Goal: Task Accomplishment & Management: Manage account settings

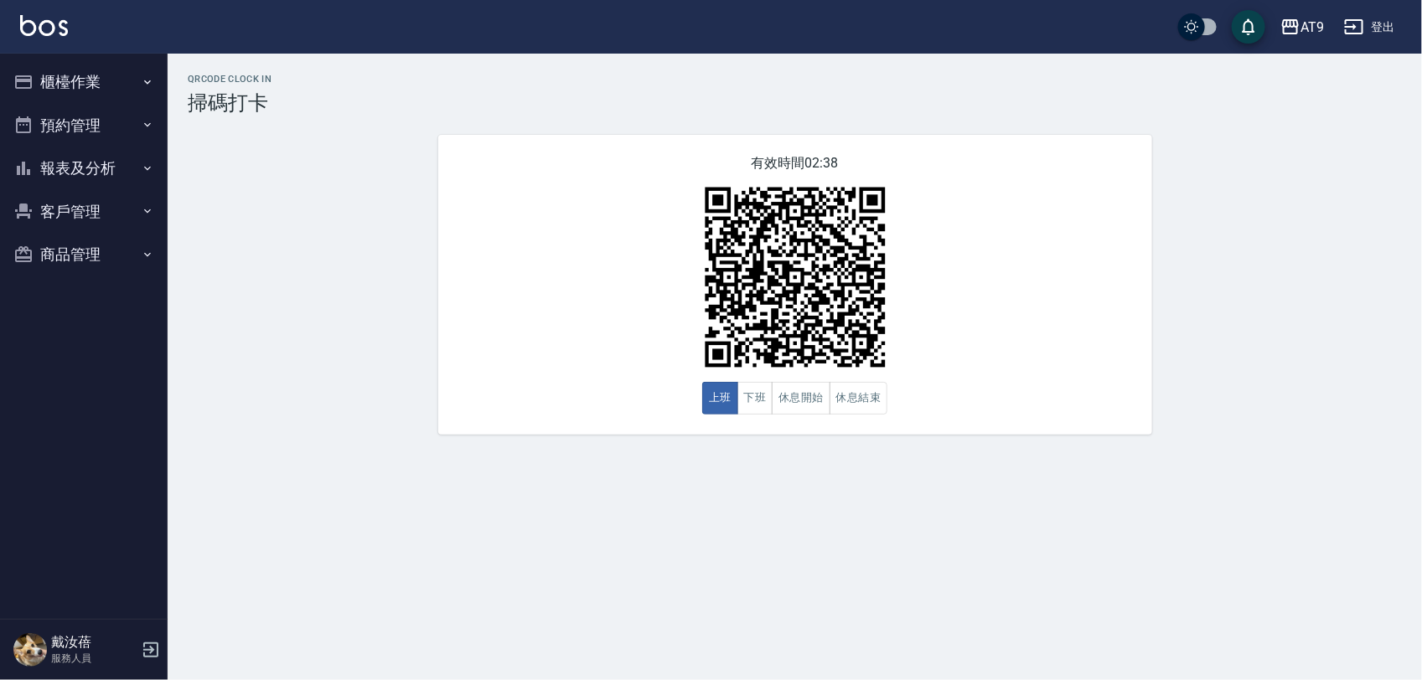
drag, startPoint x: 0, startPoint y: 0, endPoint x: 1296, endPoint y: 608, distance: 1431.7
click at [1296, 608] on div "QRcode Clock In 掃碼打卡 有效時間 02:38 上班 下班 休息開始 休息結束" at bounding box center [711, 340] width 1422 height 680
click at [1352, 42] on button "登出" at bounding box center [1369, 27] width 65 height 31
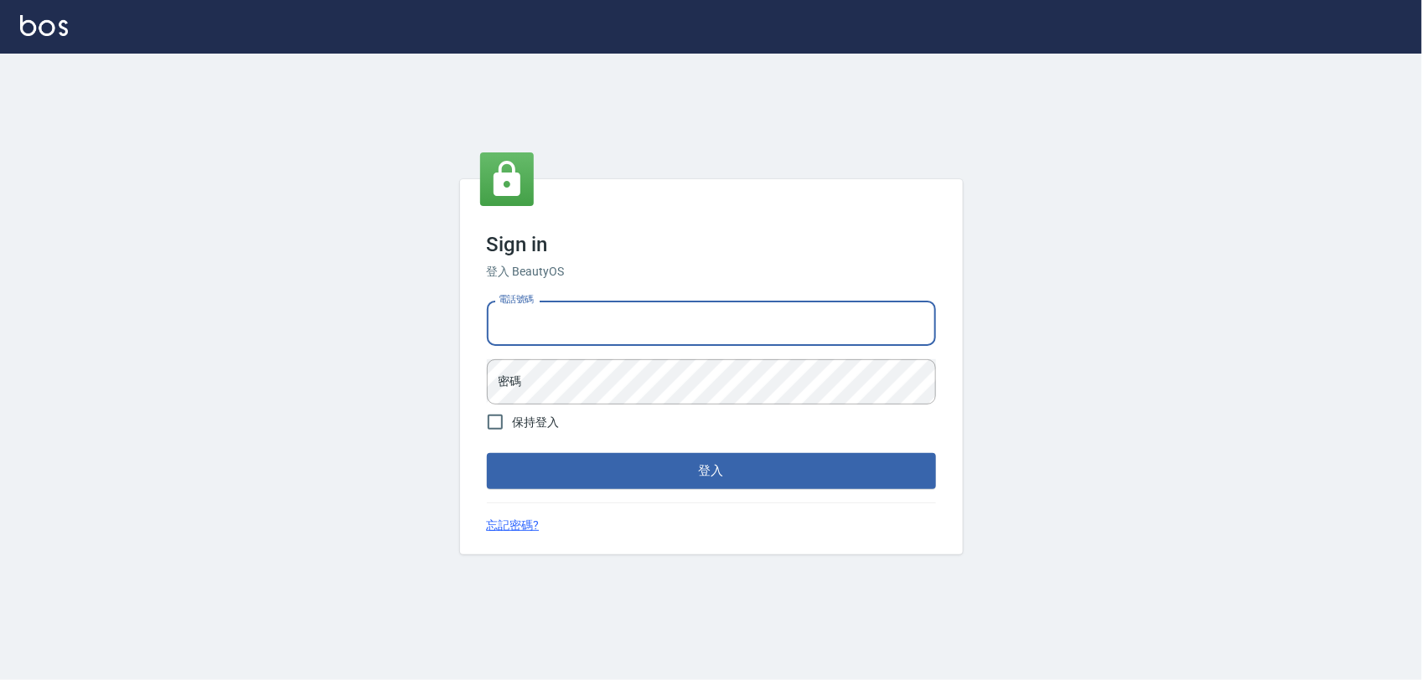
type input "0968065108"
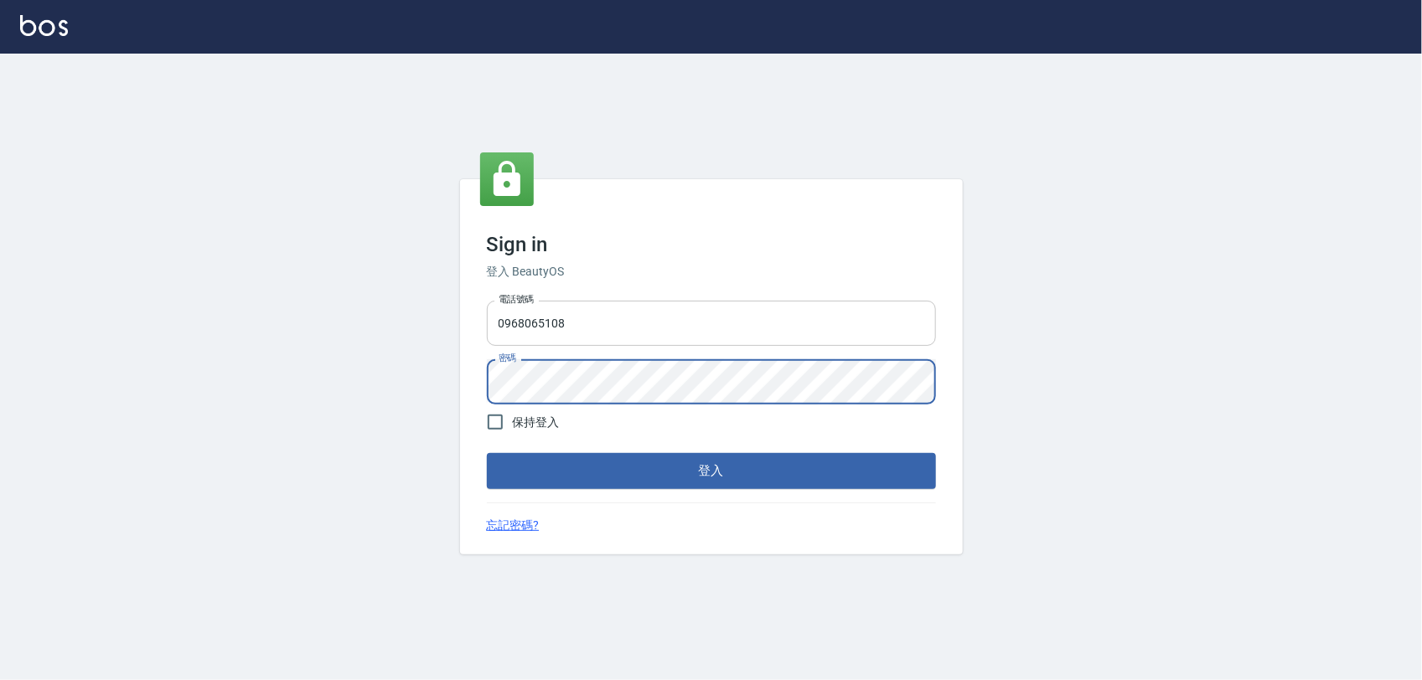
click at [487, 453] on button "登入" at bounding box center [711, 470] width 449 height 35
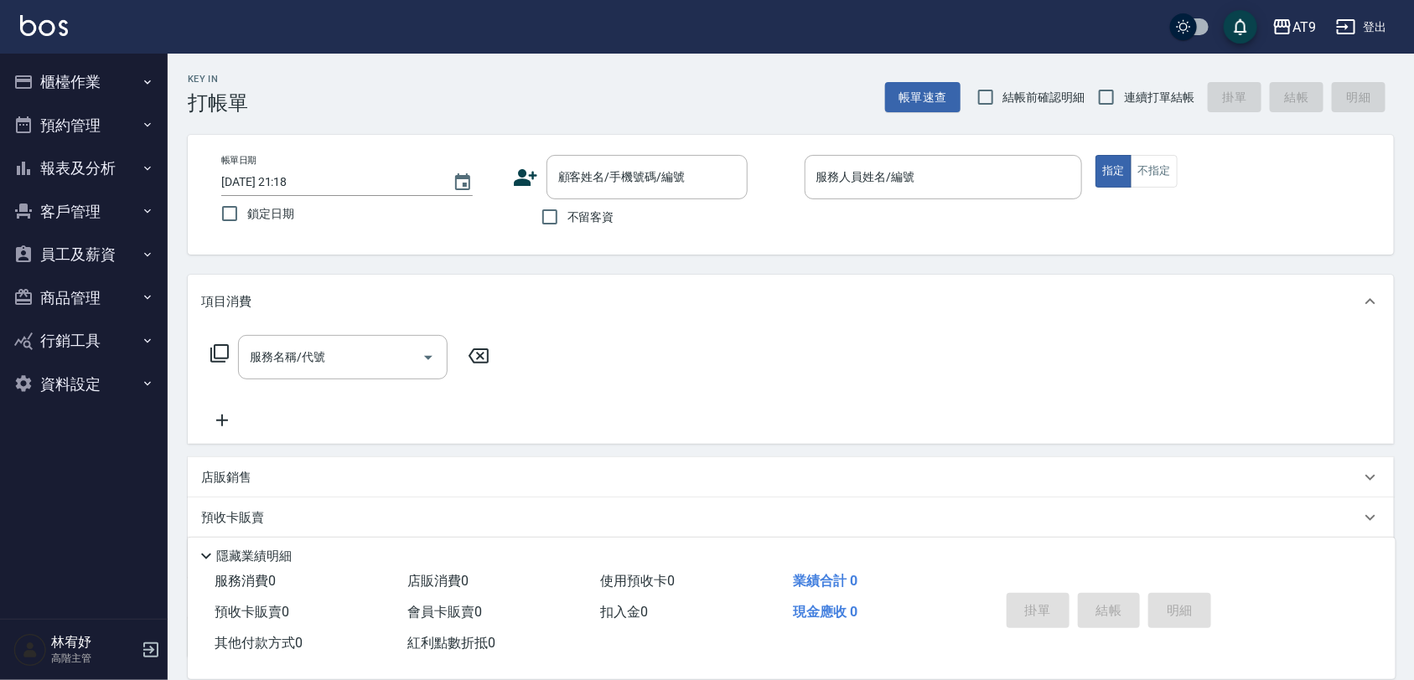
click at [597, 237] on div "帳單日期 [DATE] 21:18 鎖定日期 顧客姓名/手機號碼/編號 顧客姓名/手機號碼/編號 不留客資 服務人員姓名/編號 服務人員姓名/編號 指定 不指定" at bounding box center [791, 195] width 1206 height 120
click at [597, 232] on label "不留客資" at bounding box center [573, 216] width 82 height 35
click at [567, 232] on input "不留客資" at bounding box center [549, 216] width 35 height 35
checkbox input "true"
click at [1137, 101] on span "連續打單結帳" at bounding box center [1159, 98] width 70 height 18
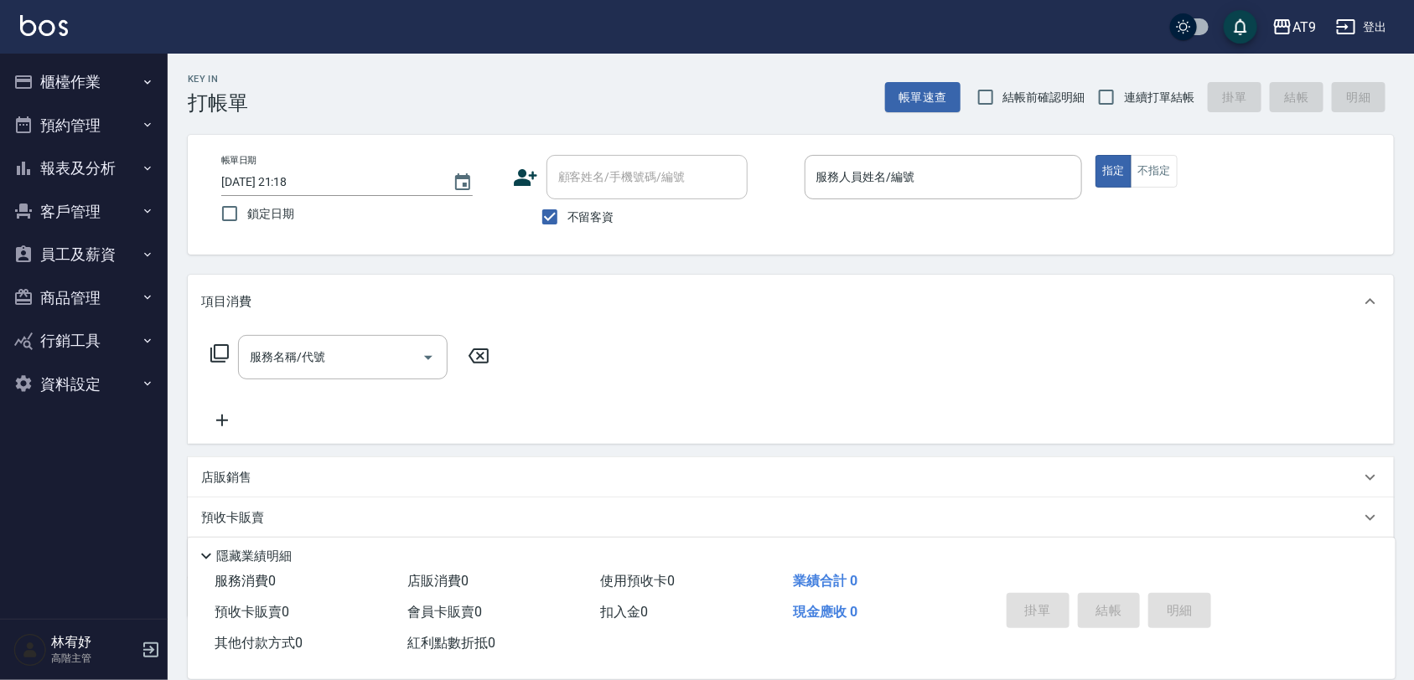
click at [1124, 101] on input "連續打單結帳" at bounding box center [1106, 97] width 35 height 35
checkbox input "true"
click at [923, 187] on input "服務人員姓名/編號" at bounding box center [943, 177] width 263 height 29
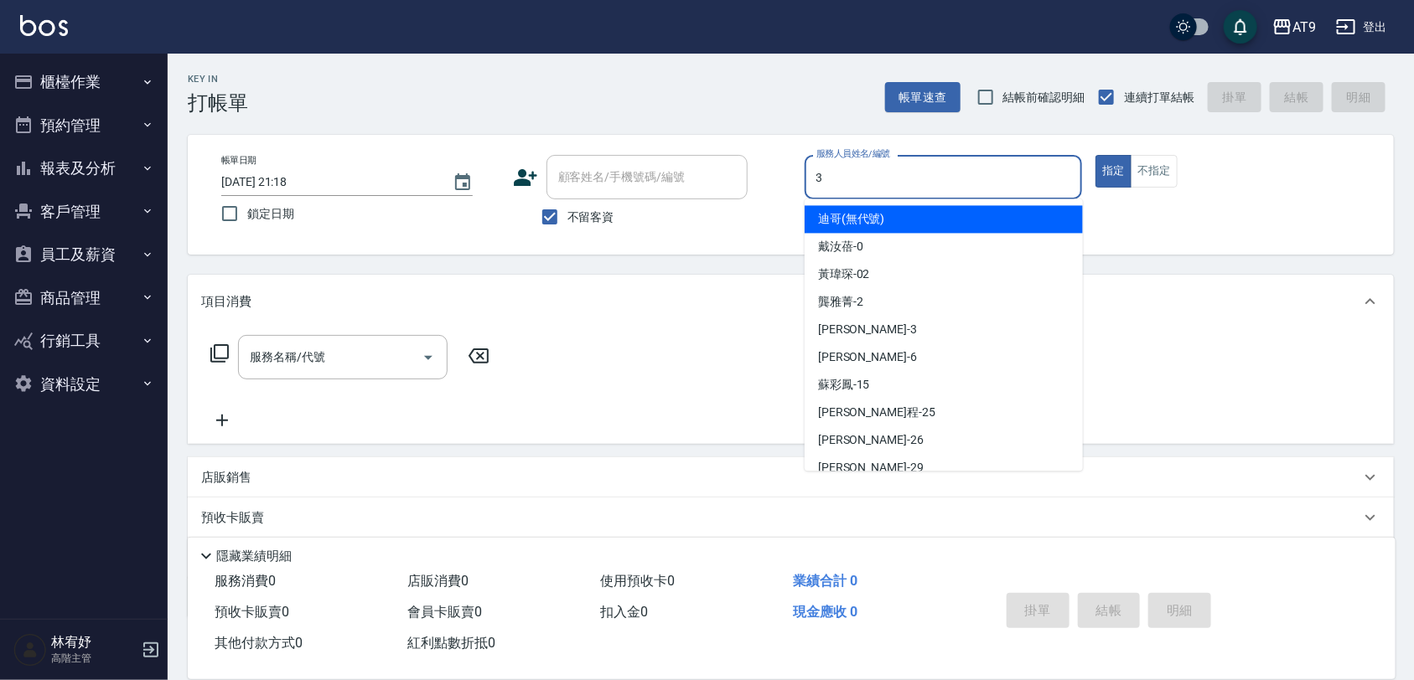
type input "3"
type button "true"
type input "FANNY-3"
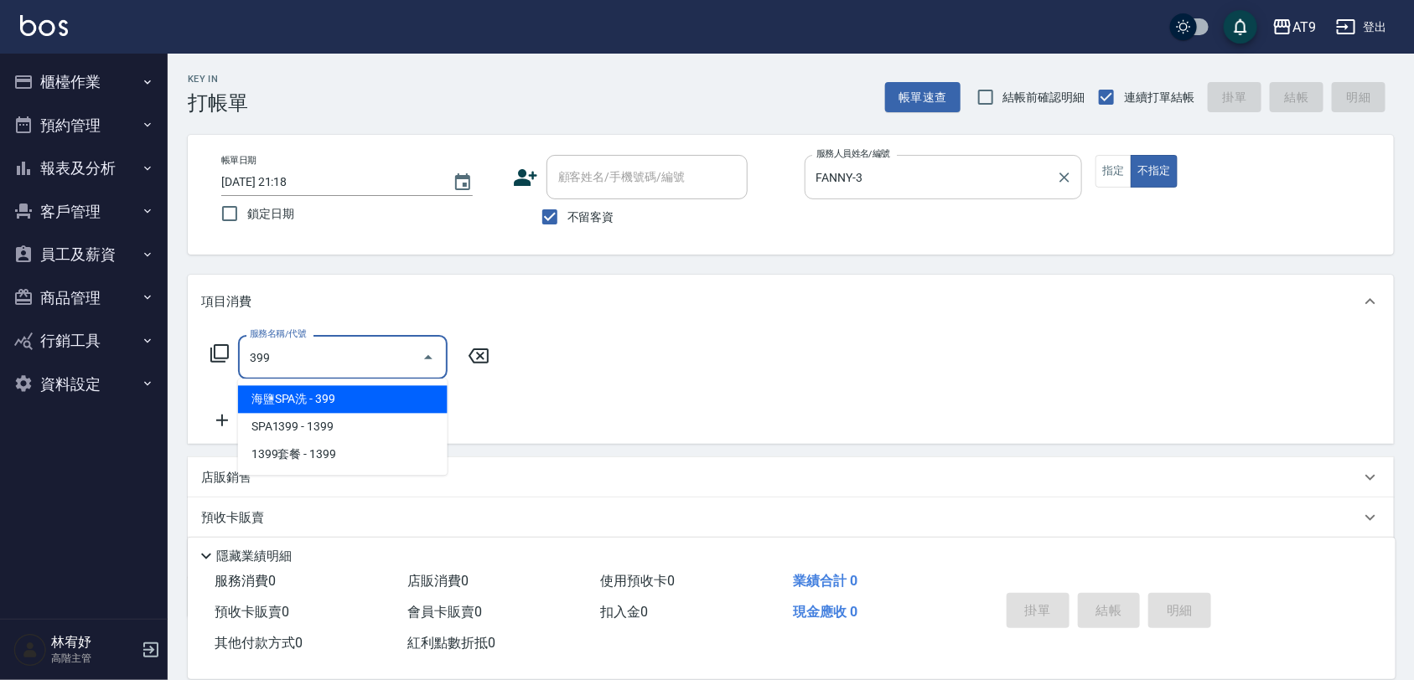
type input "海鹽SPA洗(399)"
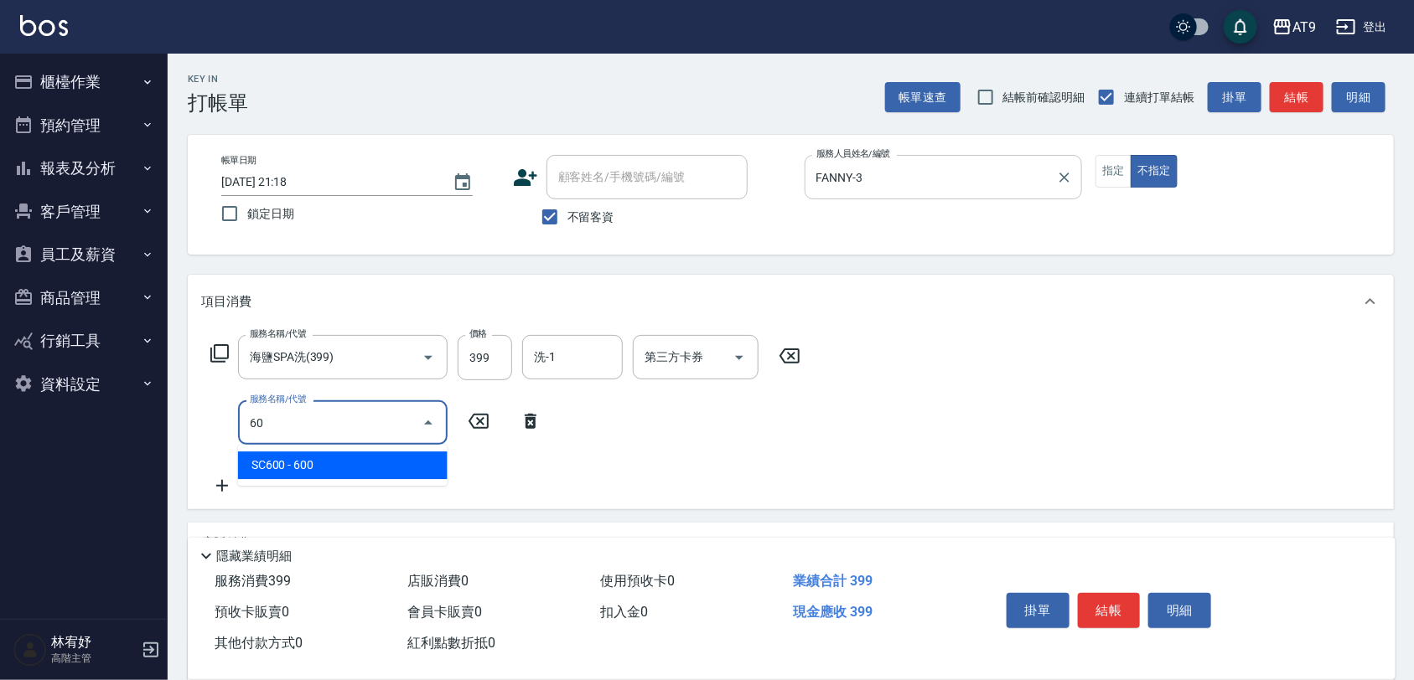
type input "608"
type input "609"
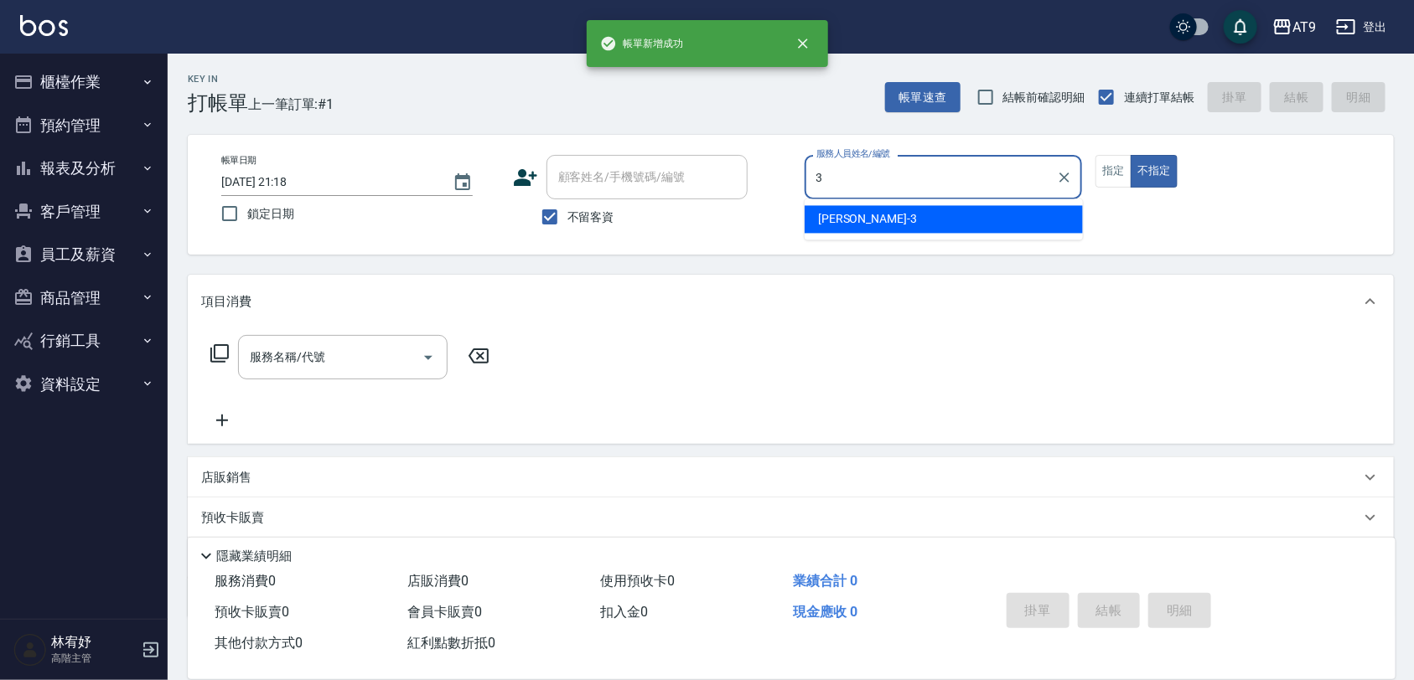
type input "FANNY-3"
type button "false"
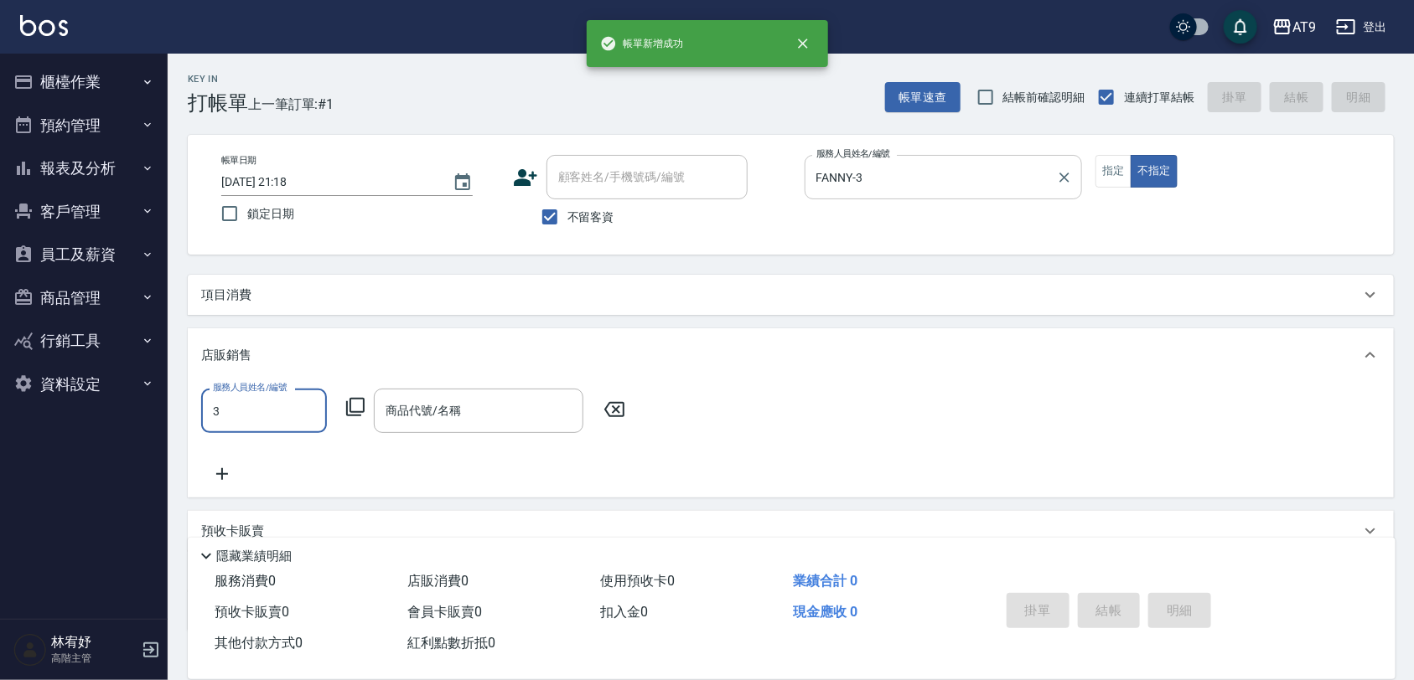
type input "FANNY-3"
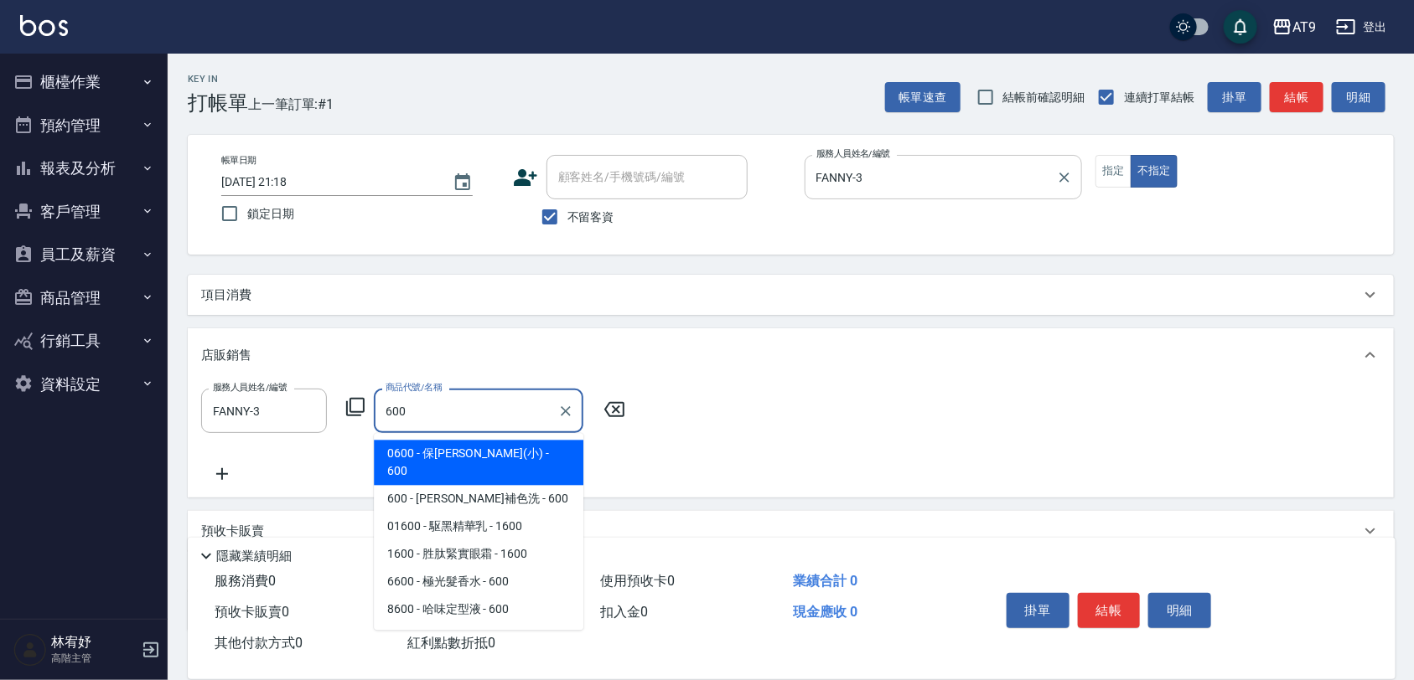
type input "保[PERSON_NAME](小)"
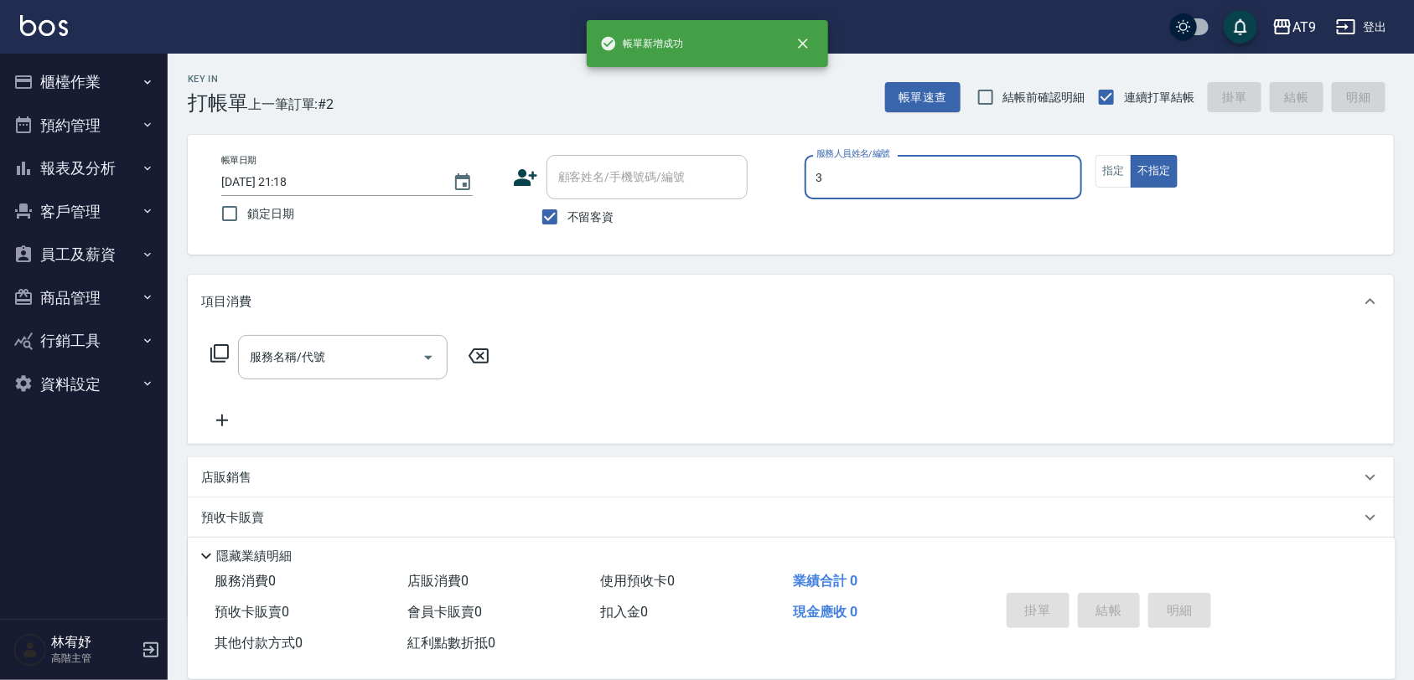
type input "FANNY-3"
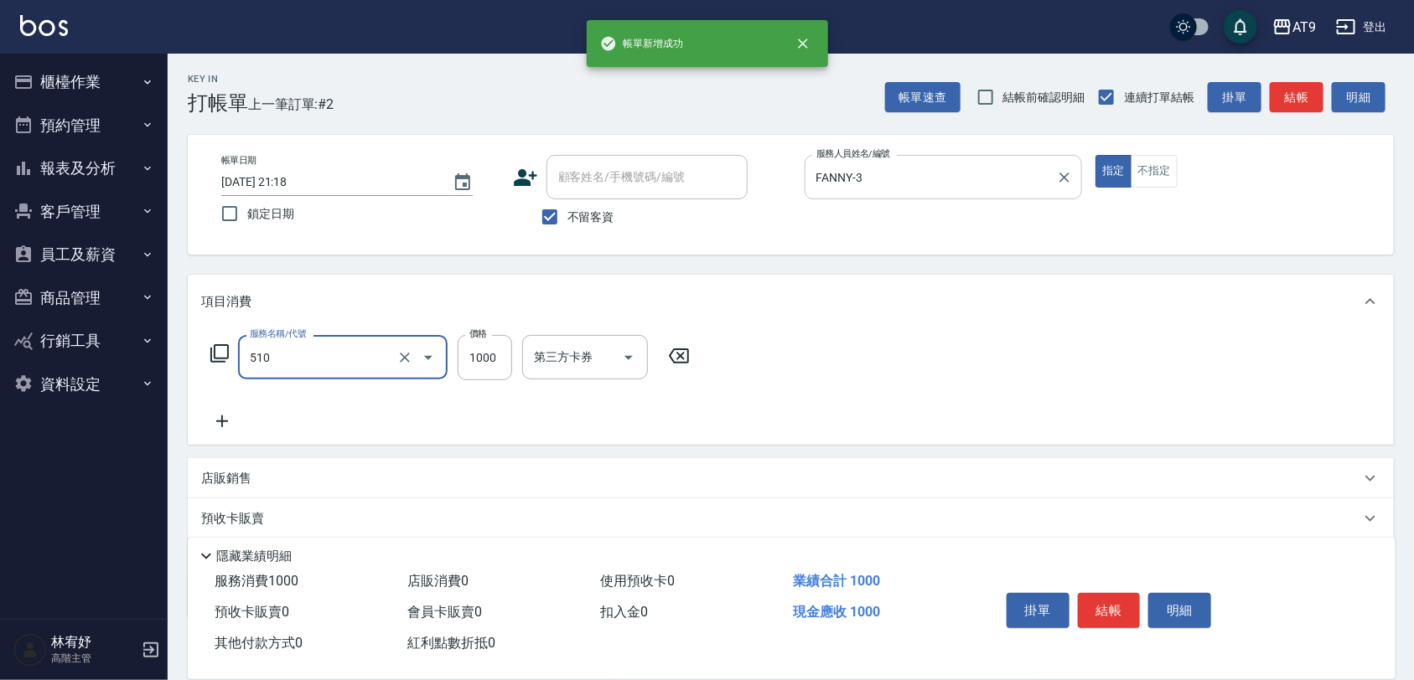
type input "染髮(510)"
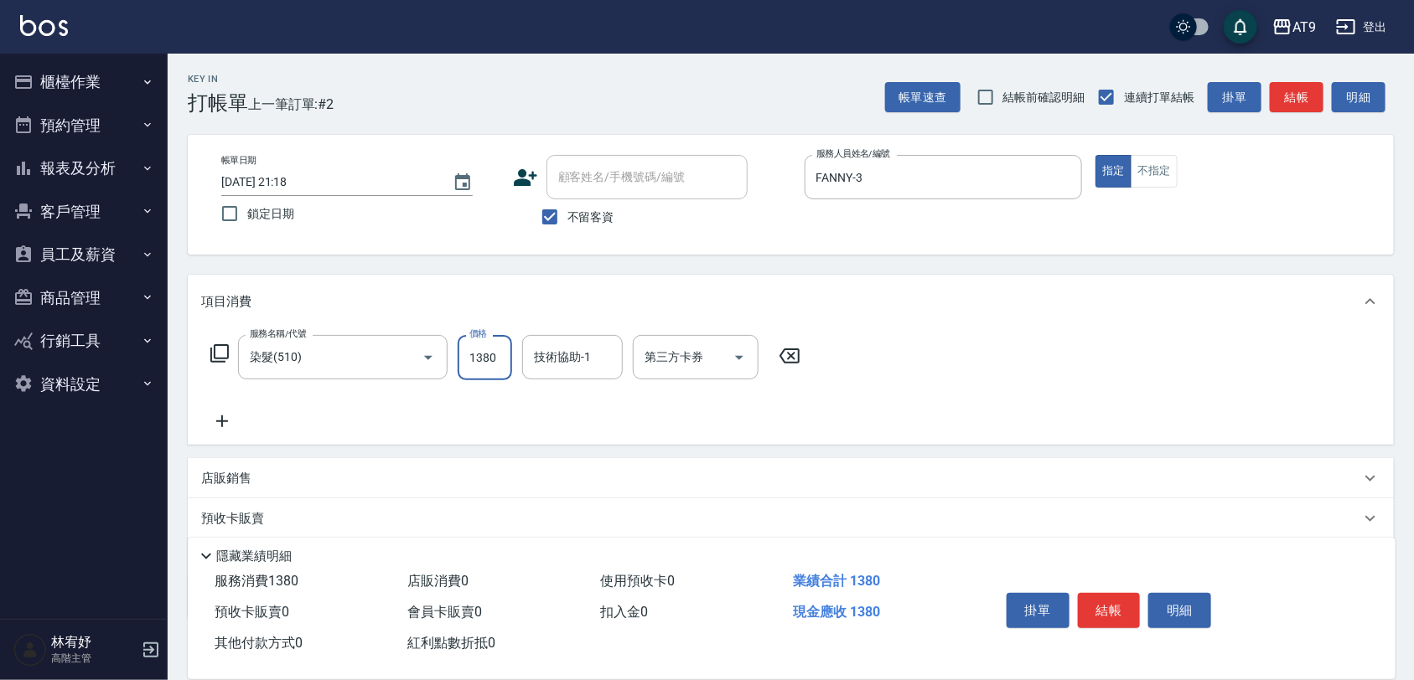
type input "1380"
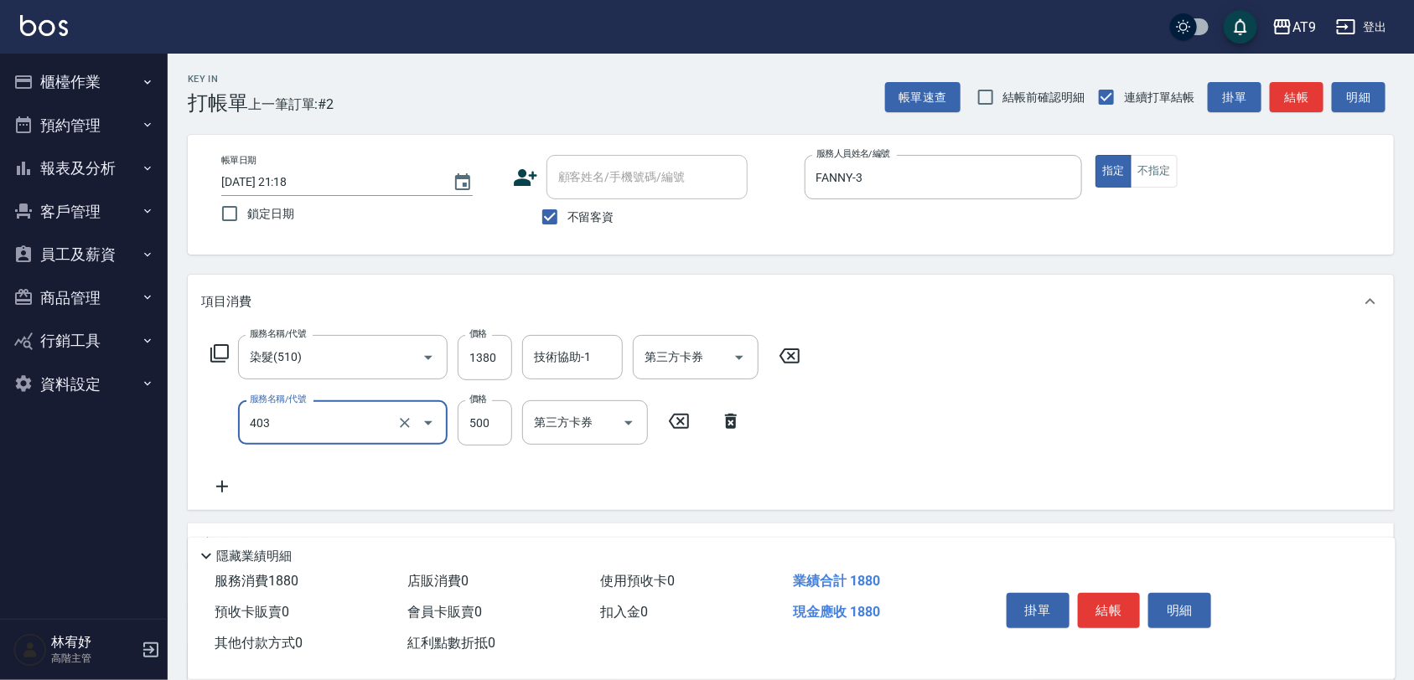
type input "天天護髮(403)"
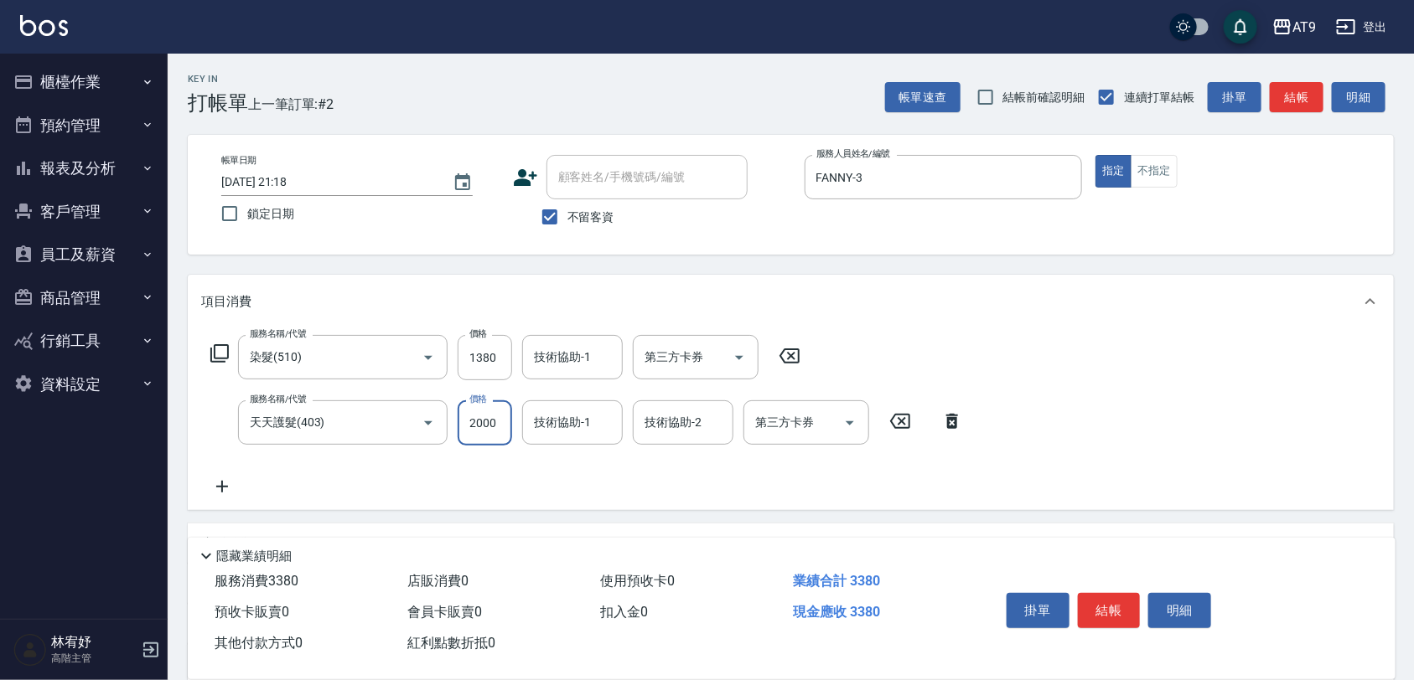
type input "2000"
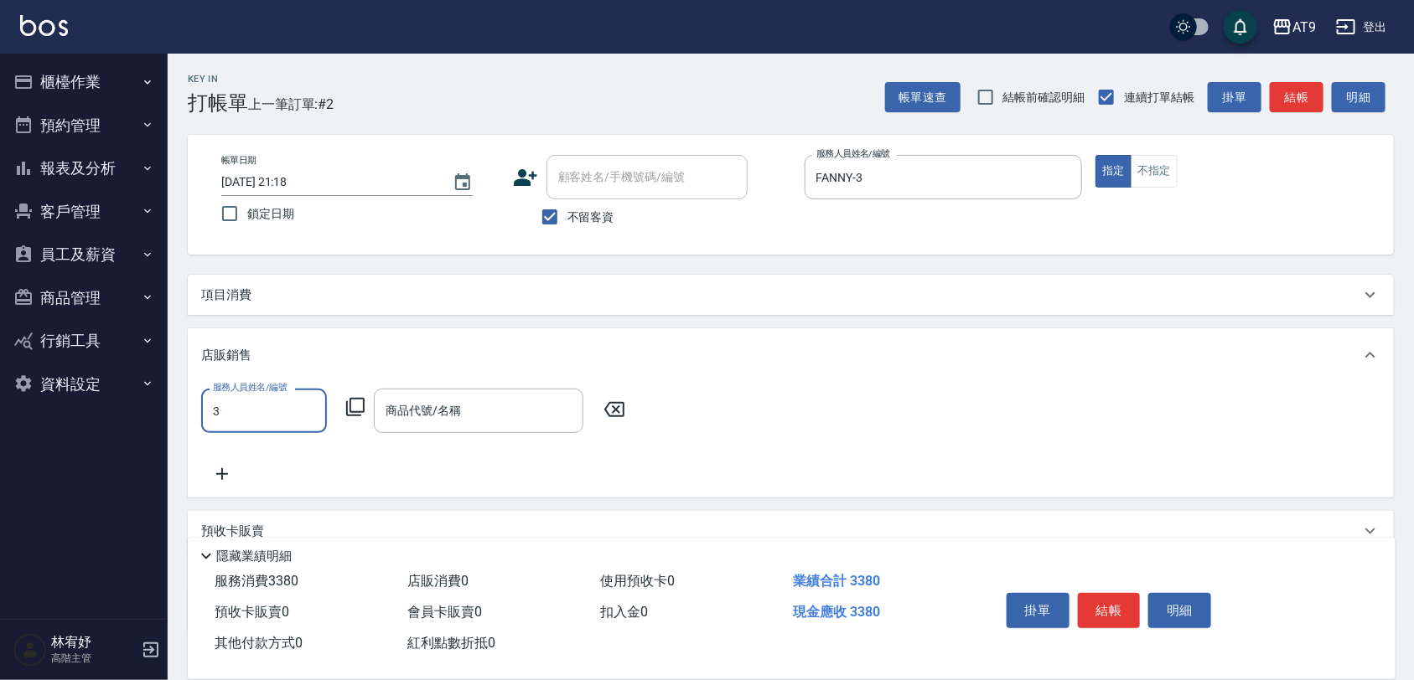
type input "FANNY-3"
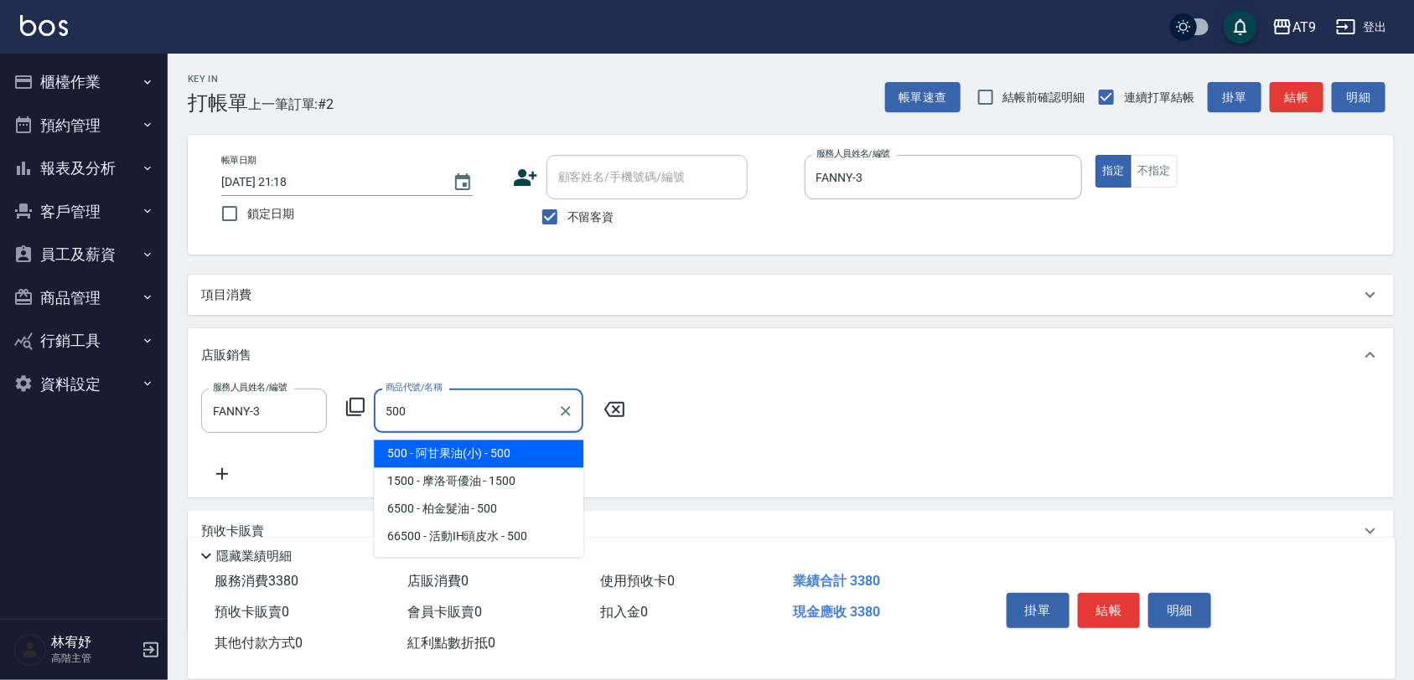
type input "阿甘果油(小)"
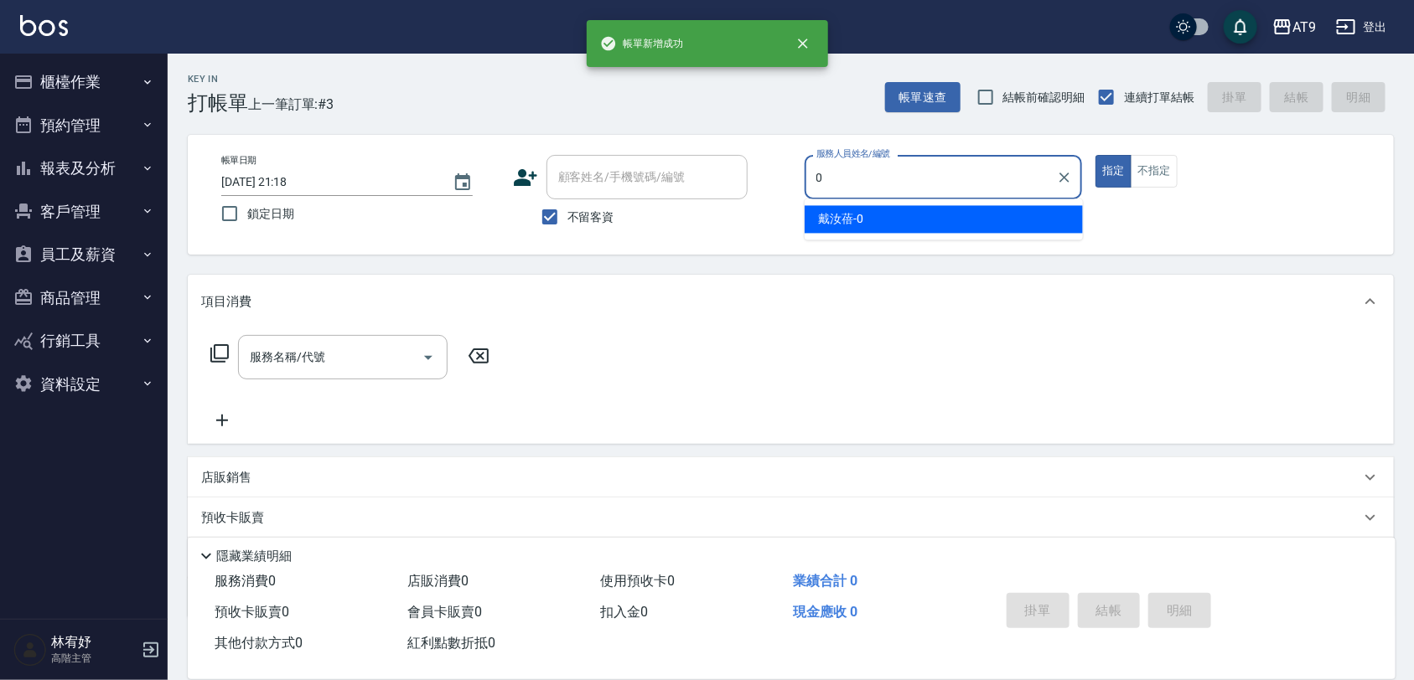
type input "[PERSON_NAME]-0"
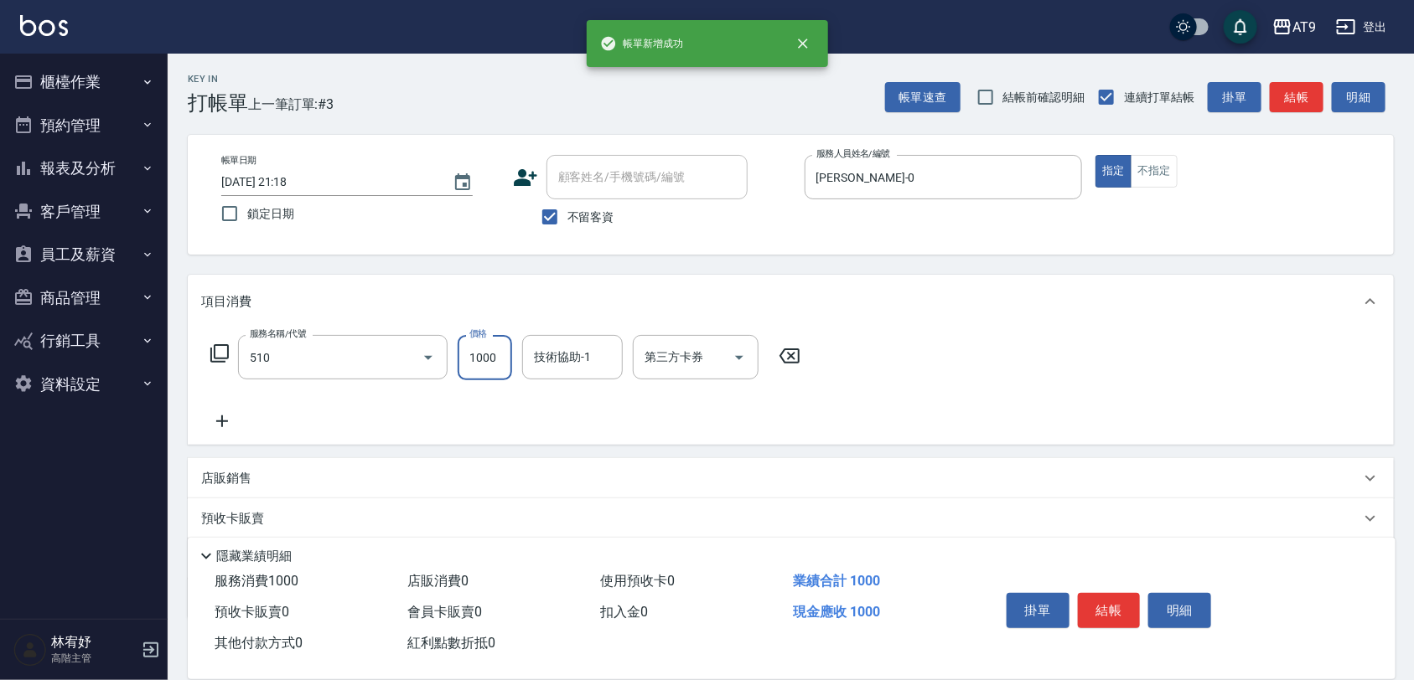
type input "染髮(510)"
type input "1"
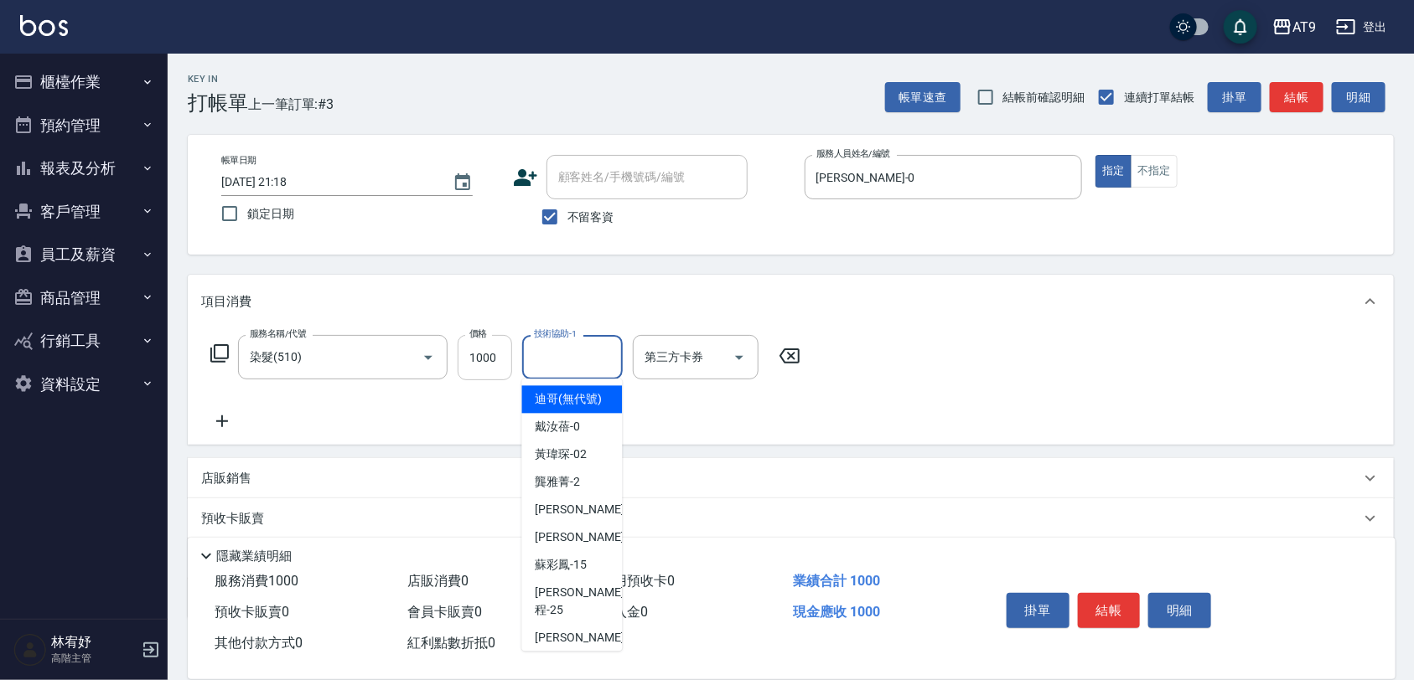
click at [496, 370] on input "1000" at bounding box center [485, 357] width 54 height 45
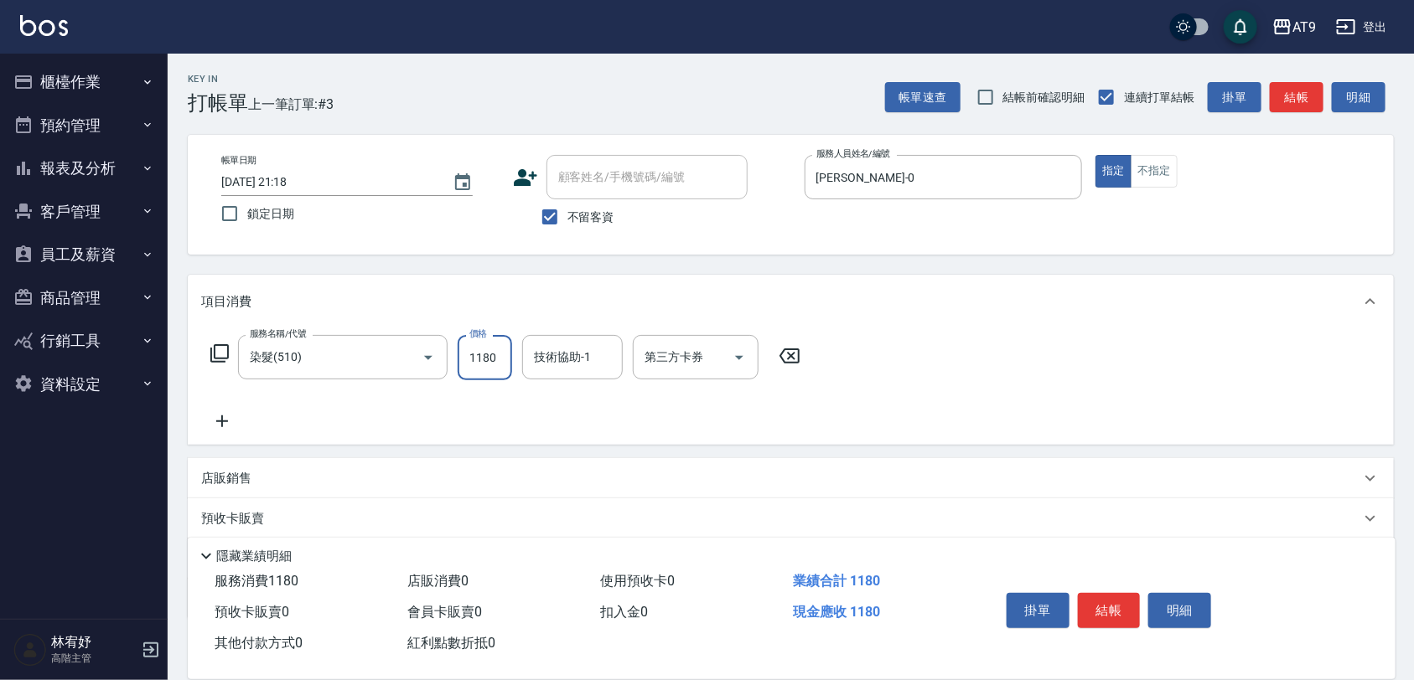
type input "1180"
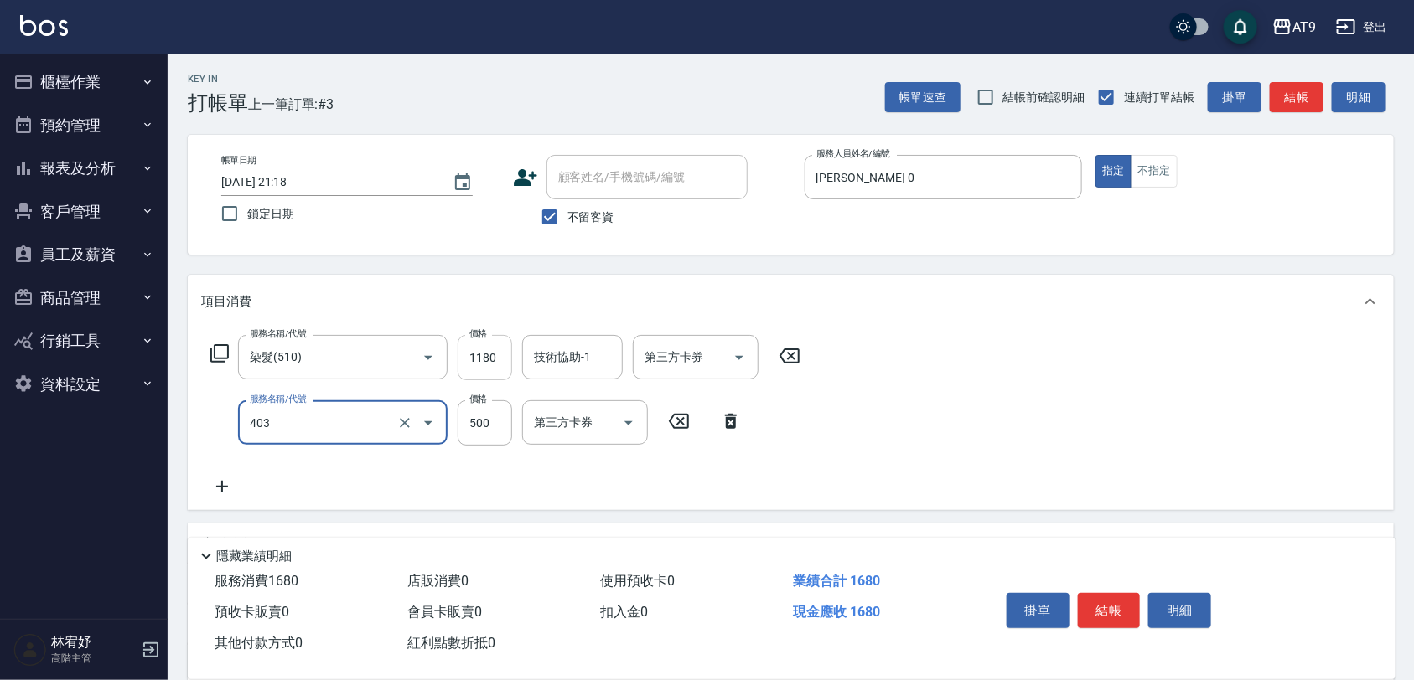
type input "天天護髮(403)"
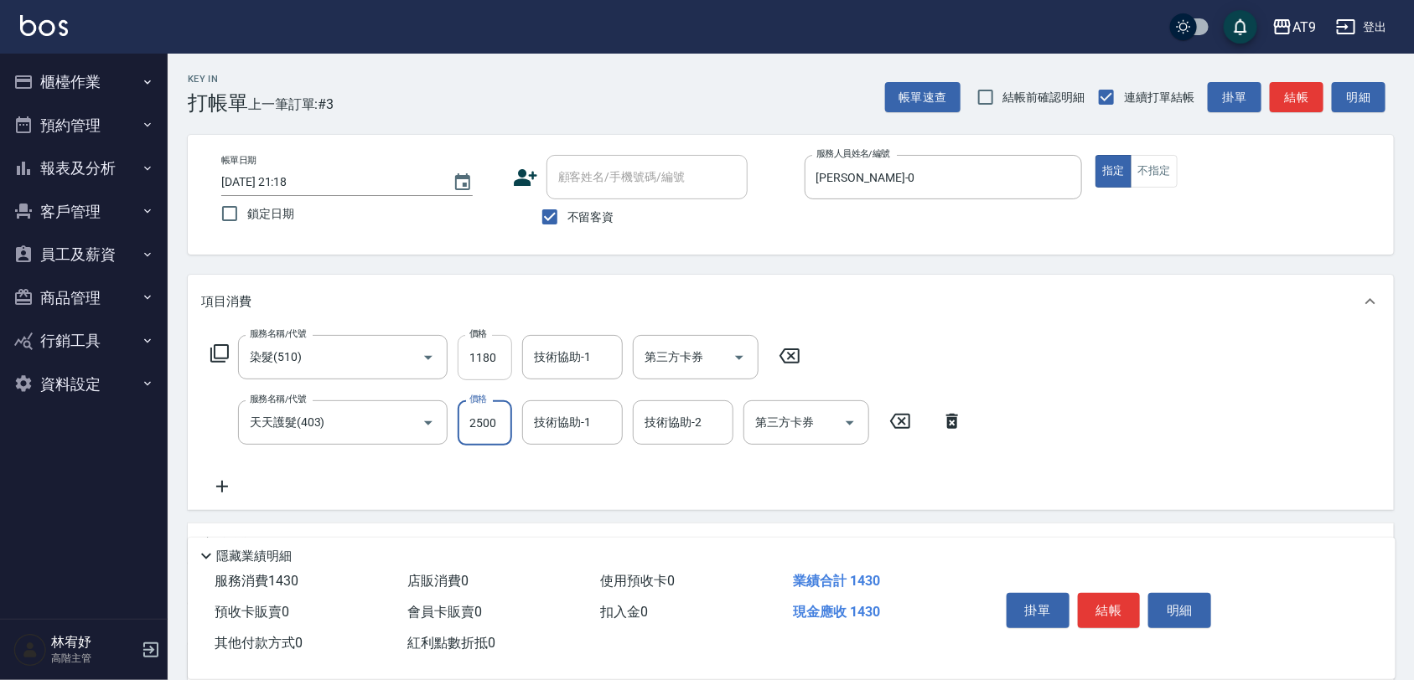
type input "2500"
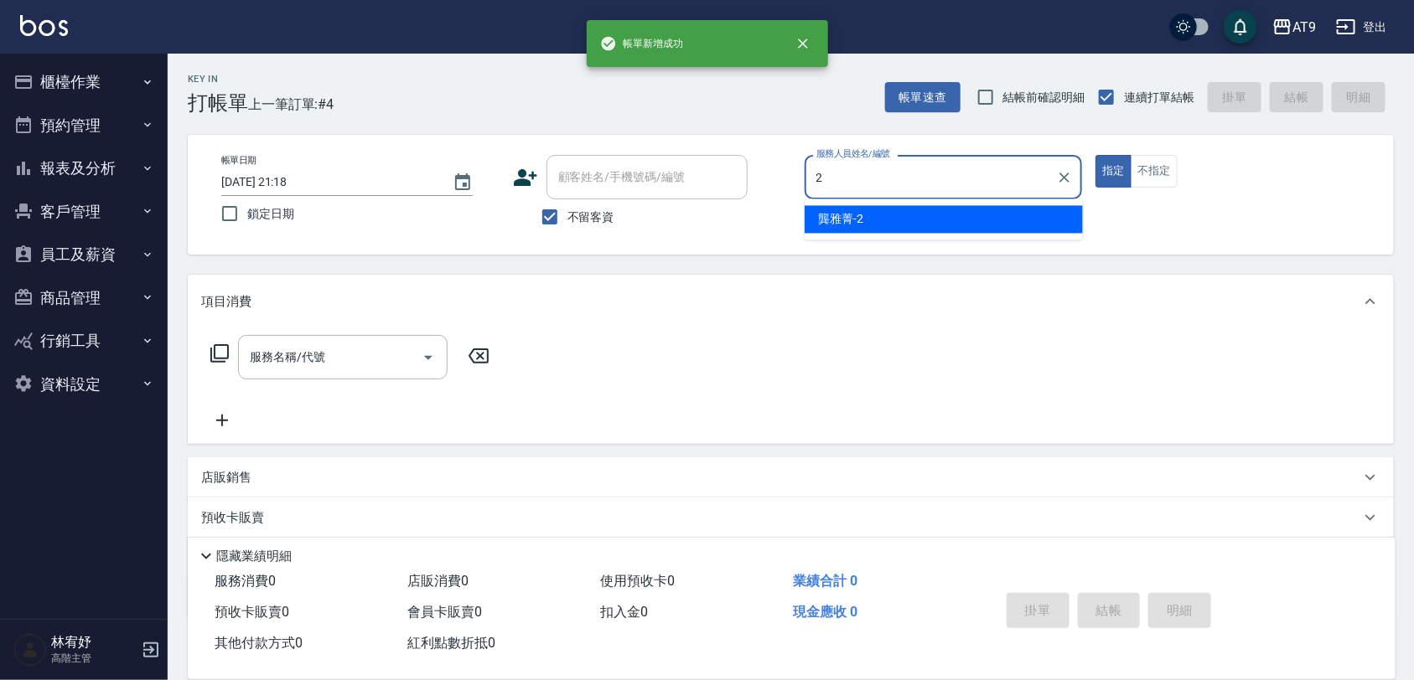
type input "[PERSON_NAME]-2"
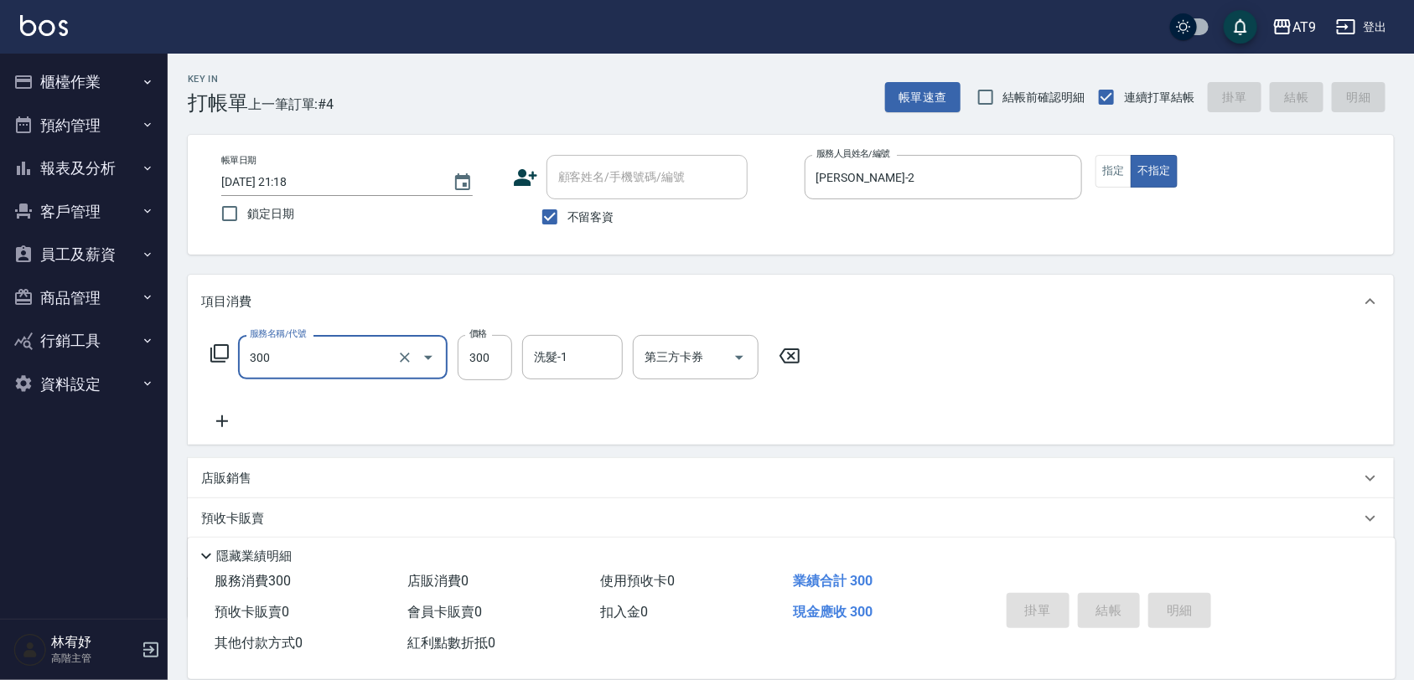
type input "300"
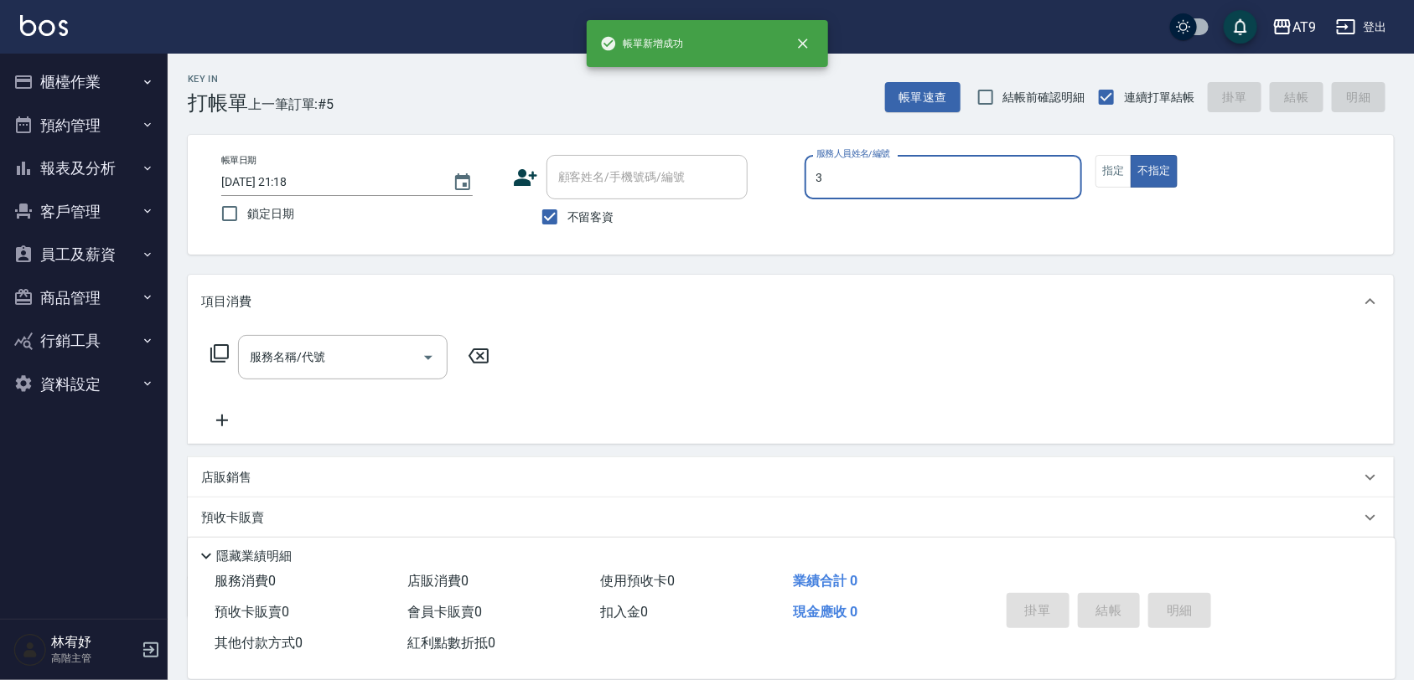
type input "FANNY-3"
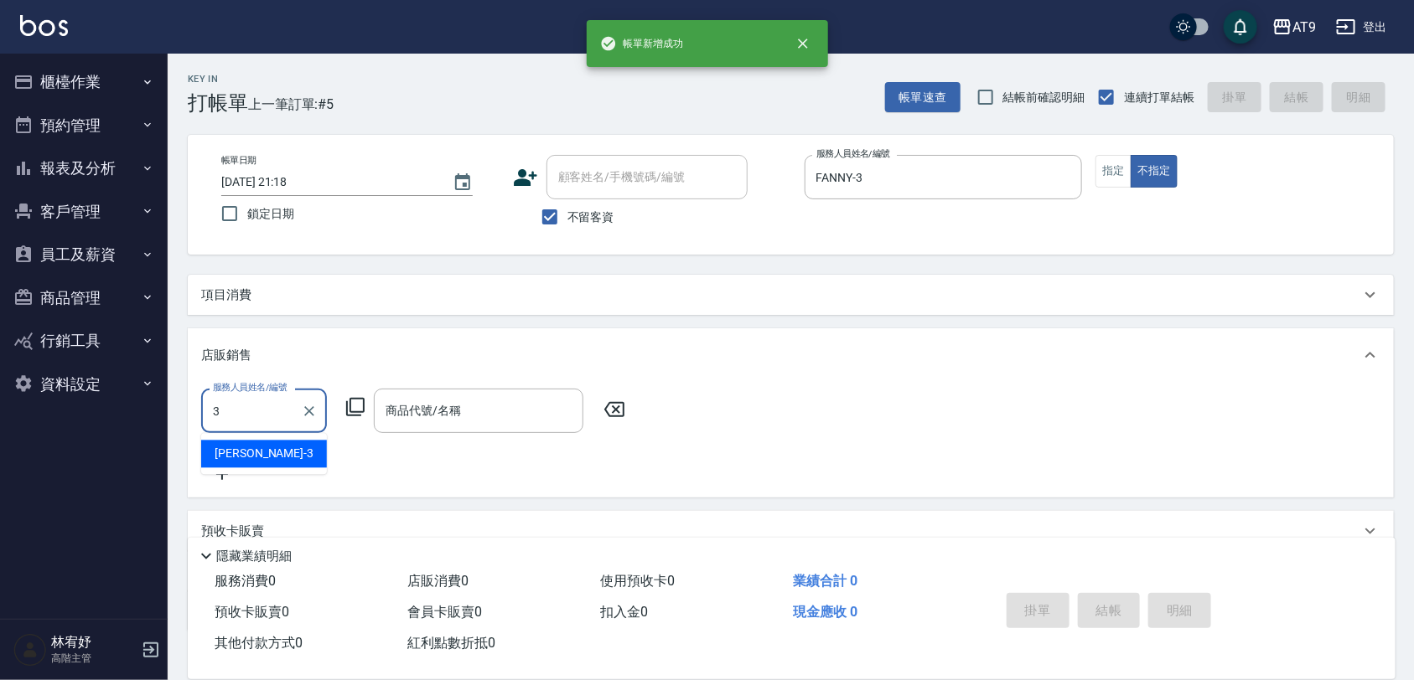
type input "FANNY-3"
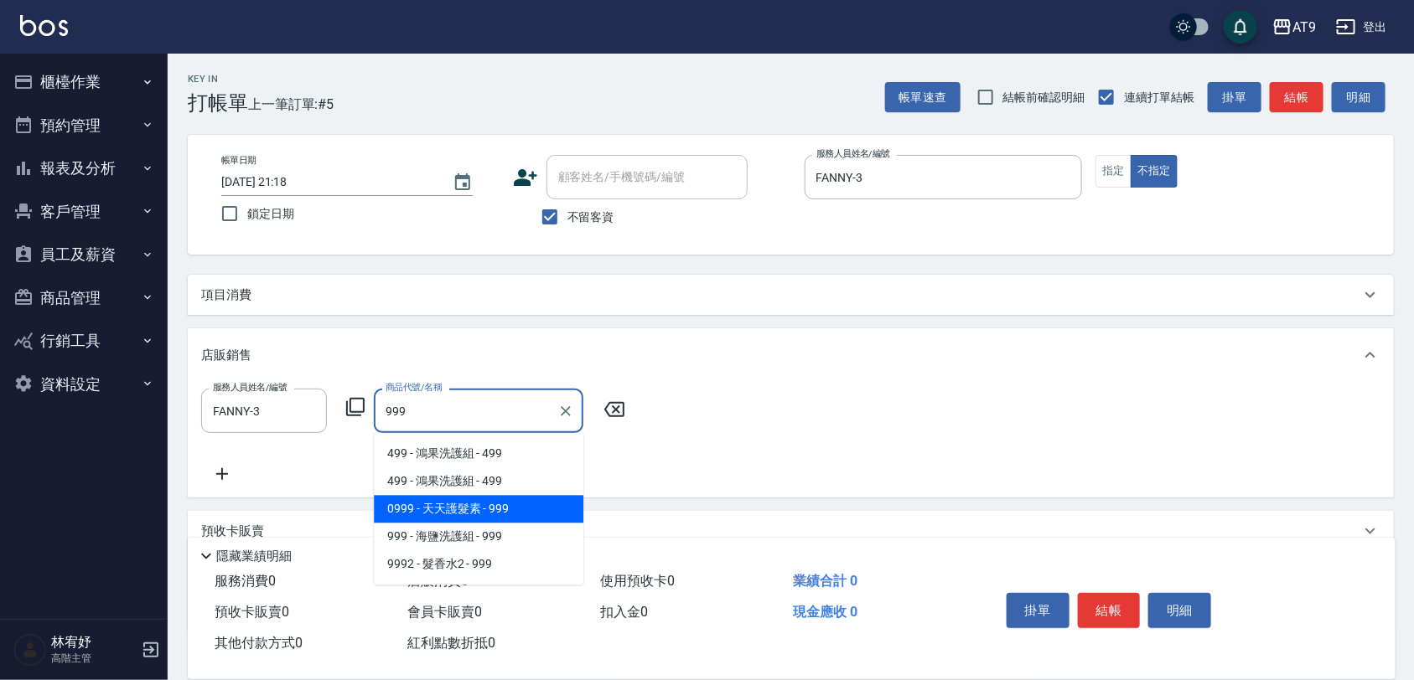
type input "天天護髮素"
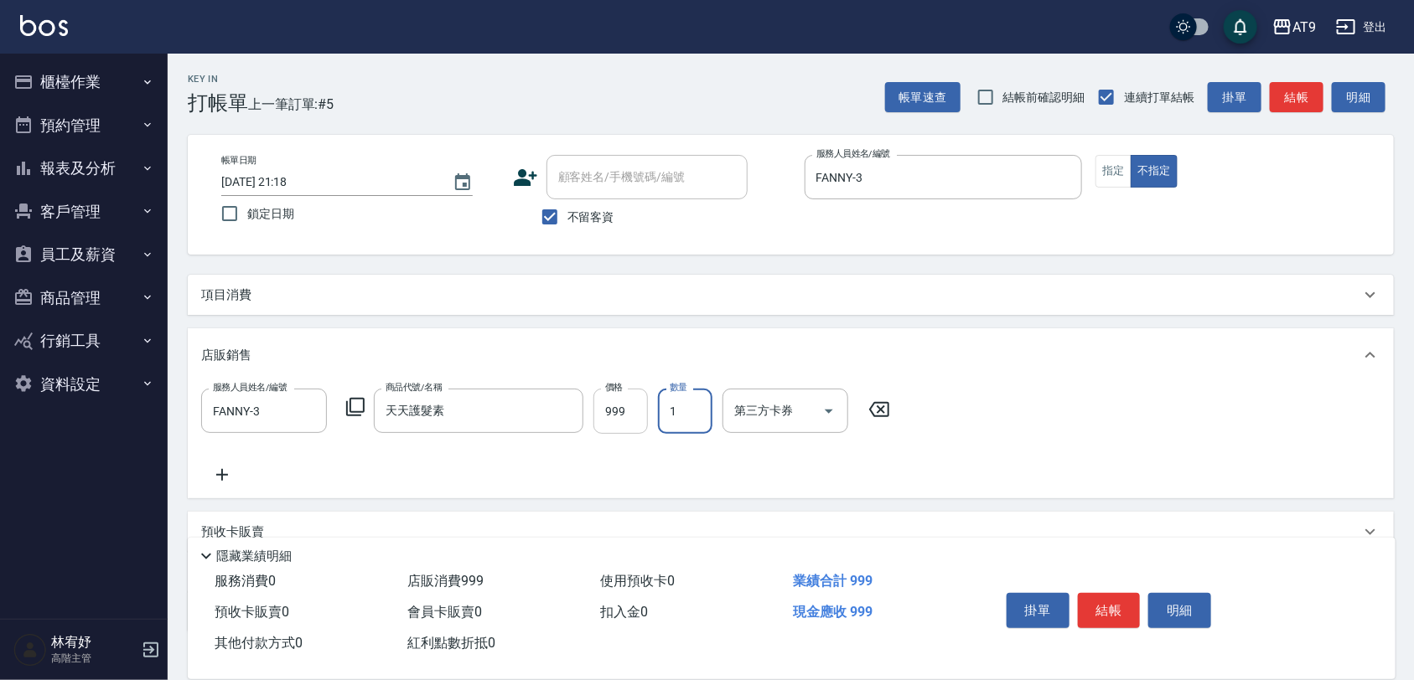
click at [620, 402] on input "999" at bounding box center [620, 411] width 54 height 45
type input "990"
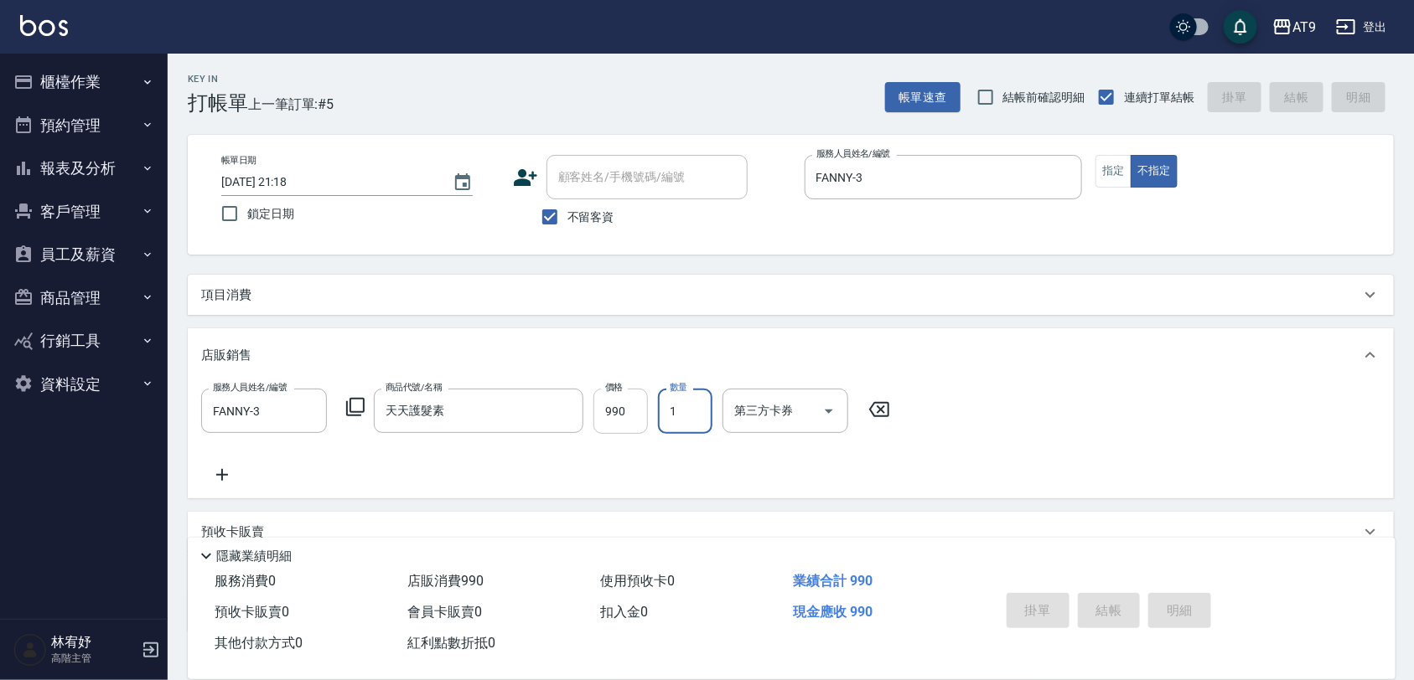
type input "[DATE] 21:19"
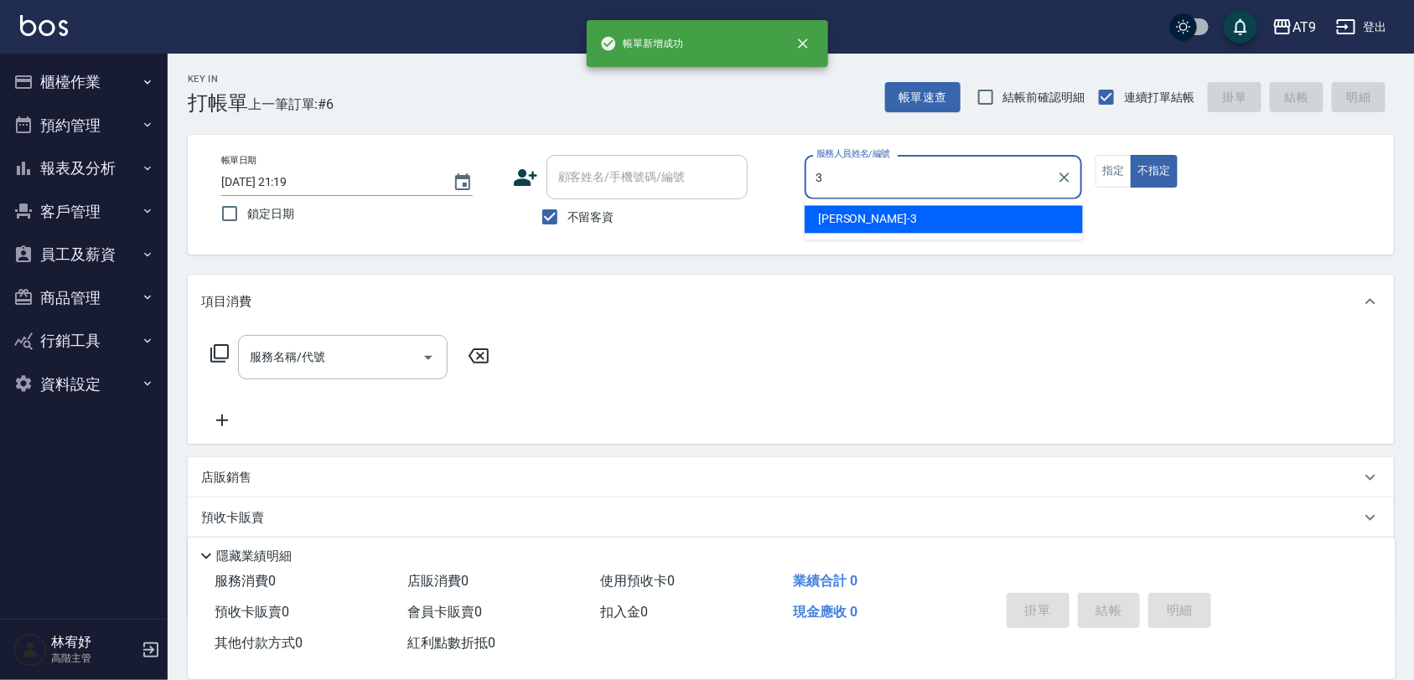
type input "FANNY-3"
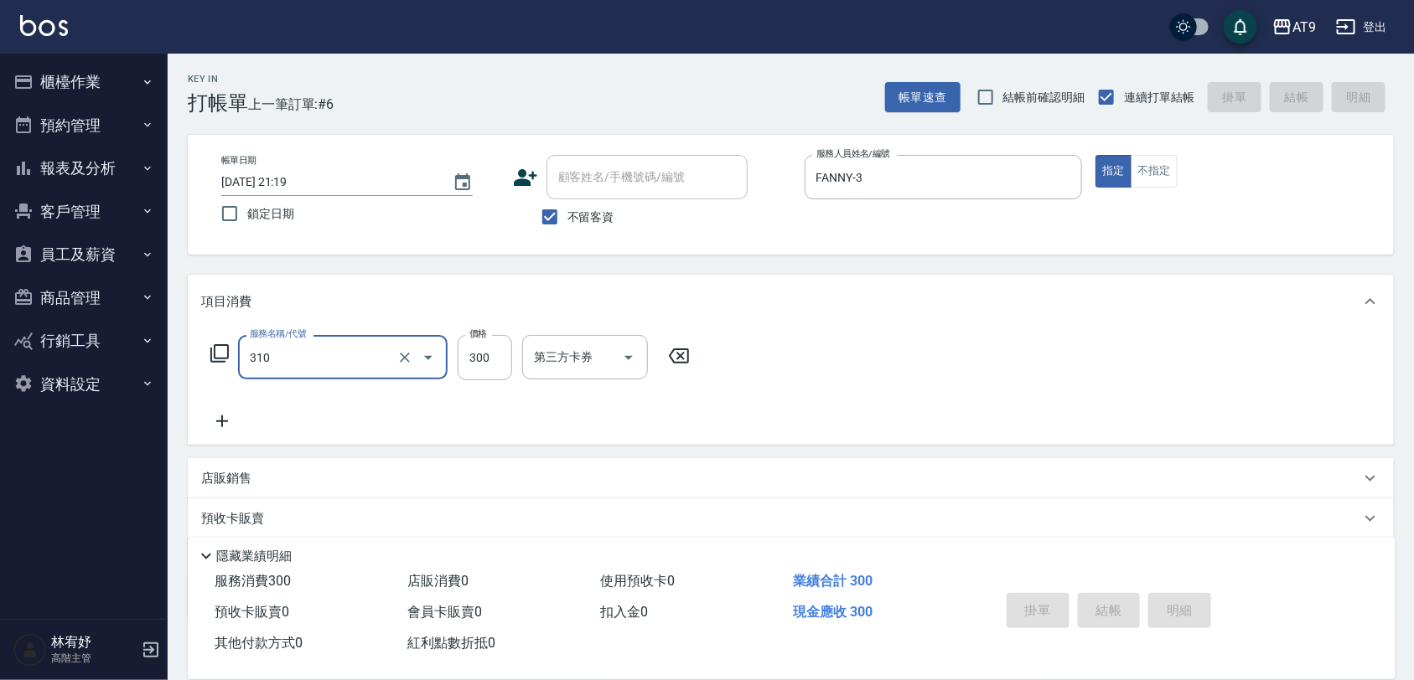
type input "310"
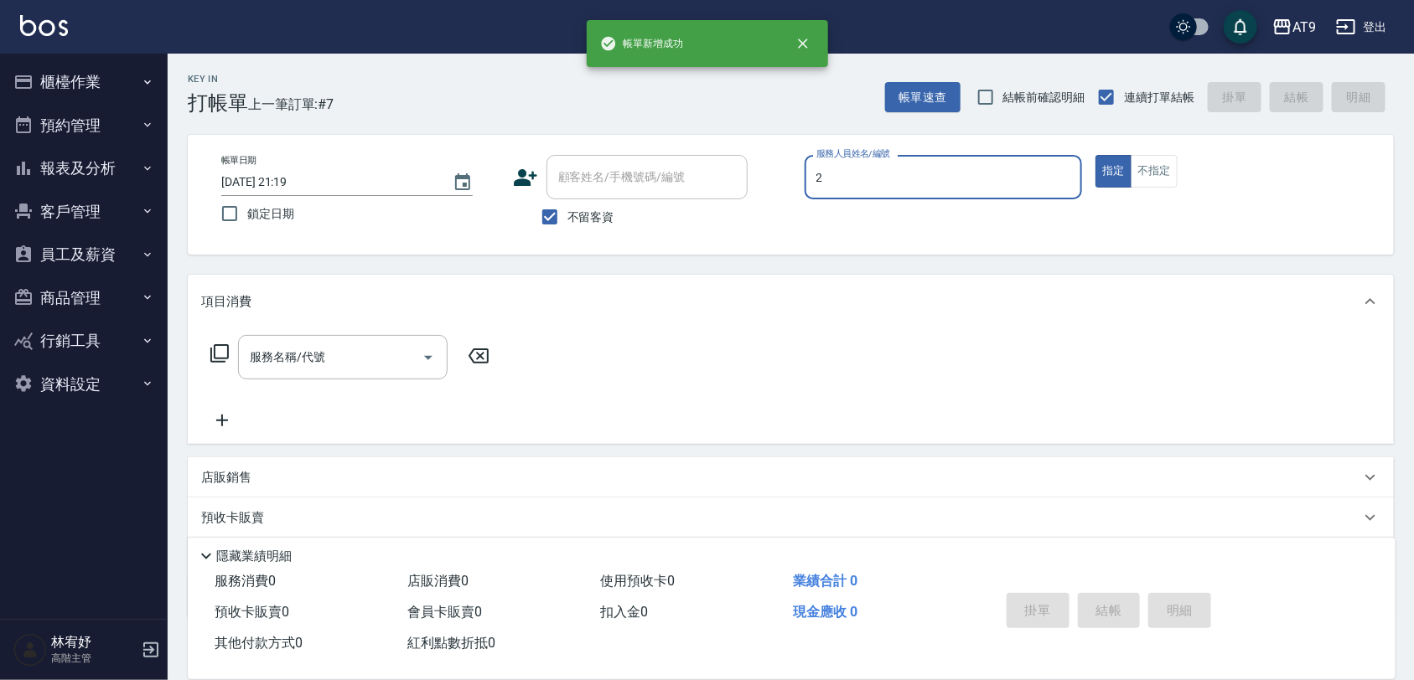
type input "[PERSON_NAME]-2"
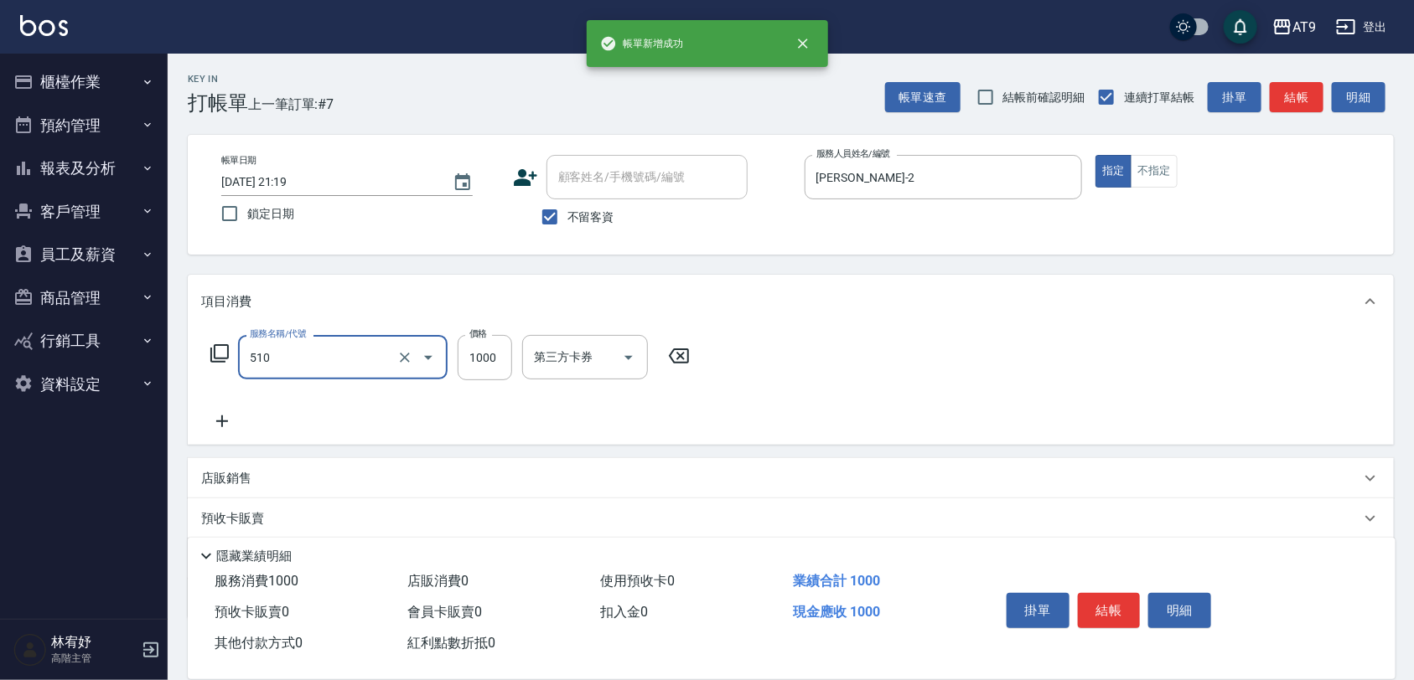
type input "染髮(510)"
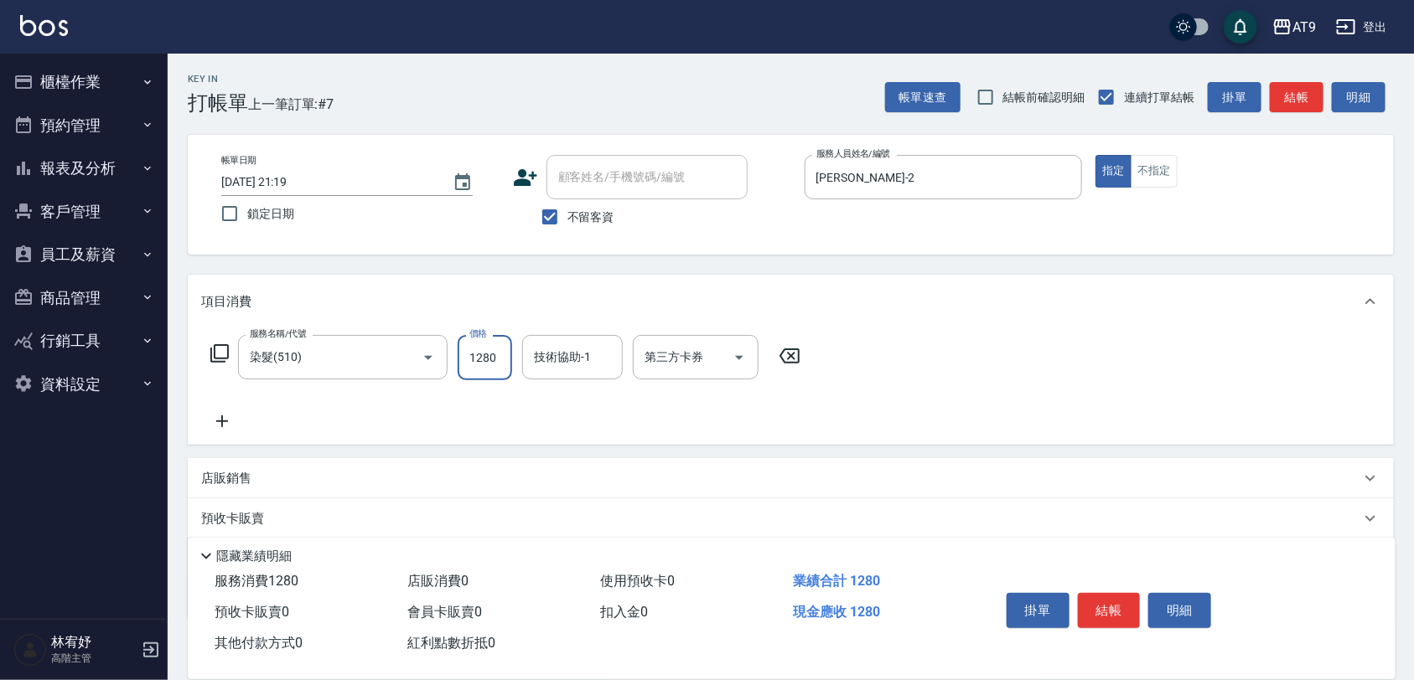
type input "1280"
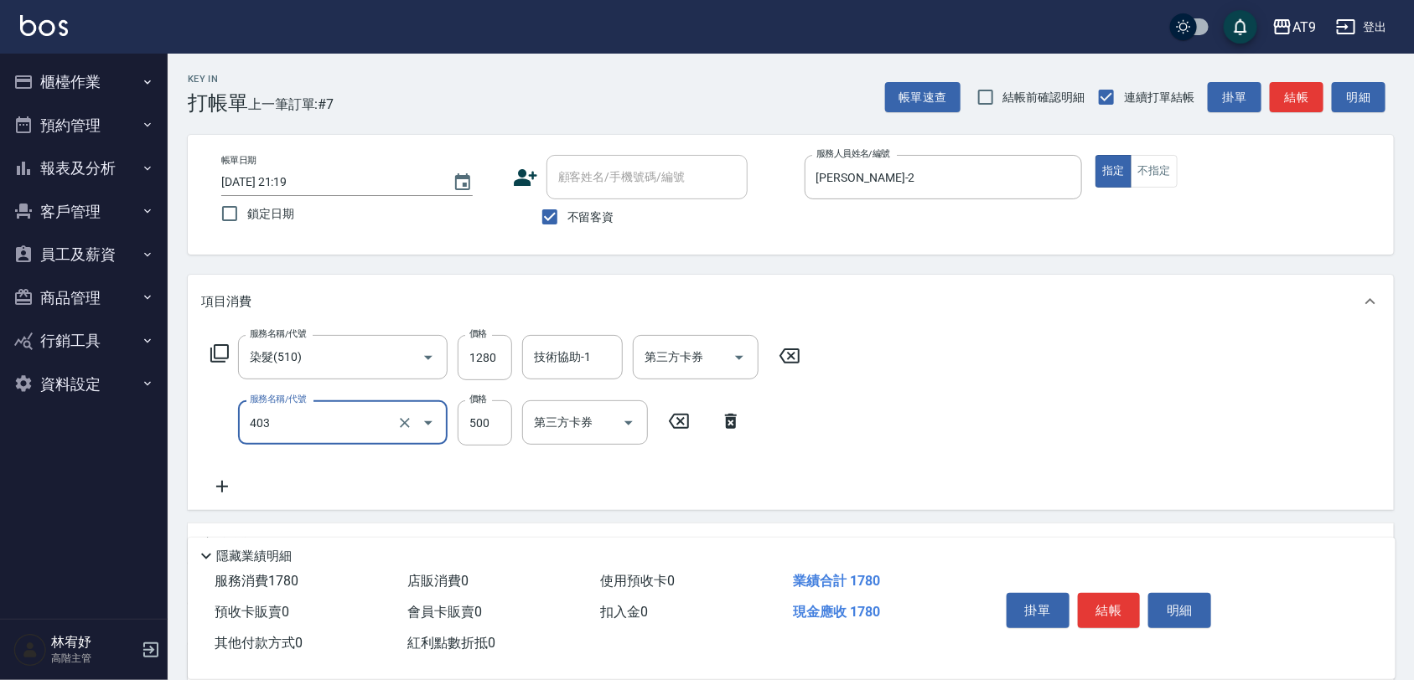
type input "天天護髮(403)"
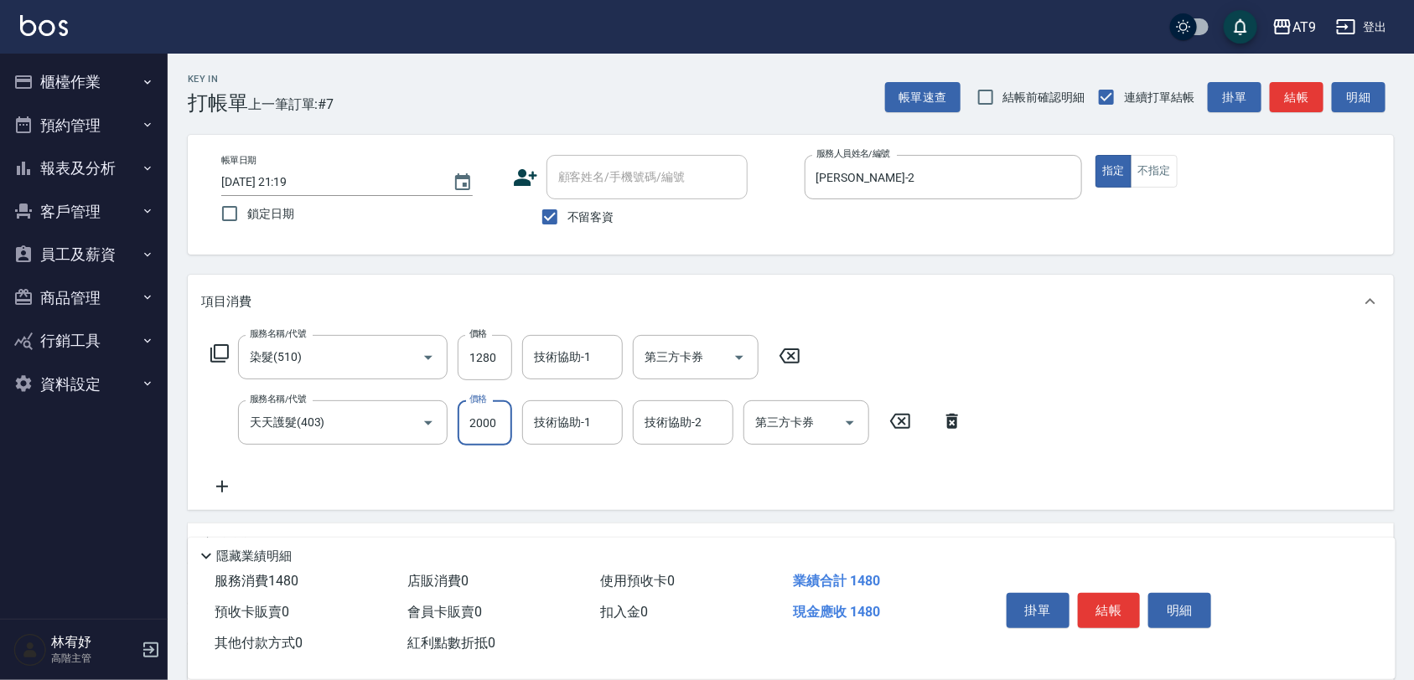
type input "2000"
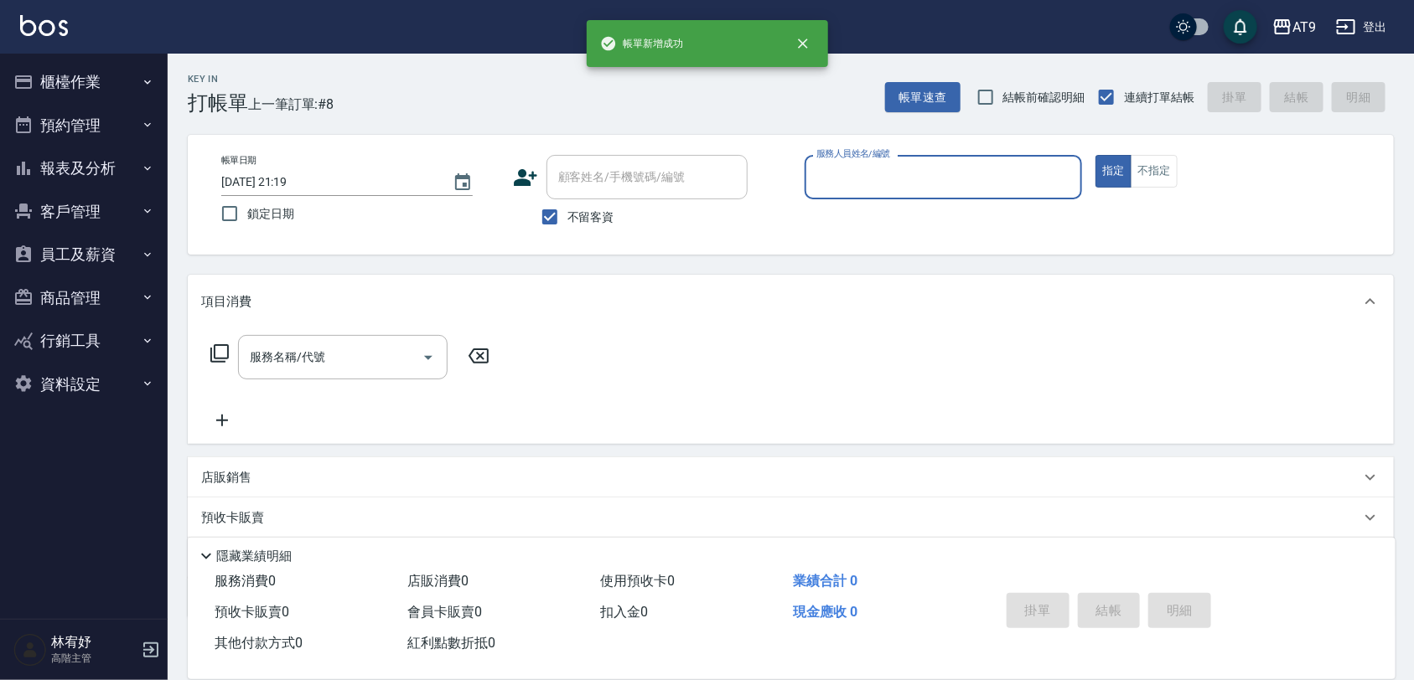
click at [115, 155] on button "報表及分析" at bounding box center [84, 169] width 154 height 44
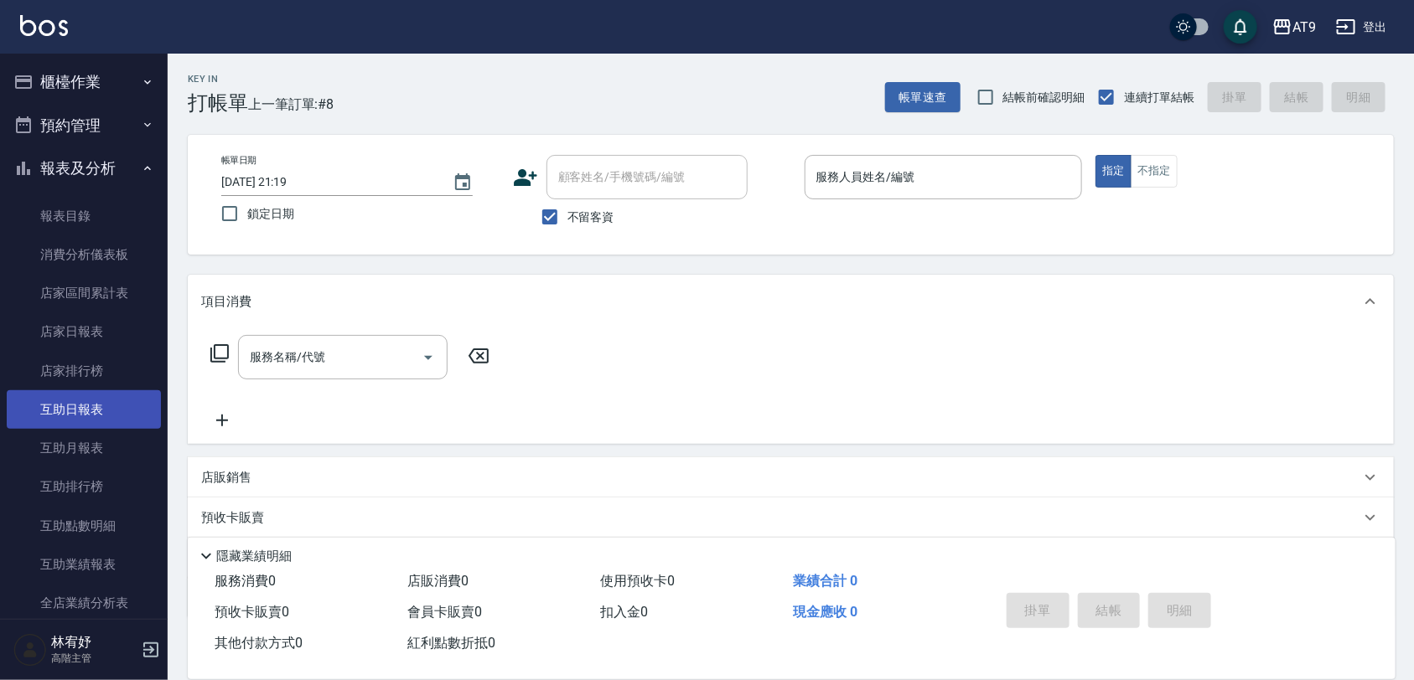
click at [94, 416] on link "互助日報表" at bounding box center [84, 409] width 154 height 39
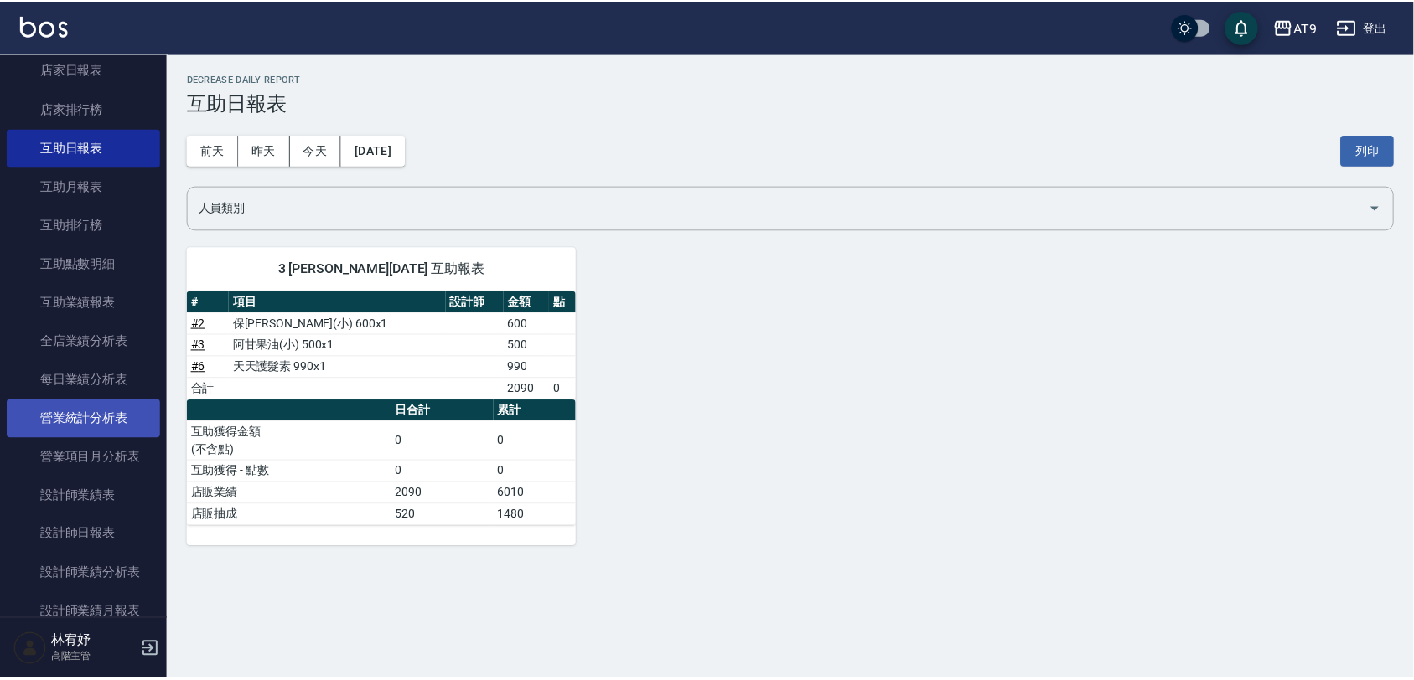
scroll to position [314, 0]
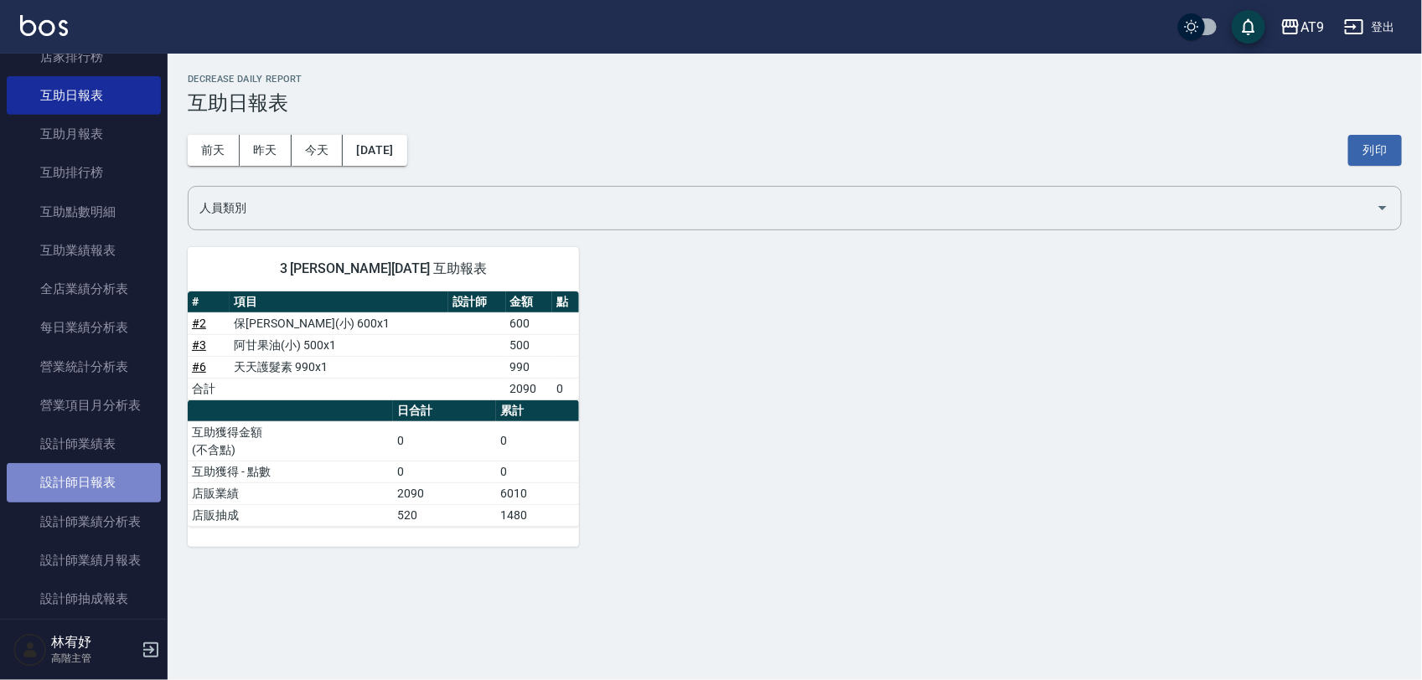
click at [105, 496] on link "設計師日報表" at bounding box center [84, 482] width 154 height 39
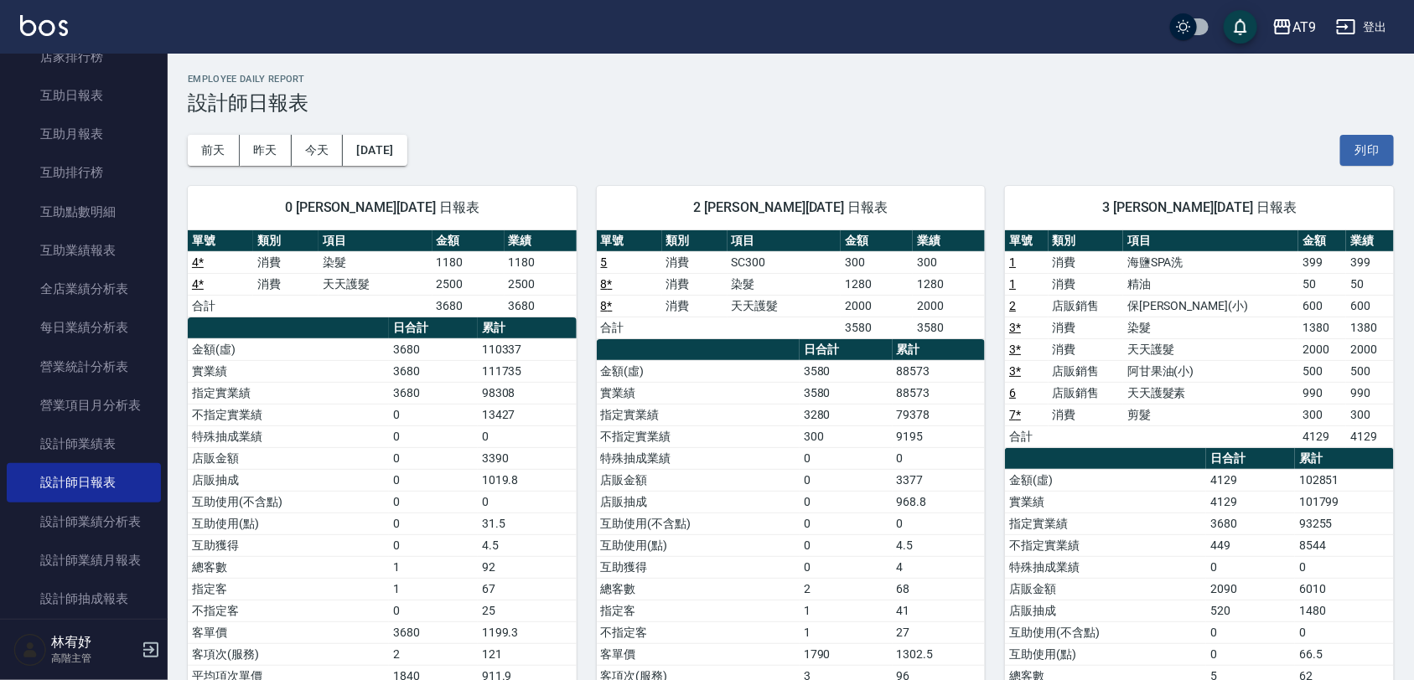
click at [416, 128] on div "[DATE] [DATE] [DATE] [DATE] 列印" at bounding box center [791, 150] width 1206 height 71
click at [406, 142] on button "[DATE]" at bounding box center [375, 150] width 64 height 31
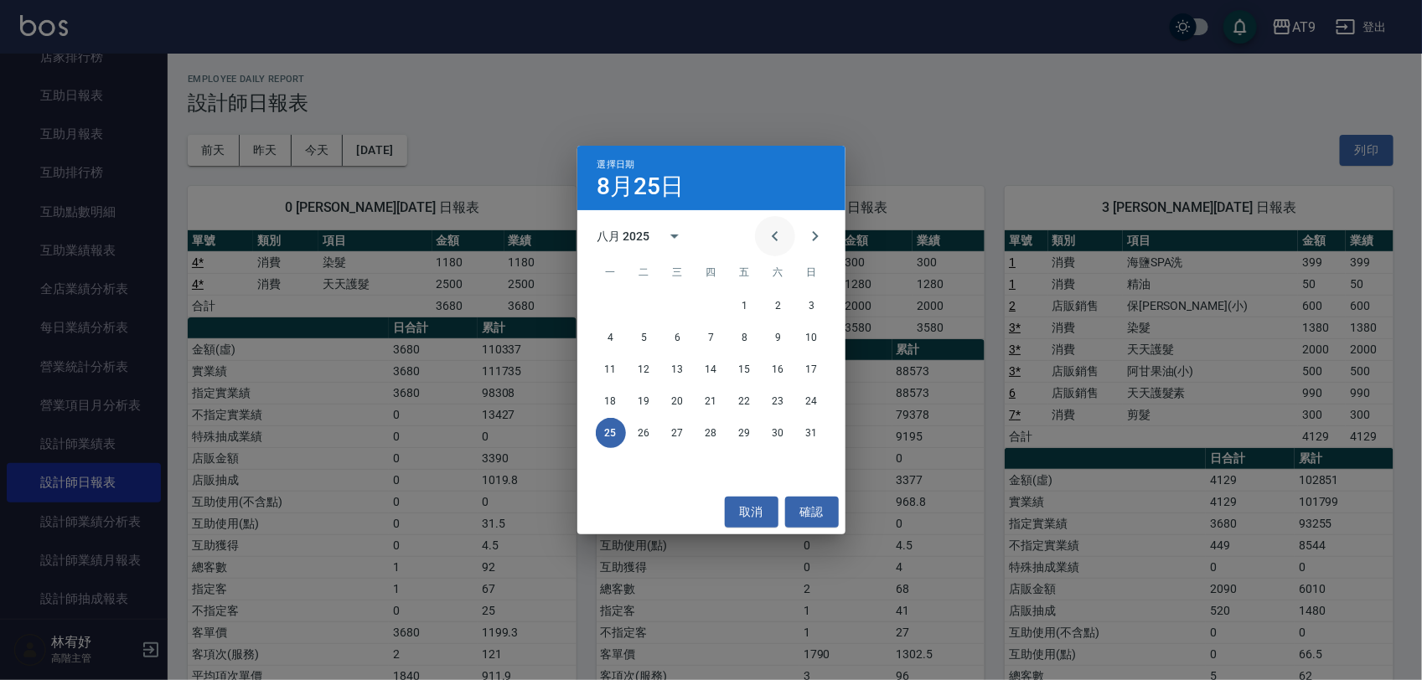
click at [771, 232] on icon "Previous month" at bounding box center [775, 236] width 20 height 20
click at [714, 440] on button "31" at bounding box center [711, 433] width 30 height 30
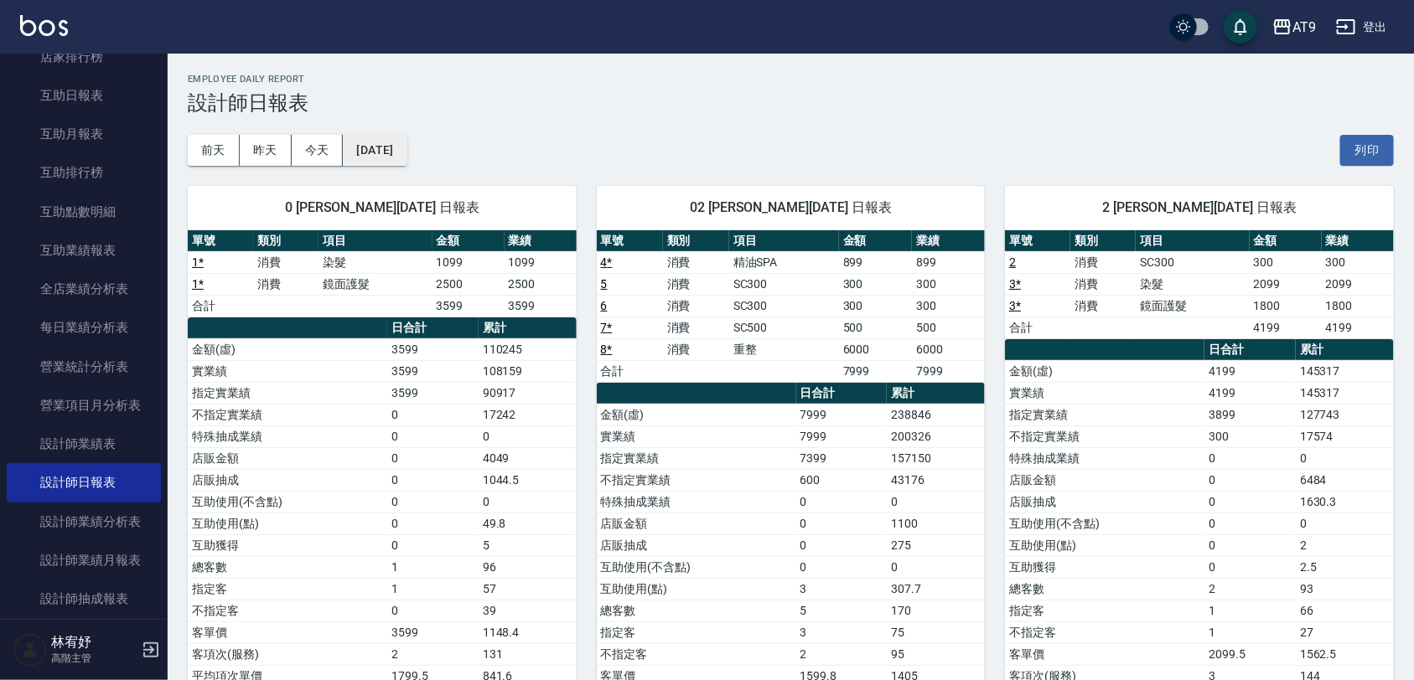
click at [386, 147] on button "[DATE]" at bounding box center [375, 150] width 64 height 31
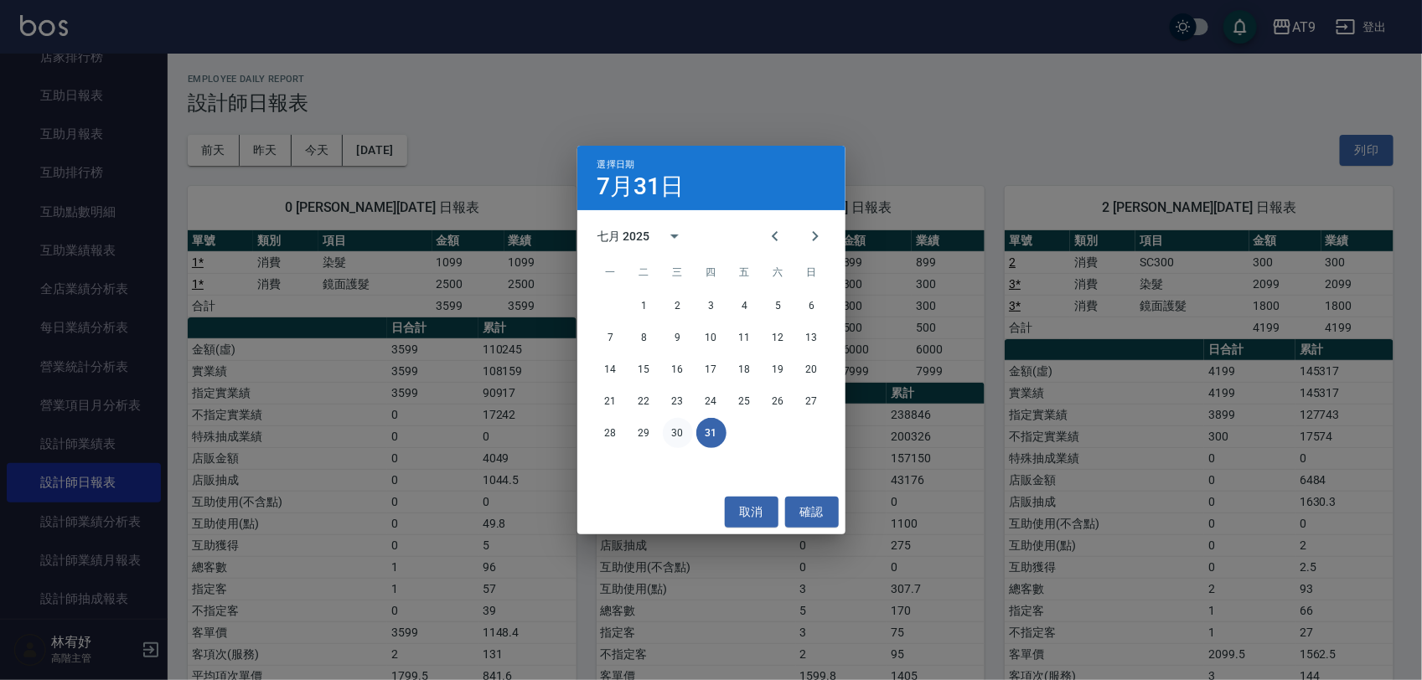
click at [667, 440] on button "30" at bounding box center [678, 433] width 30 height 30
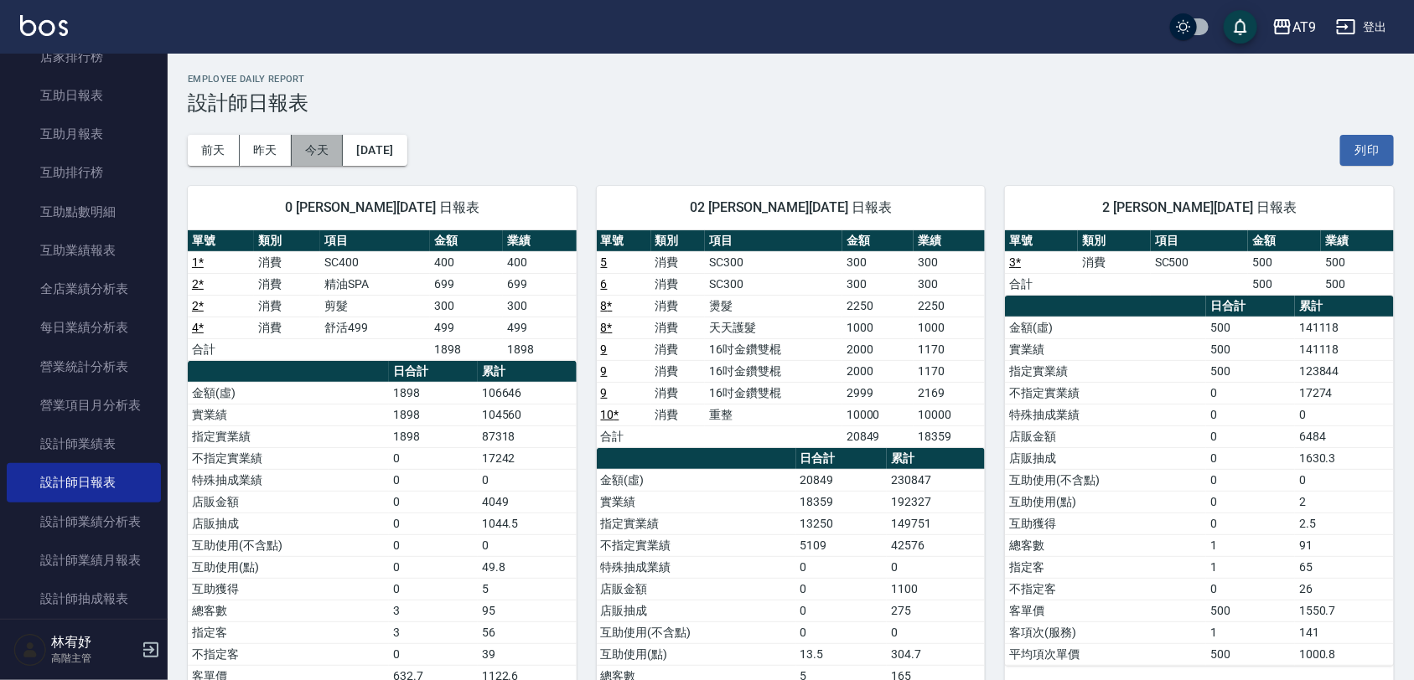
click at [316, 153] on button "今天" at bounding box center [318, 150] width 52 height 31
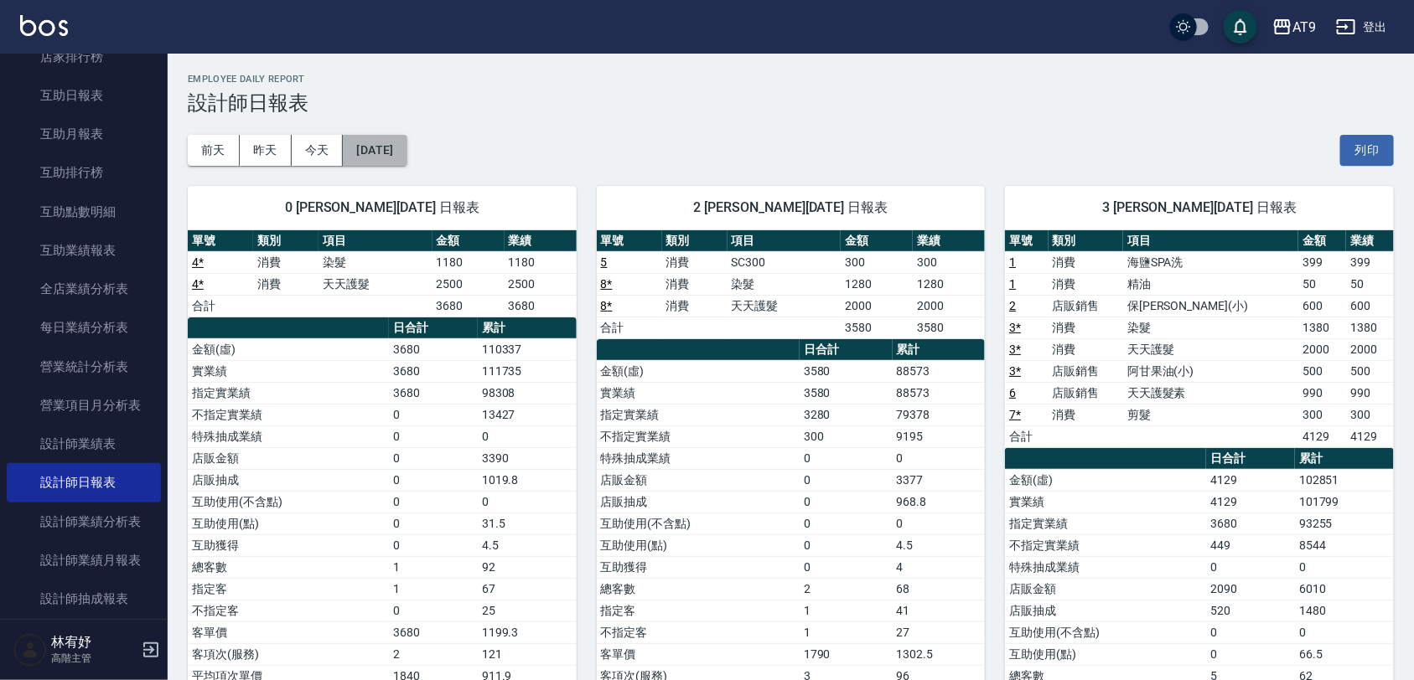
click at [406, 141] on button "[DATE]" at bounding box center [375, 150] width 64 height 31
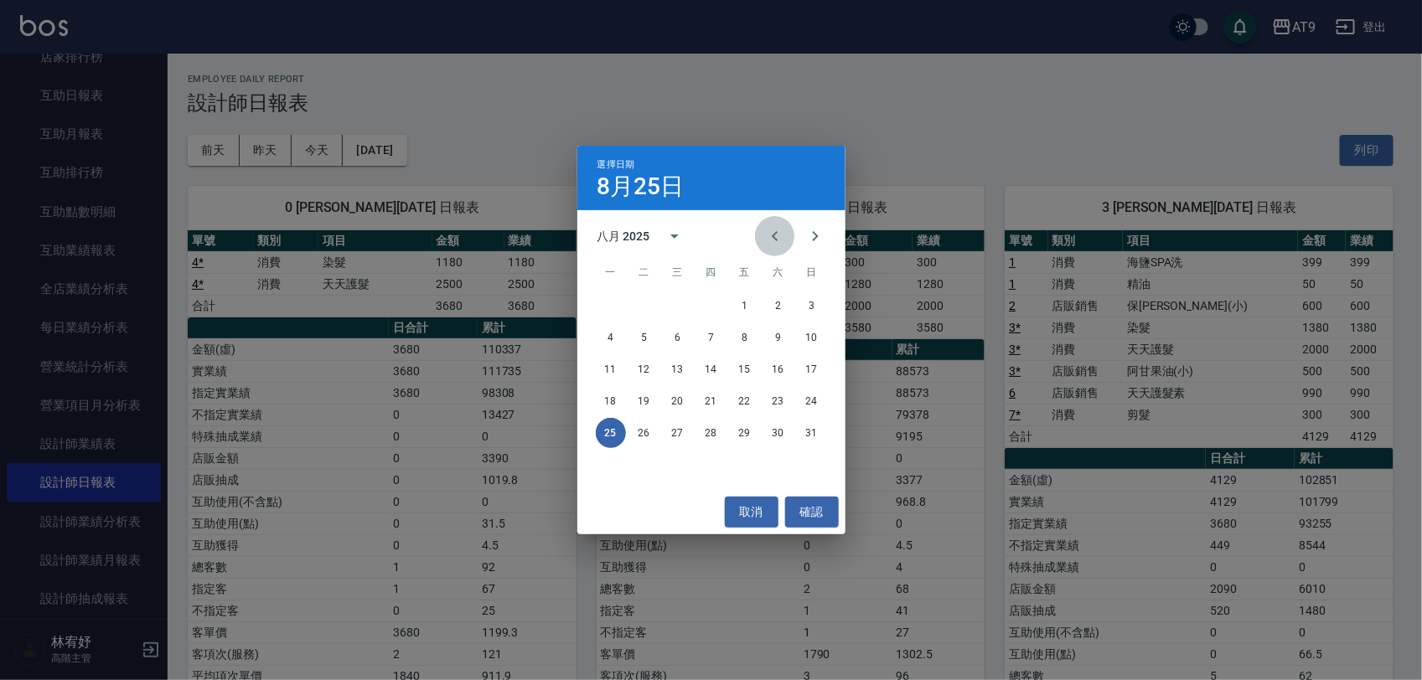
click at [773, 240] on icon "Previous month" at bounding box center [775, 236] width 20 height 20
click at [684, 438] on button "30" at bounding box center [678, 433] width 30 height 30
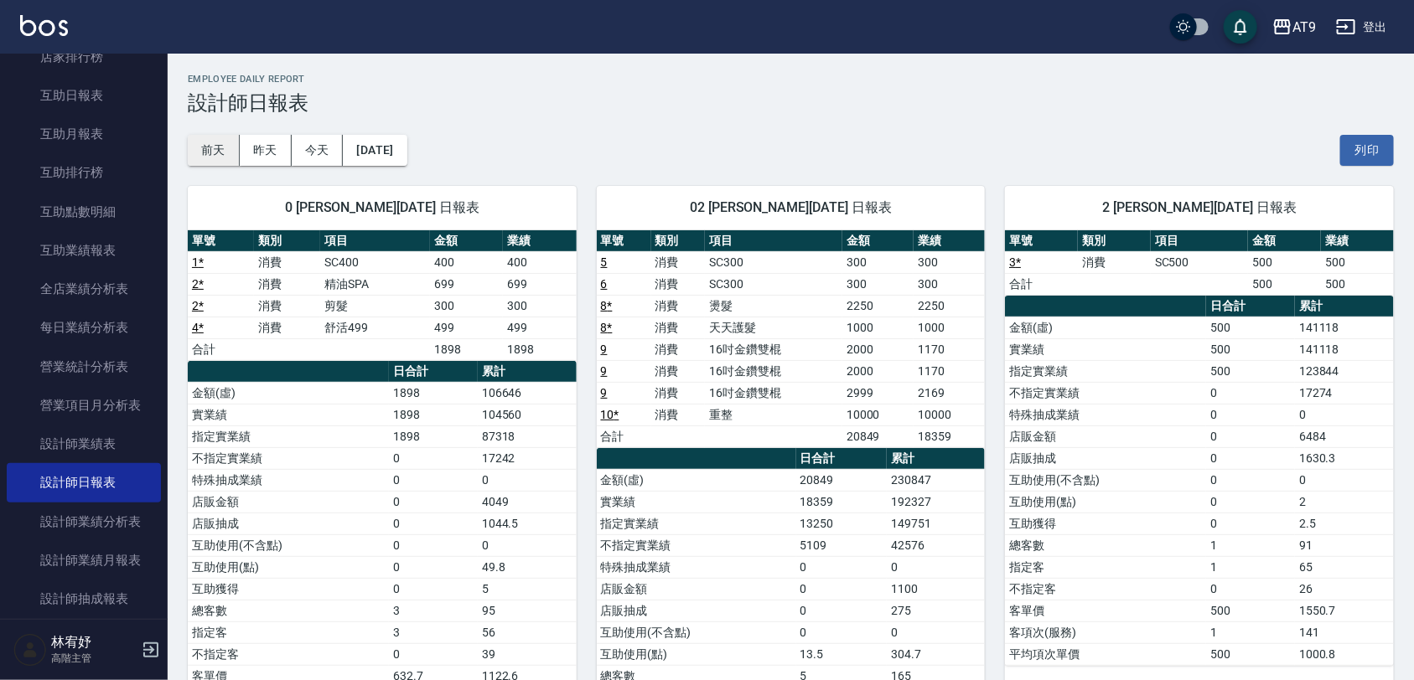
click at [220, 153] on button "前天" at bounding box center [214, 150] width 52 height 31
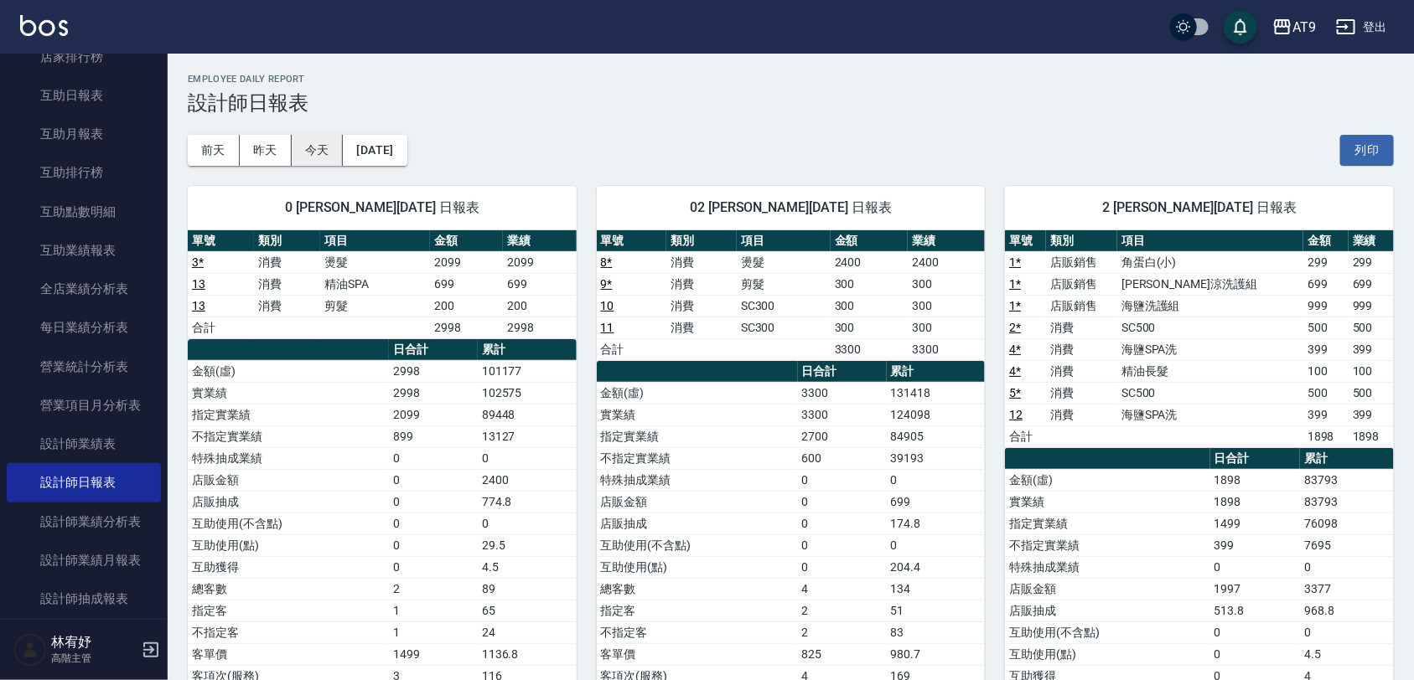
click at [311, 147] on button "今天" at bounding box center [318, 150] width 52 height 31
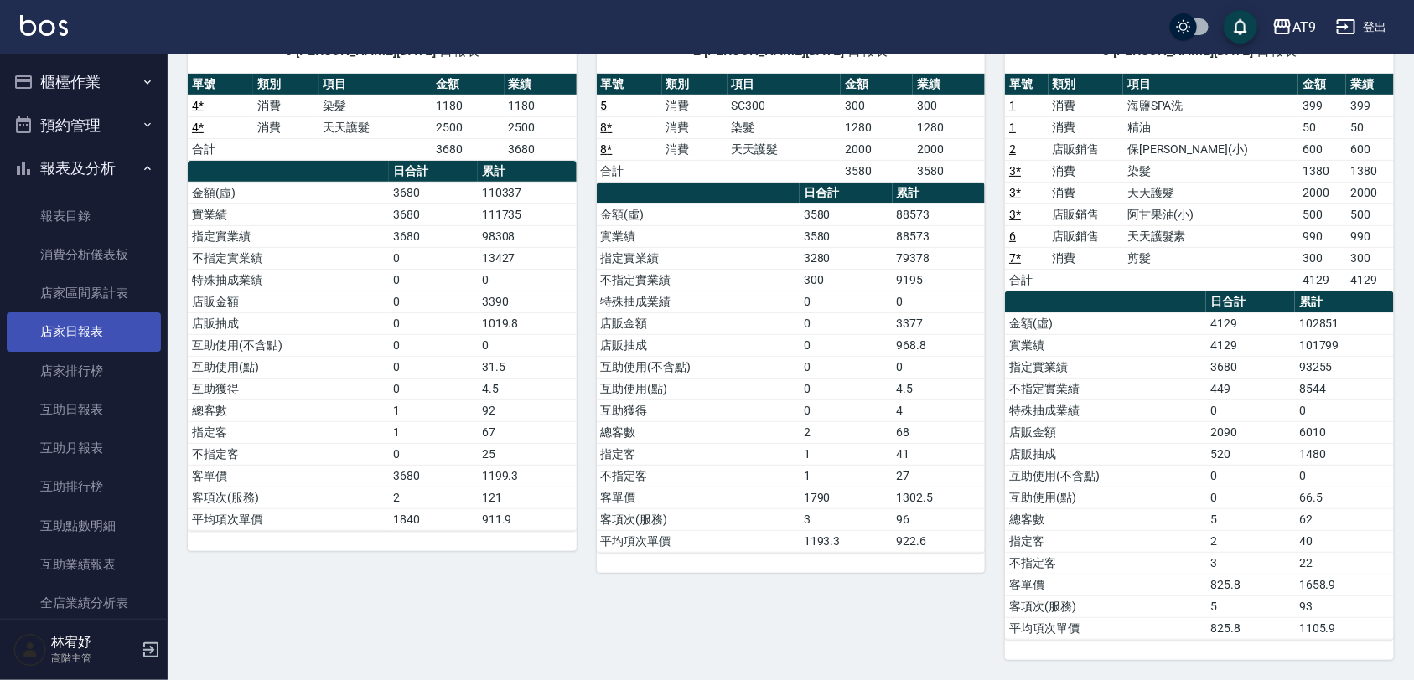
click at [82, 341] on link "店家日報表" at bounding box center [84, 332] width 154 height 39
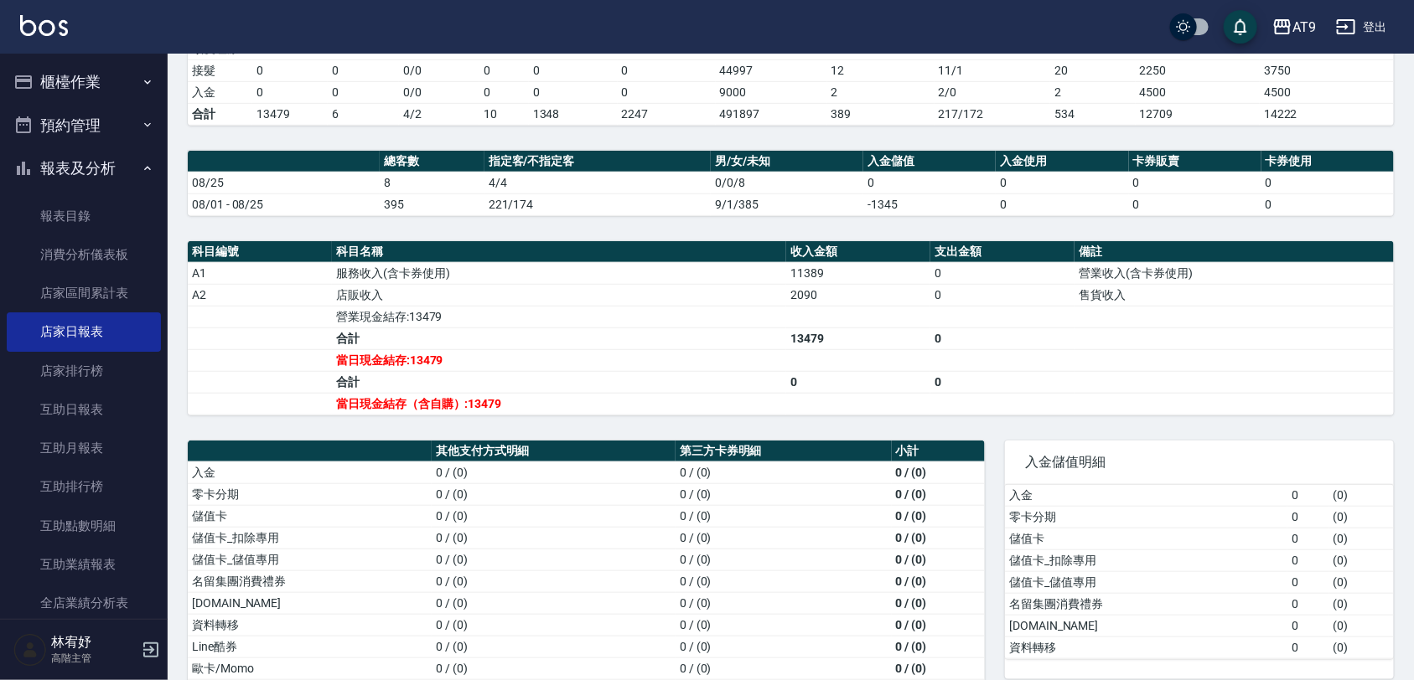
scroll to position [419, 0]
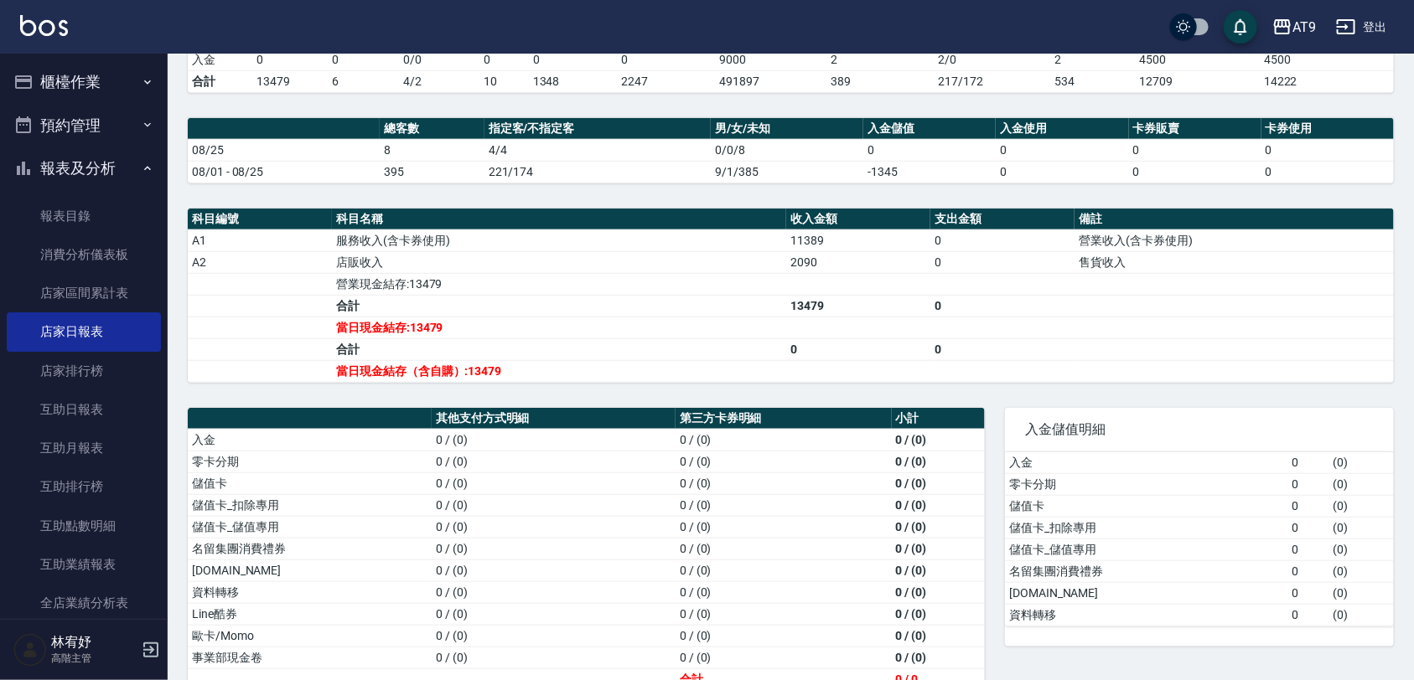
click at [97, 96] on button "櫃檯作業" at bounding box center [84, 82] width 154 height 44
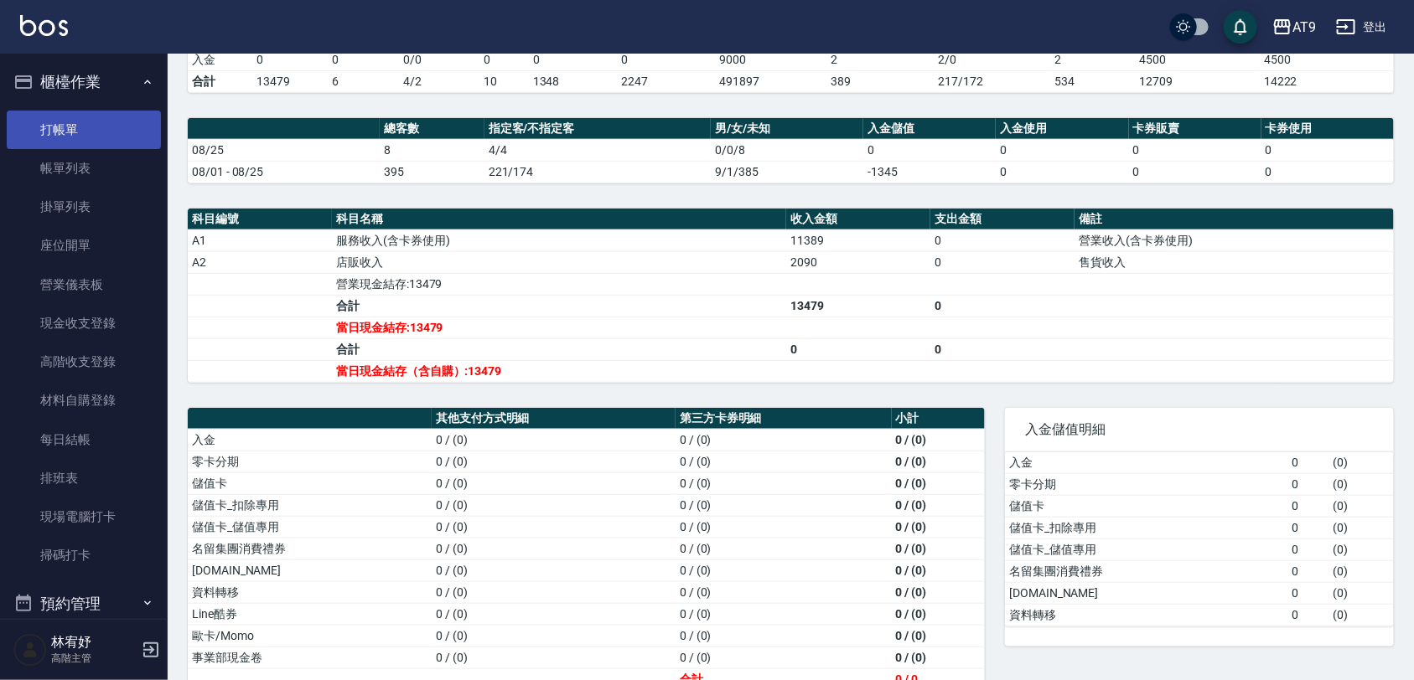
click at [76, 123] on link "打帳單" at bounding box center [84, 130] width 154 height 39
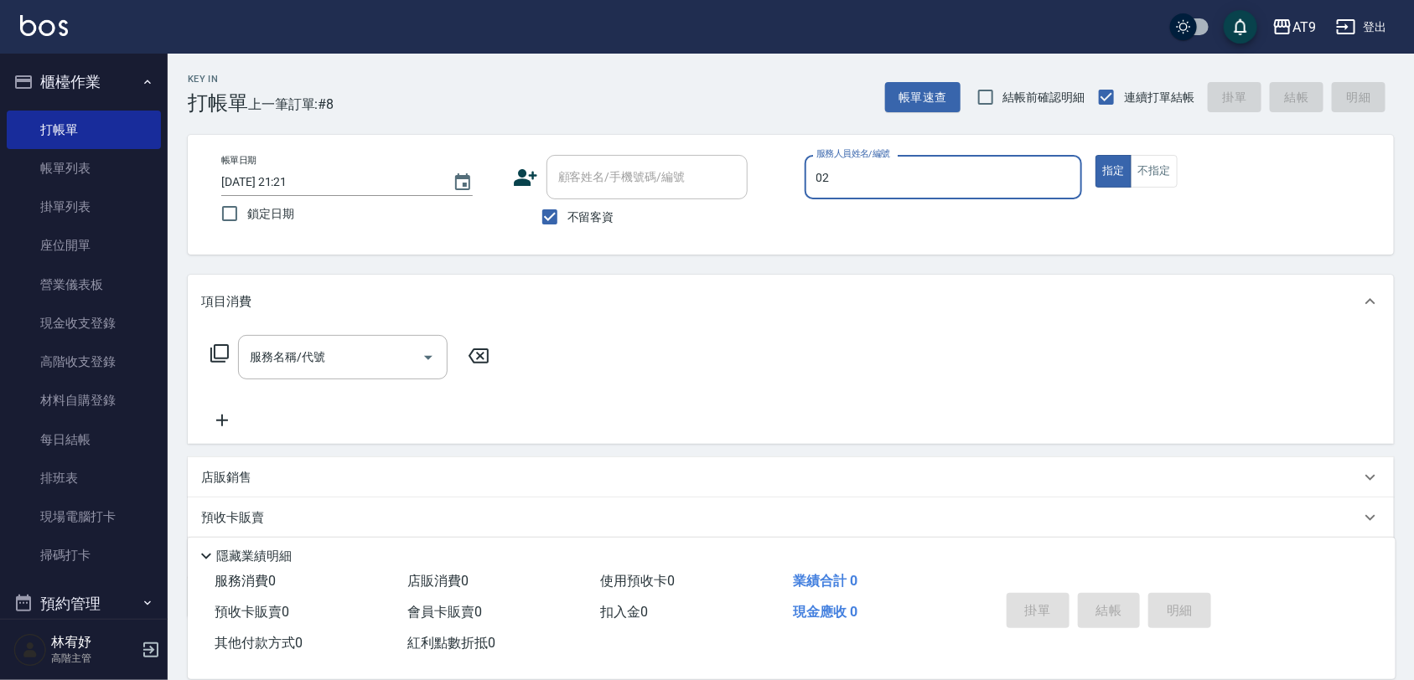
type input "[PERSON_NAME]-02"
type button "true"
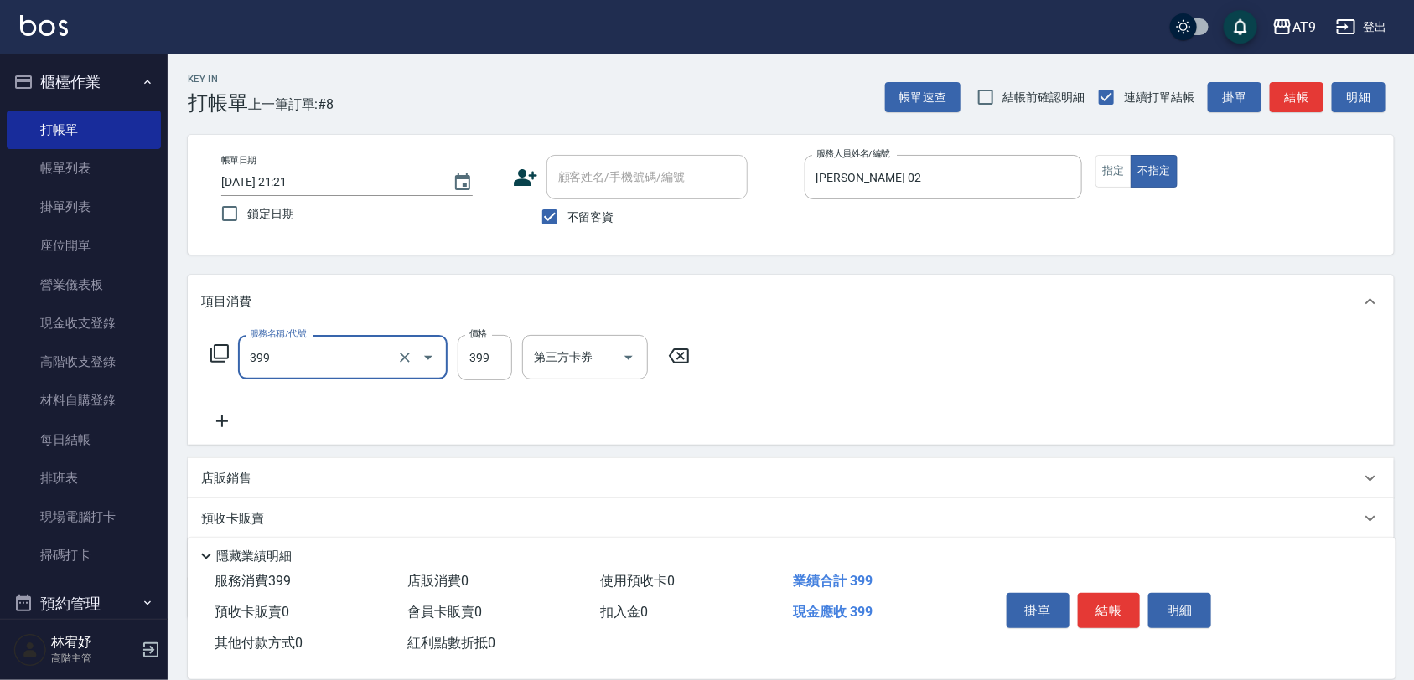
type input "海鹽SPA洗(399)"
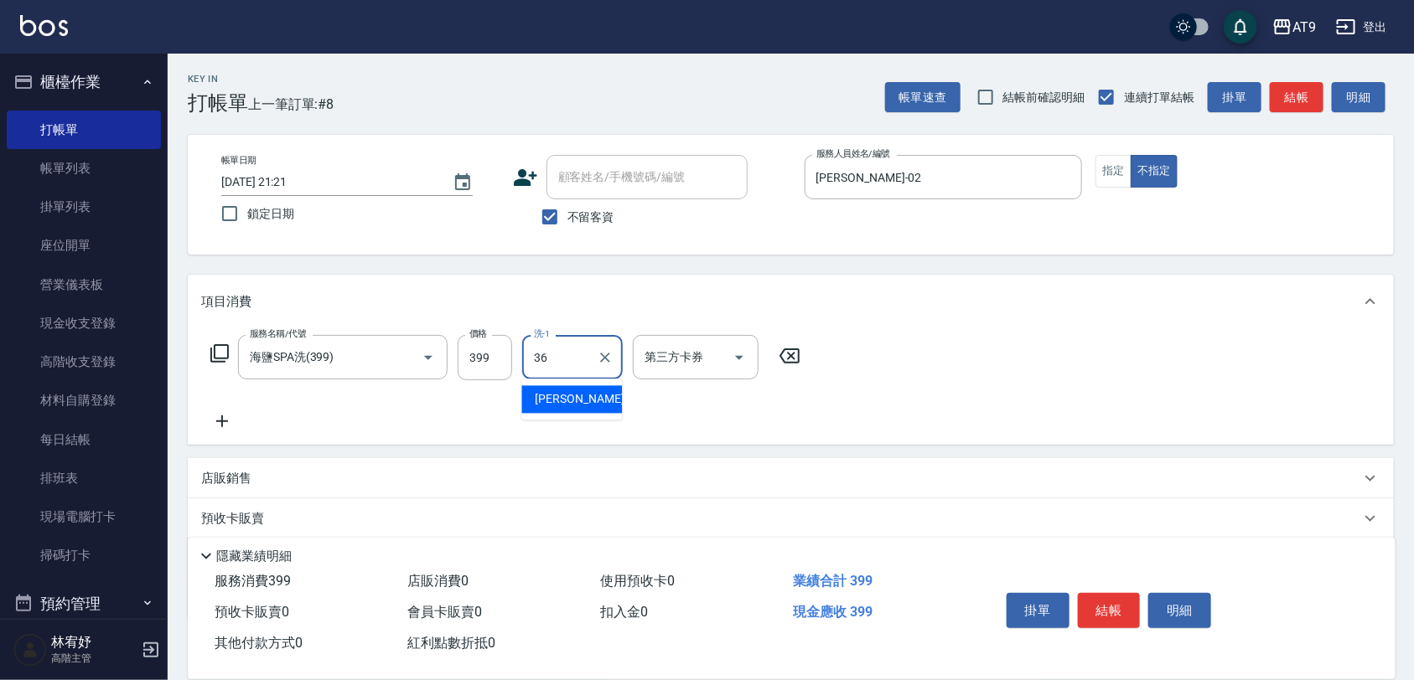
type input "[PERSON_NAME]-36"
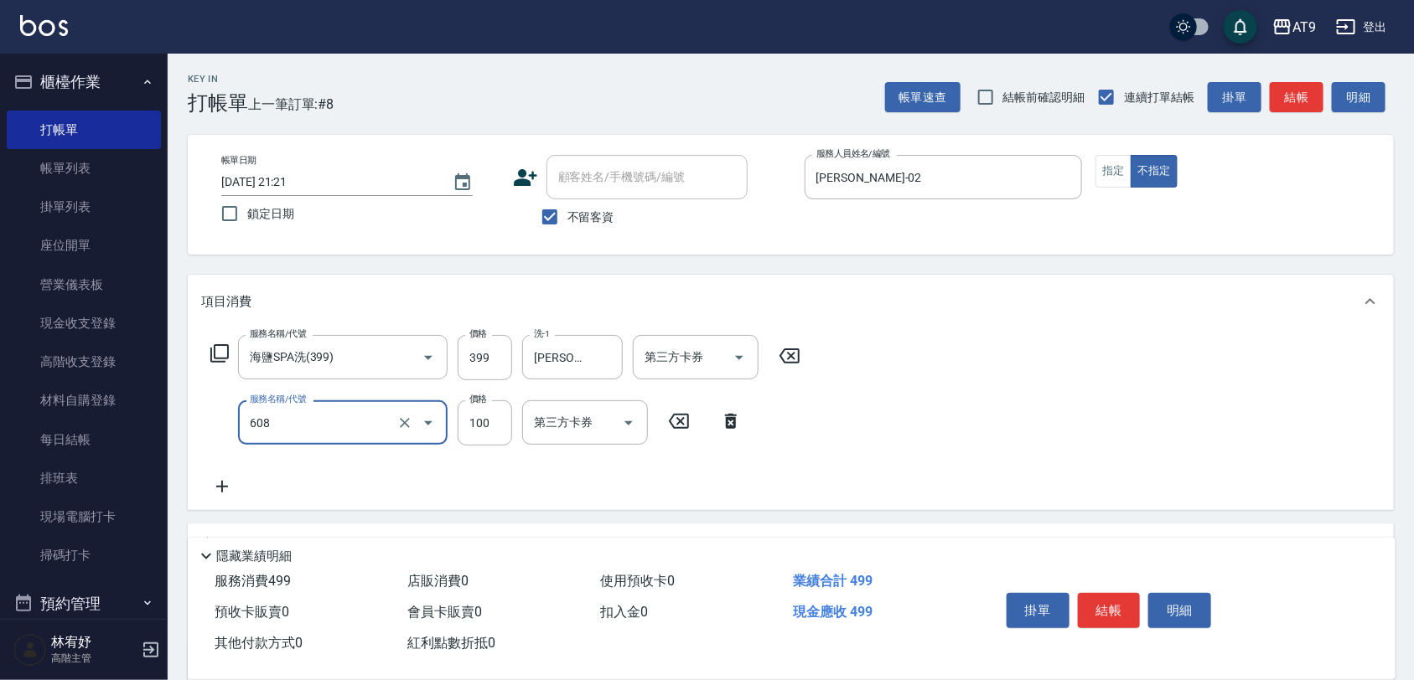
type input "精油長髮(608)"
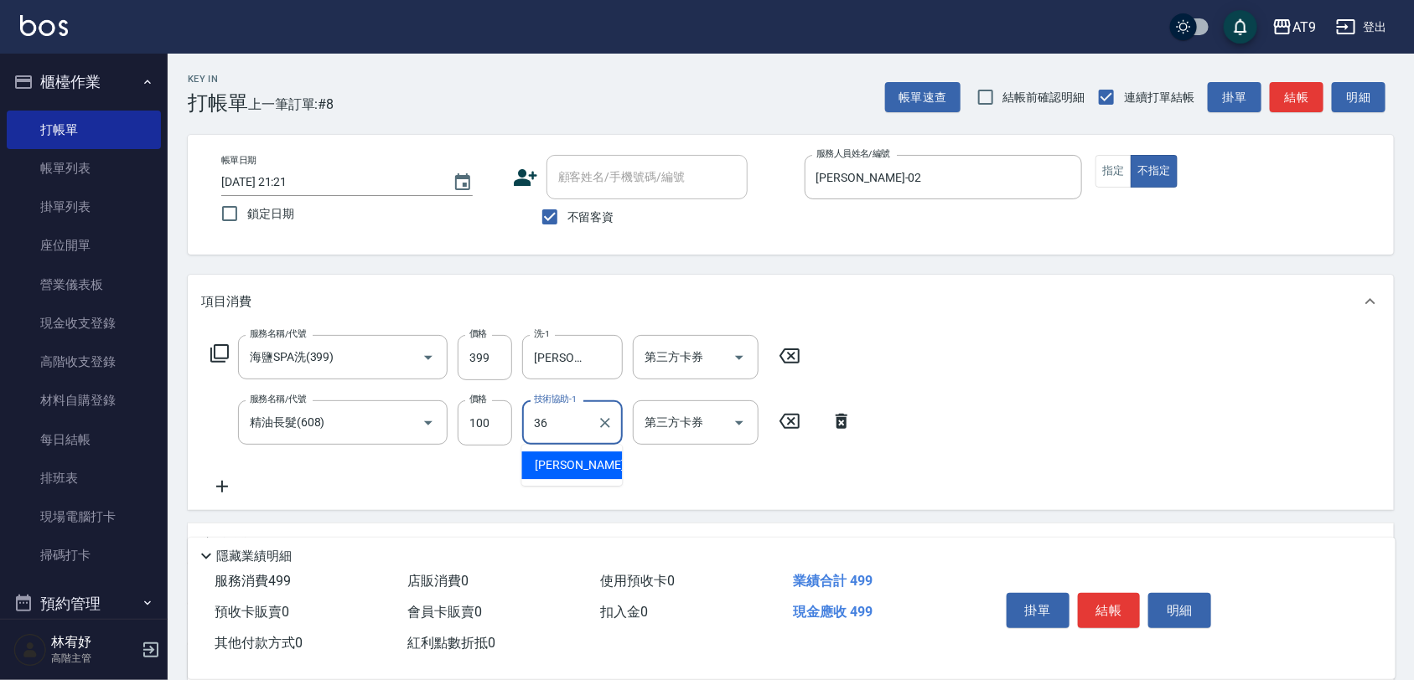
type input "[PERSON_NAME]-36"
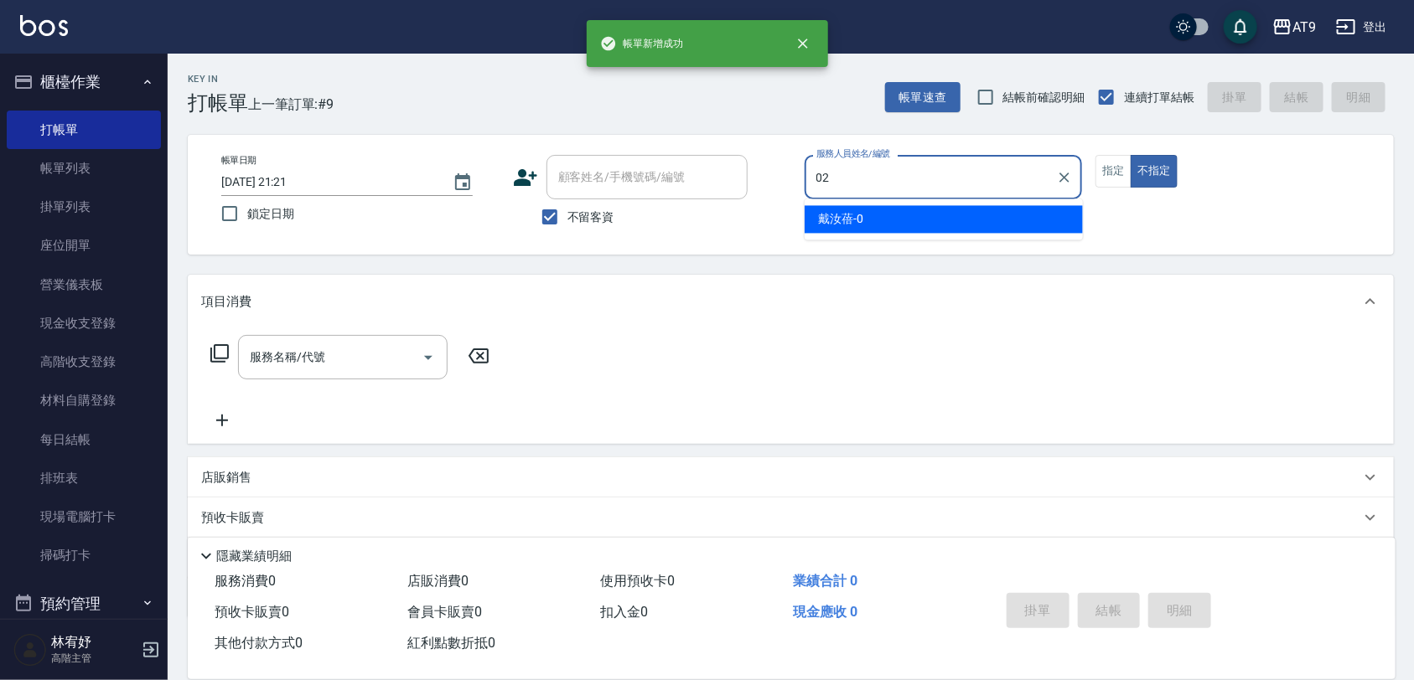
type input "02"
type button "false"
type input "[PERSON_NAME]-02"
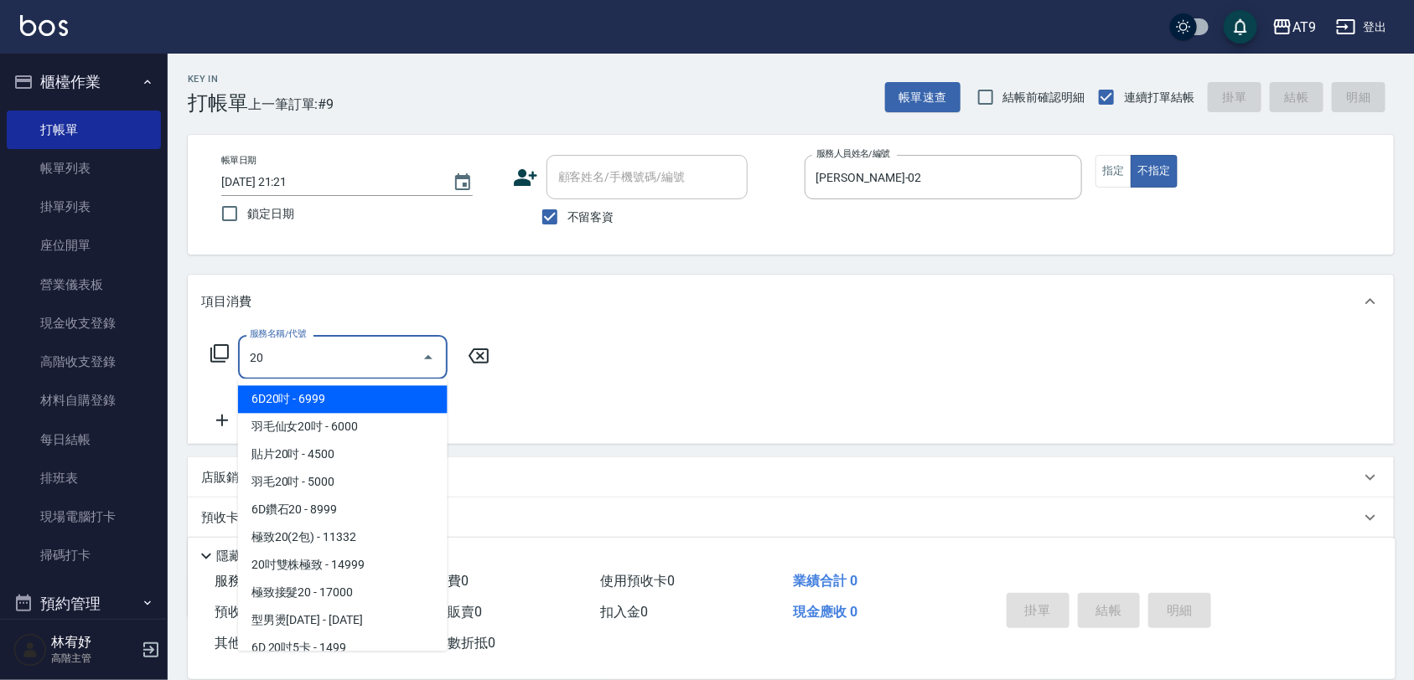
type input "205"
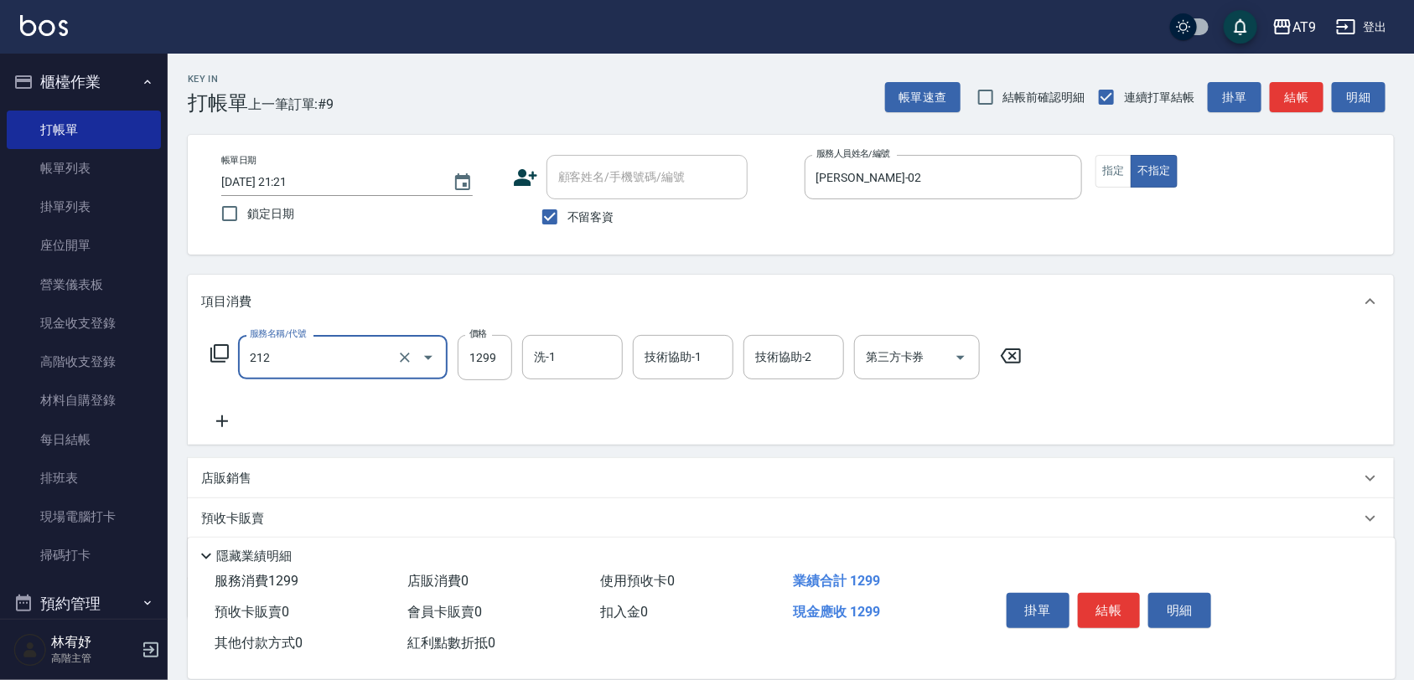
type input "燙髮(212)"
type input "2500"
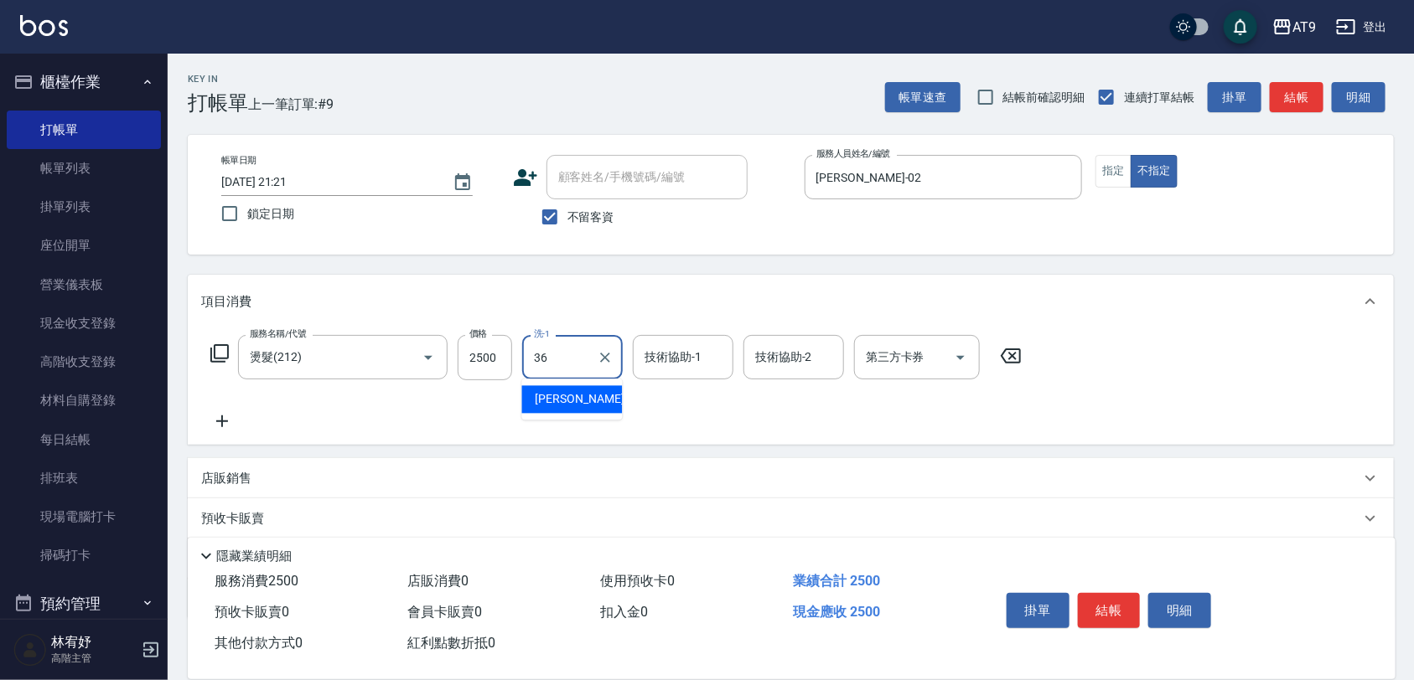
type input "[PERSON_NAME]-36"
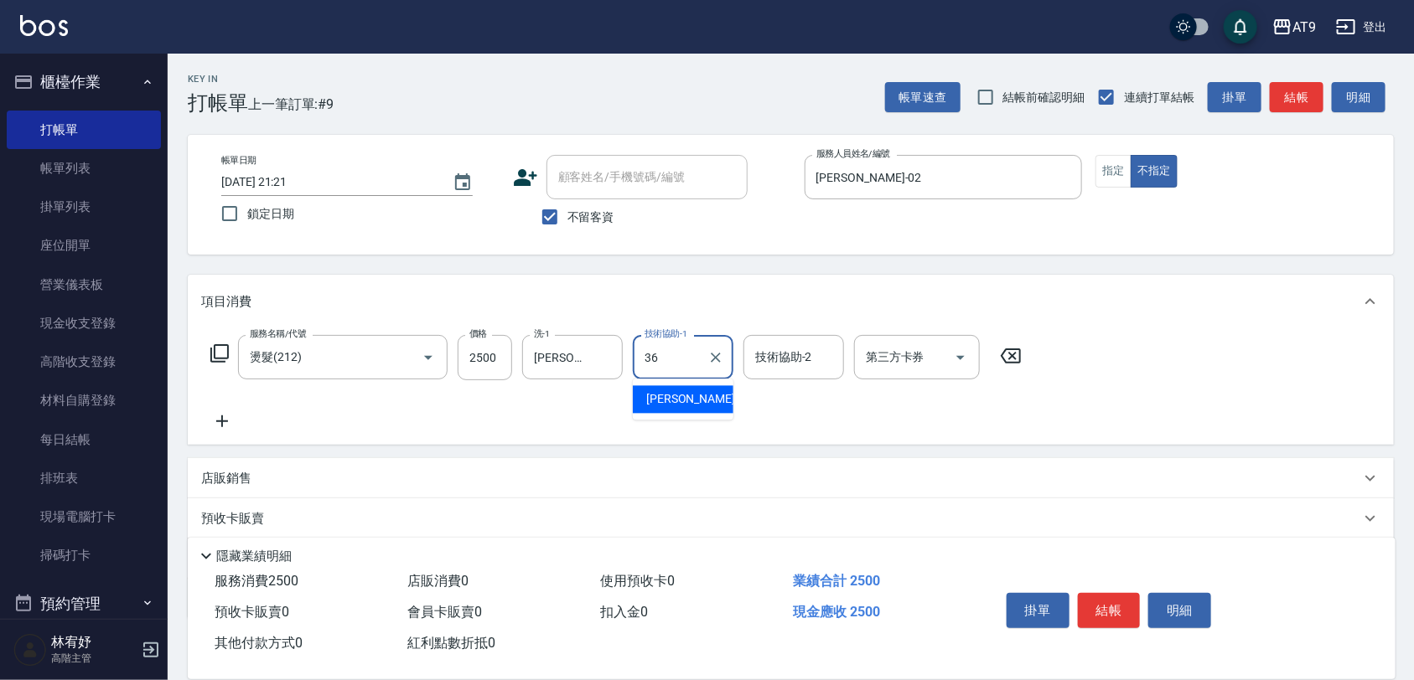
type input "[PERSON_NAME]-36"
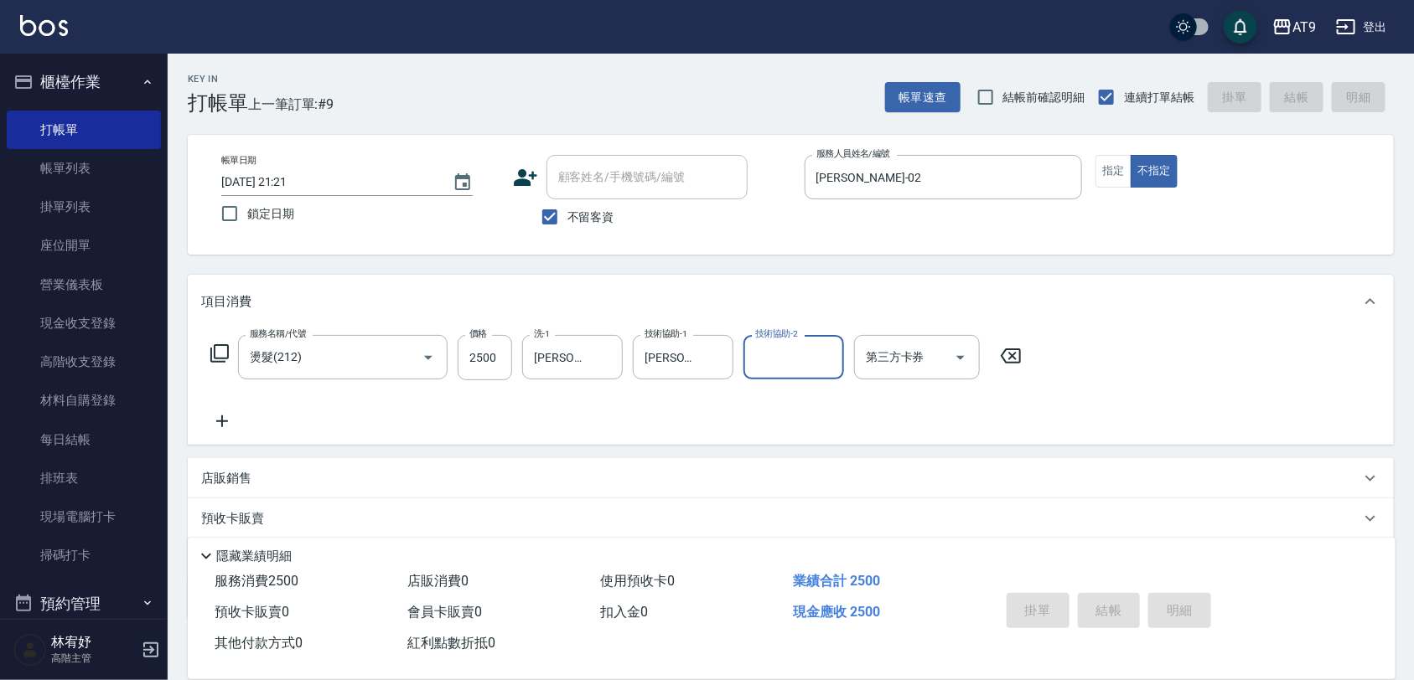
type input "[DATE] 21:22"
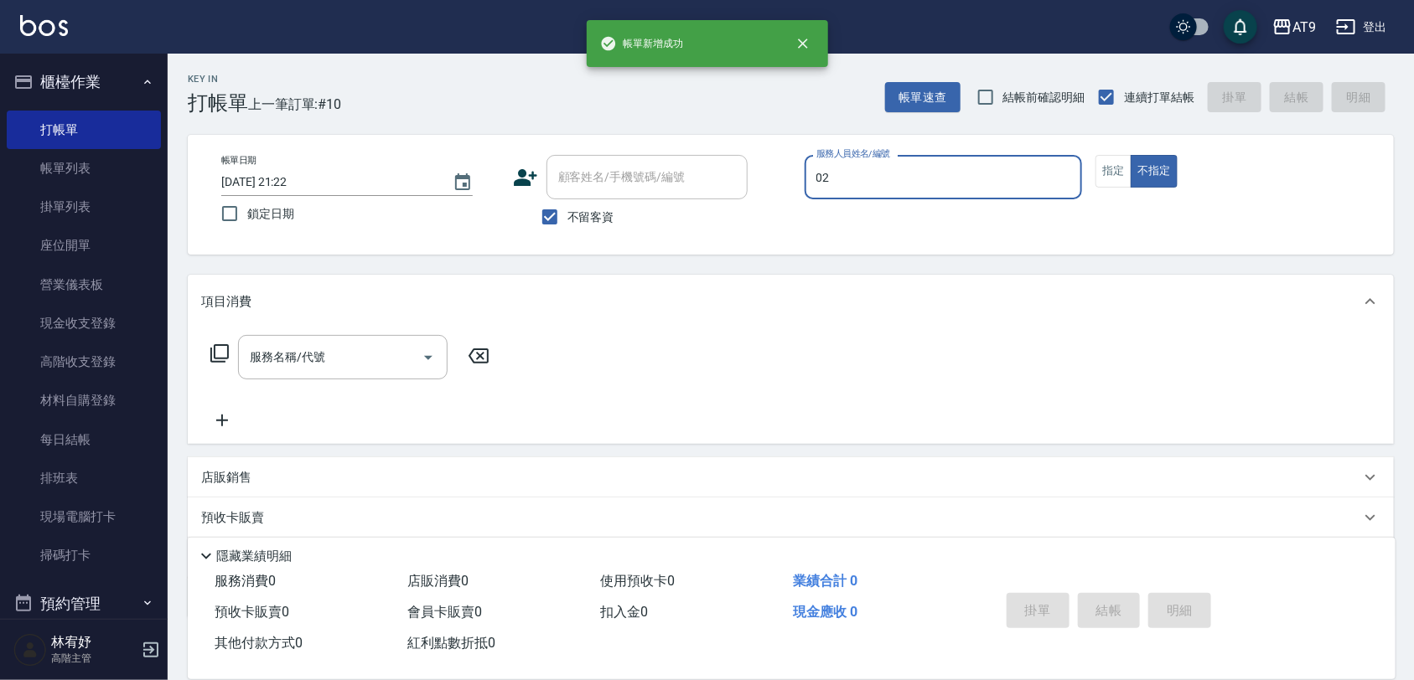
type input "[PERSON_NAME]-02"
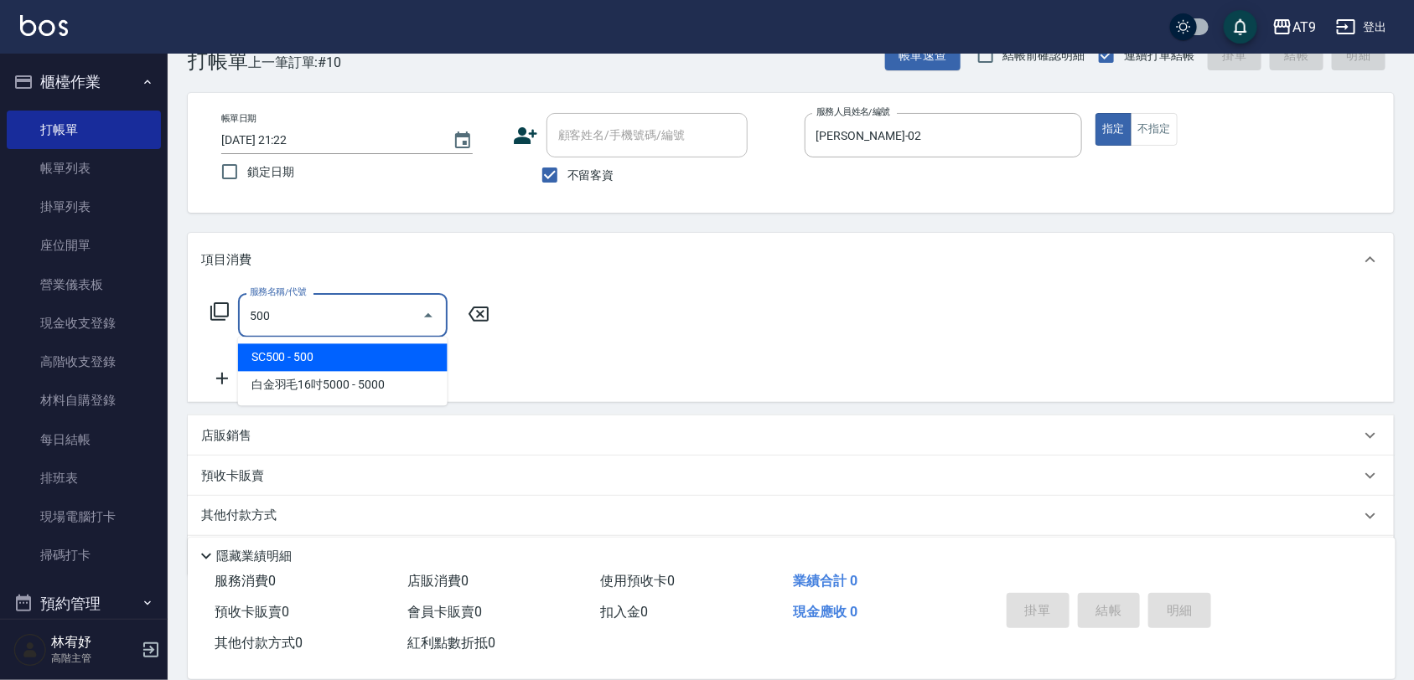
type input "SC500(500)"
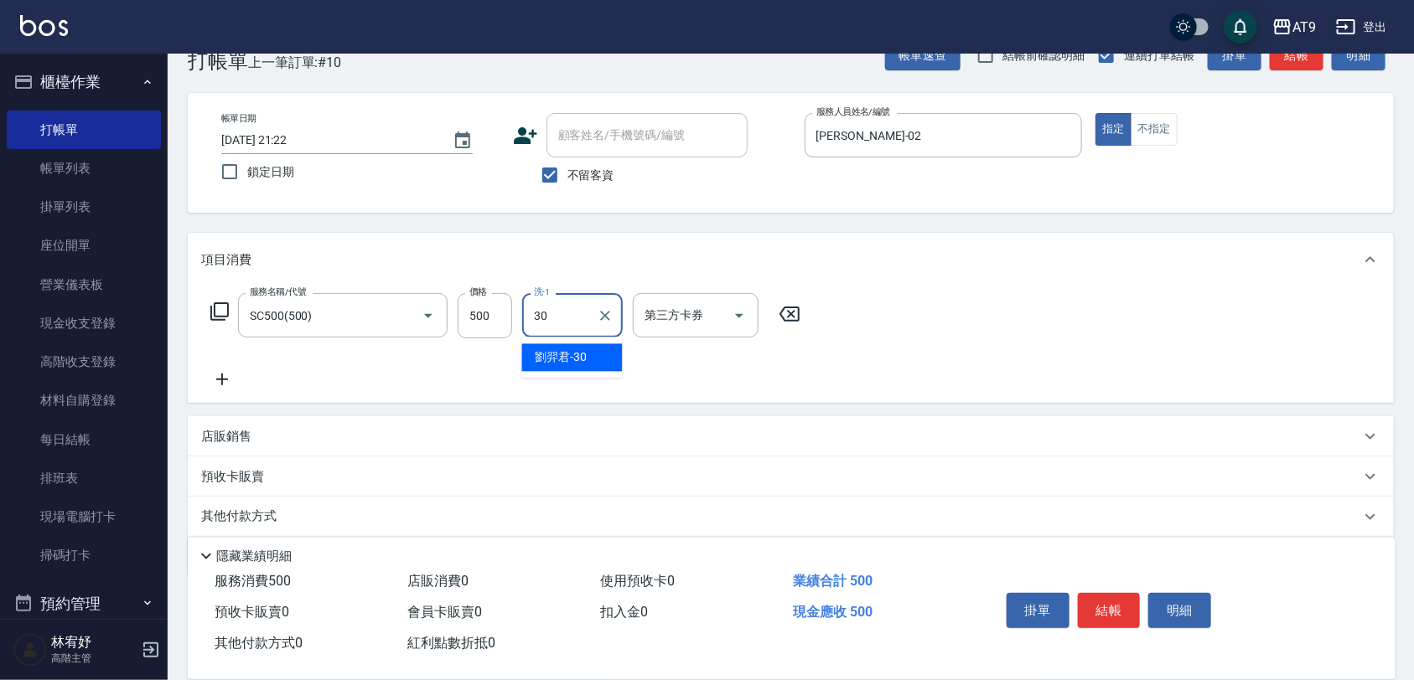
type input "[PERSON_NAME]-30"
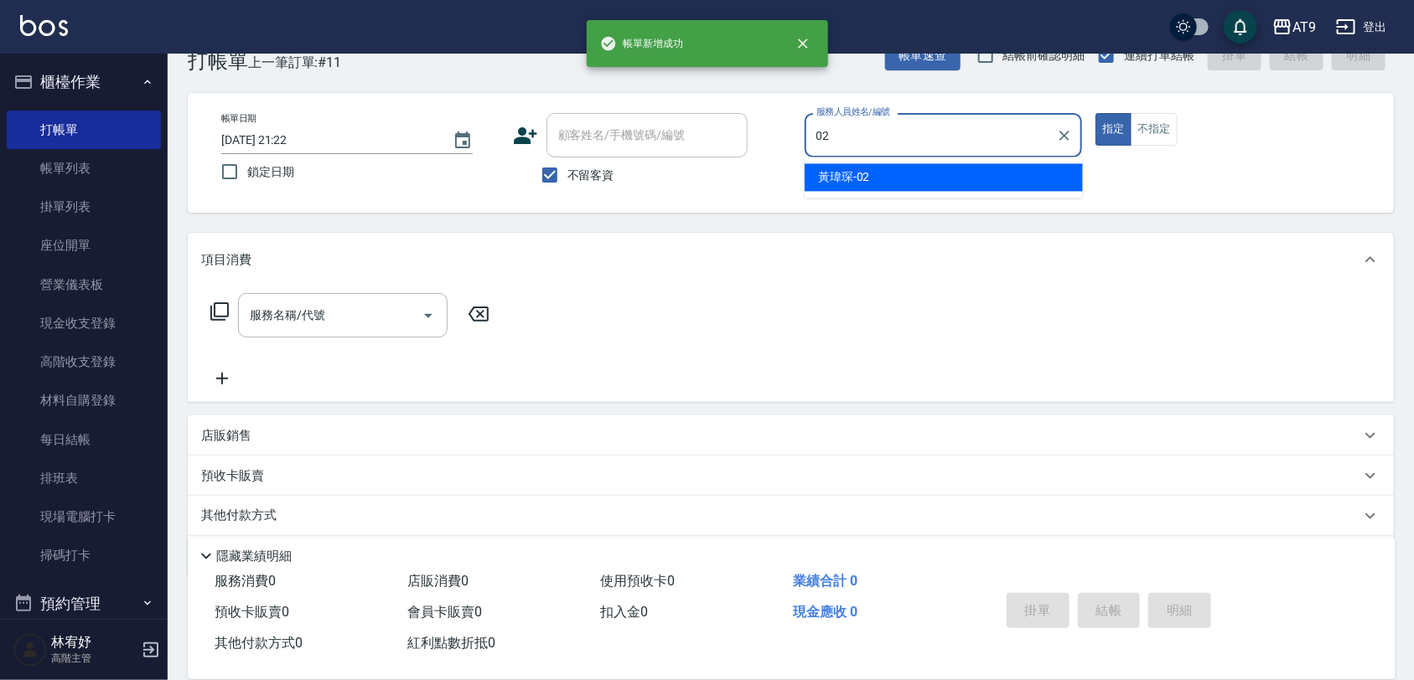
type input "[PERSON_NAME]-02"
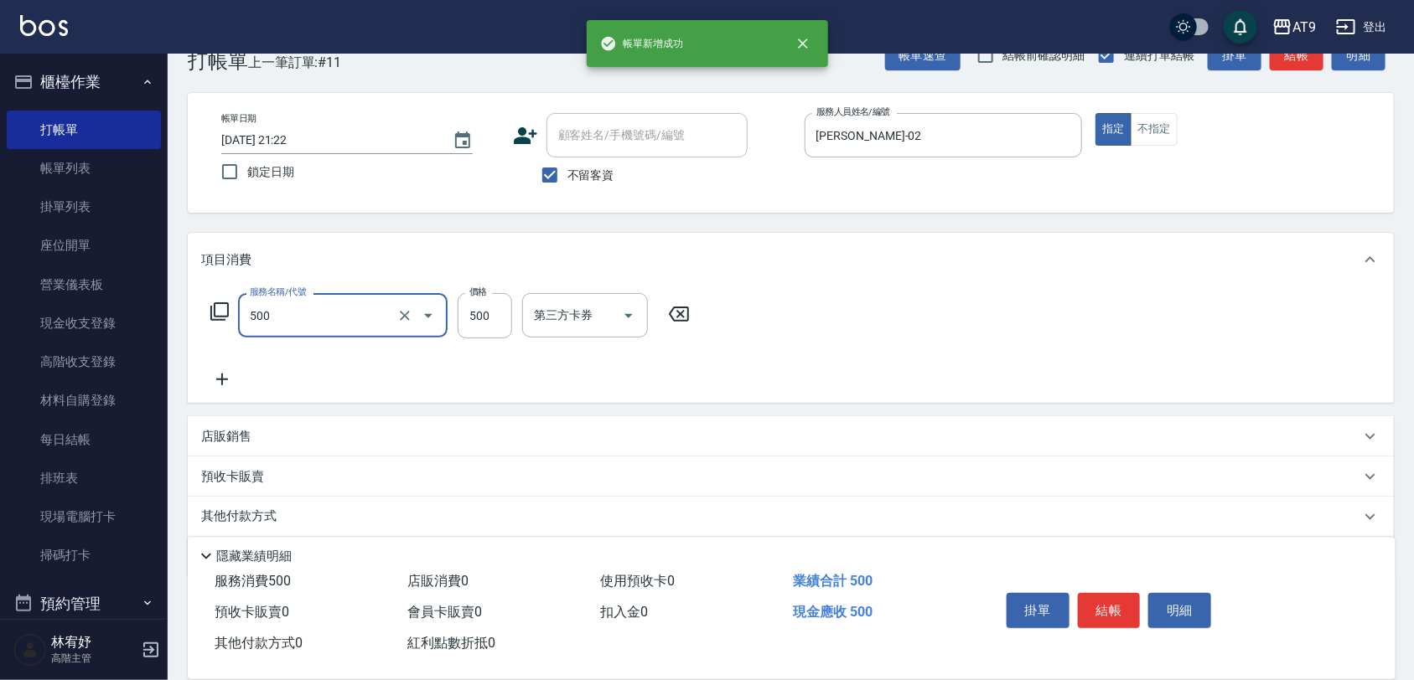
type input "SC500(500)"
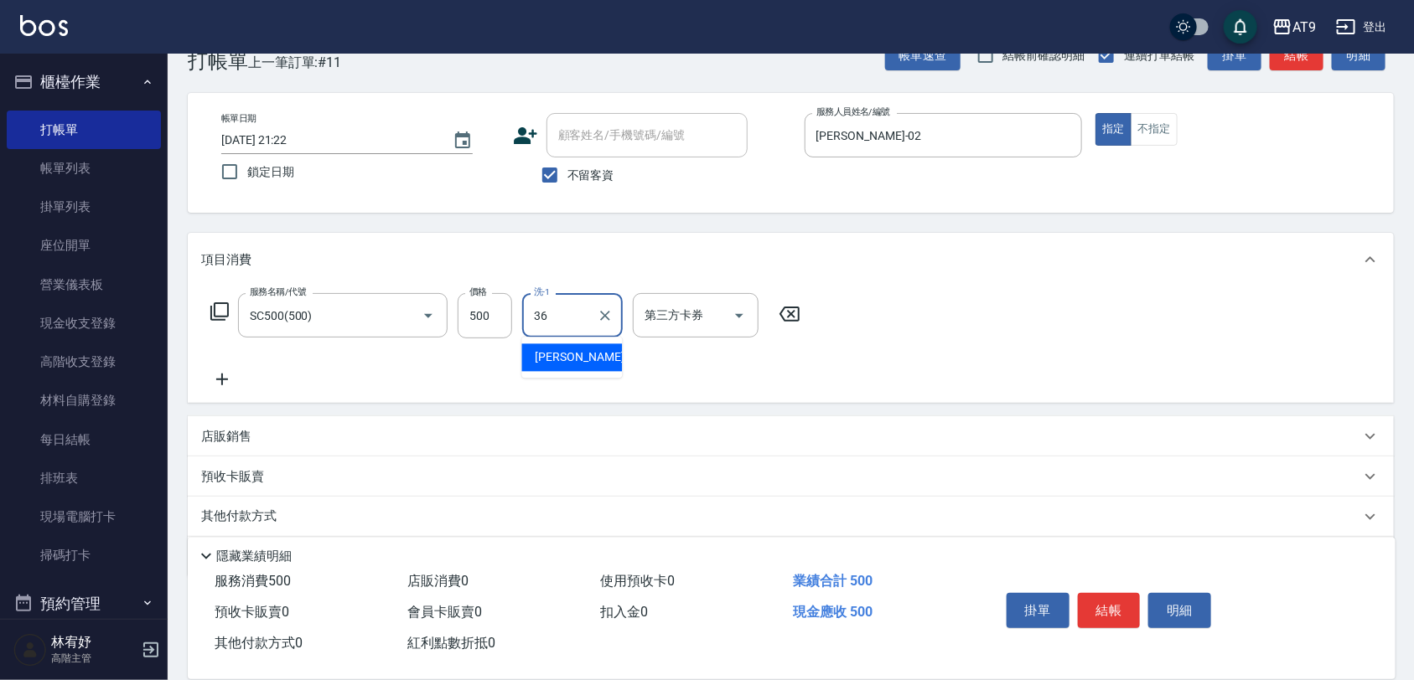
type input "[PERSON_NAME]-36"
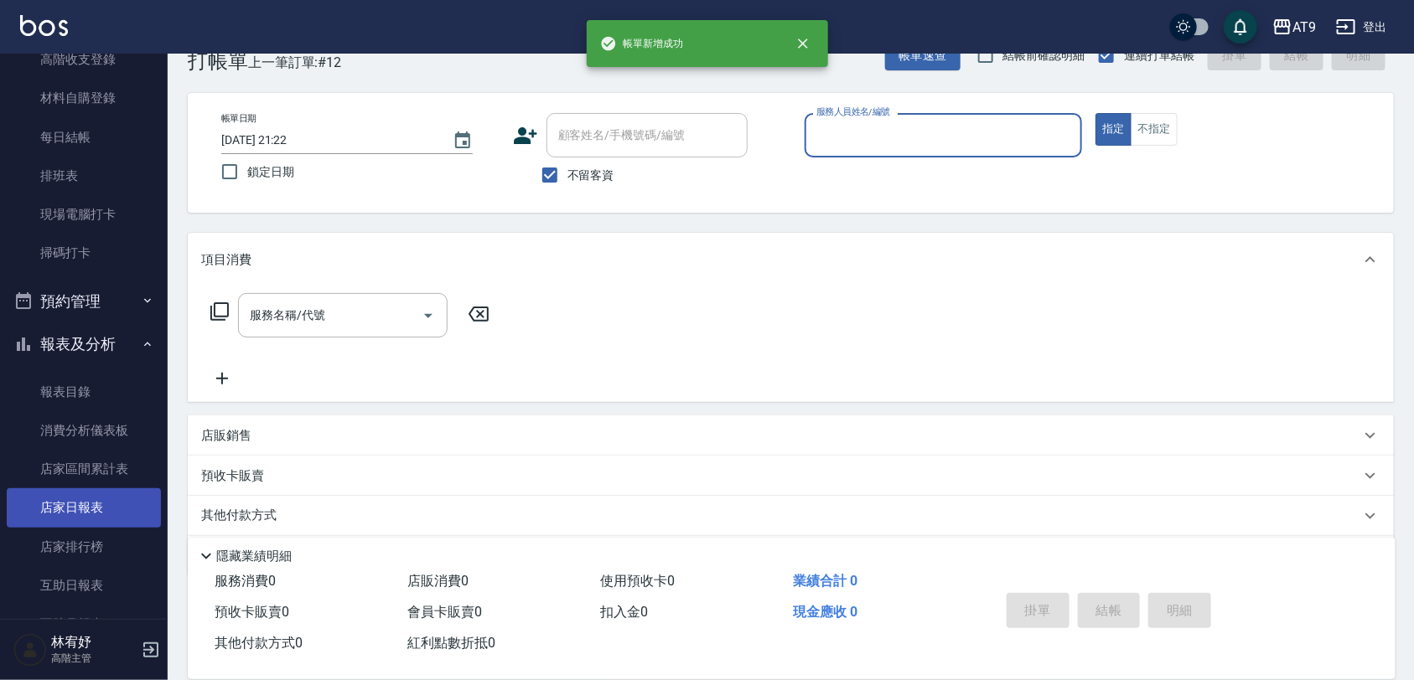
scroll to position [314, 0]
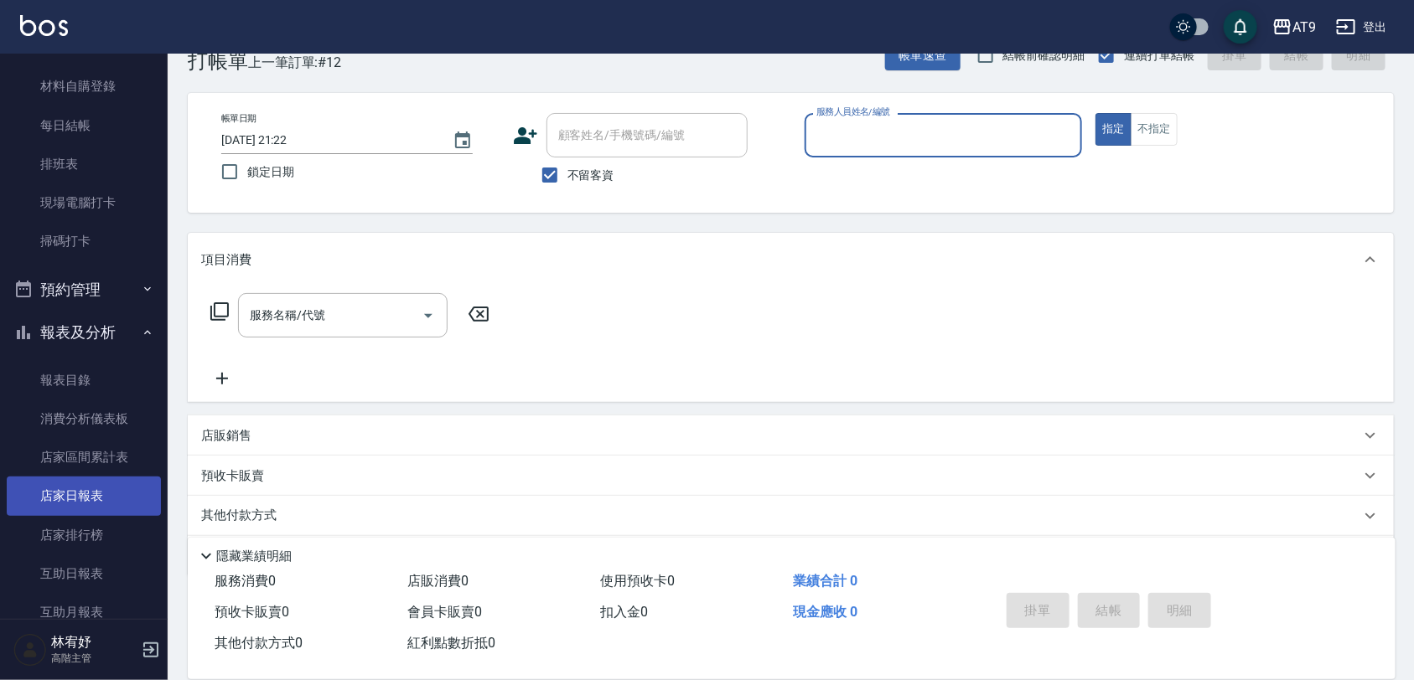
click at [92, 478] on link "店家日報表" at bounding box center [84, 496] width 154 height 39
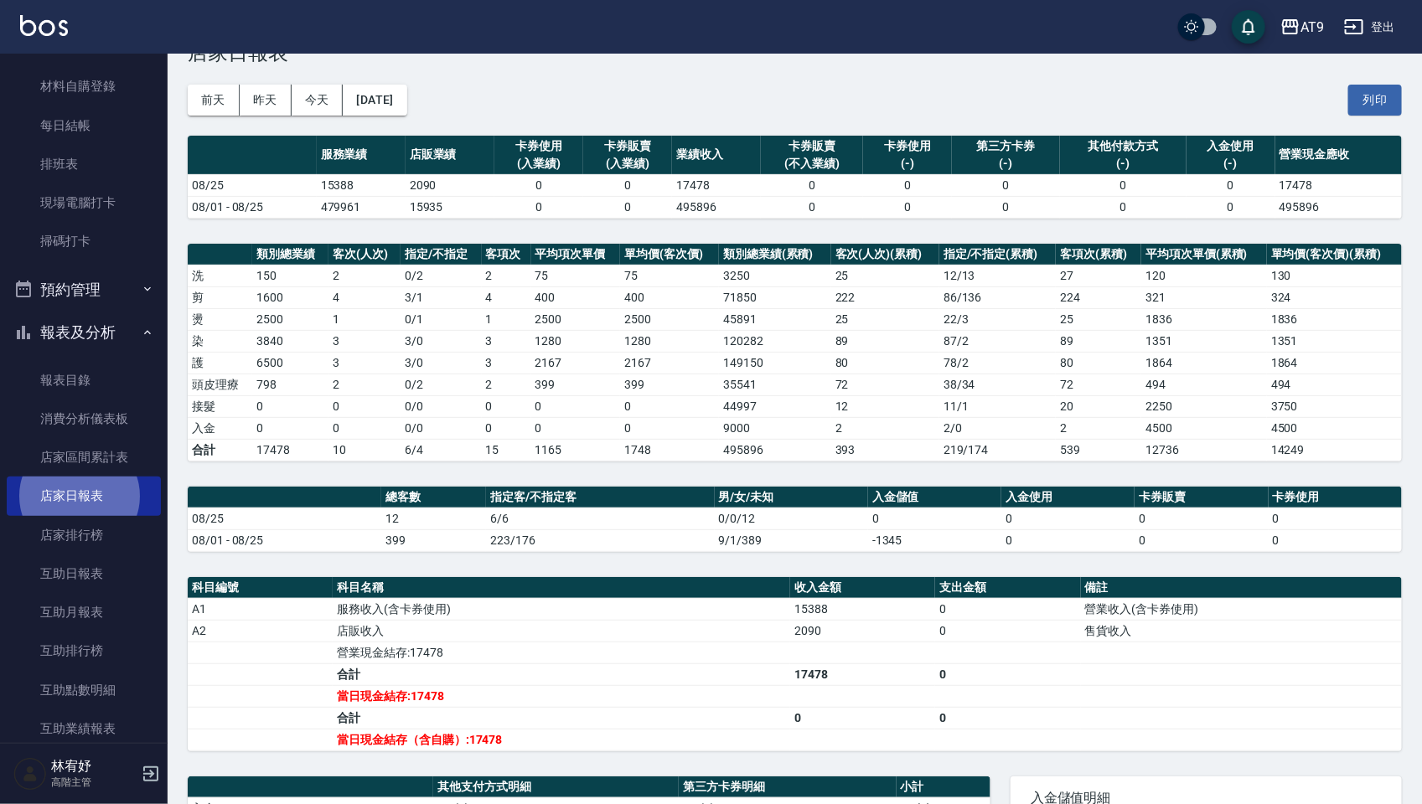
scroll to position [63, 0]
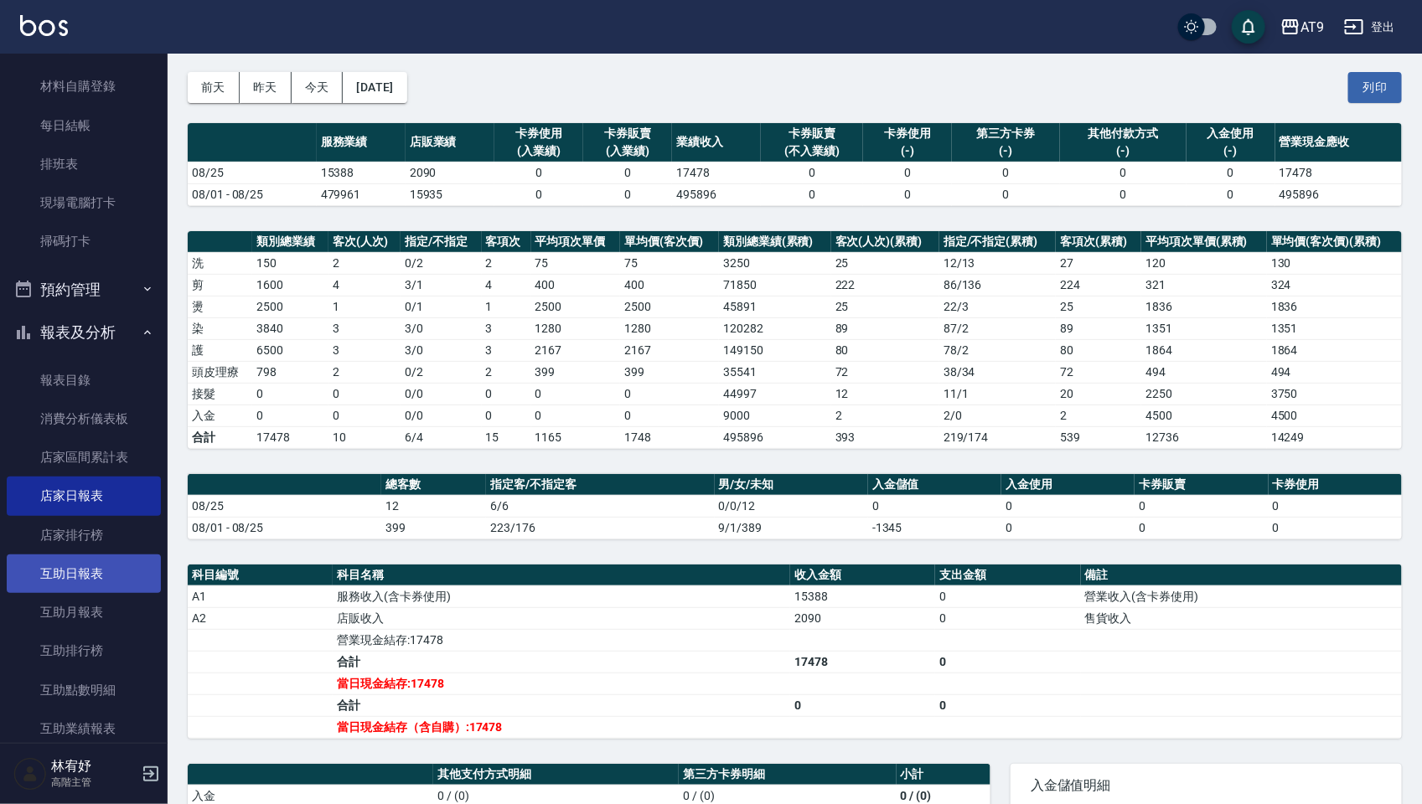
click at [91, 566] on link "互助日報表" at bounding box center [84, 574] width 154 height 39
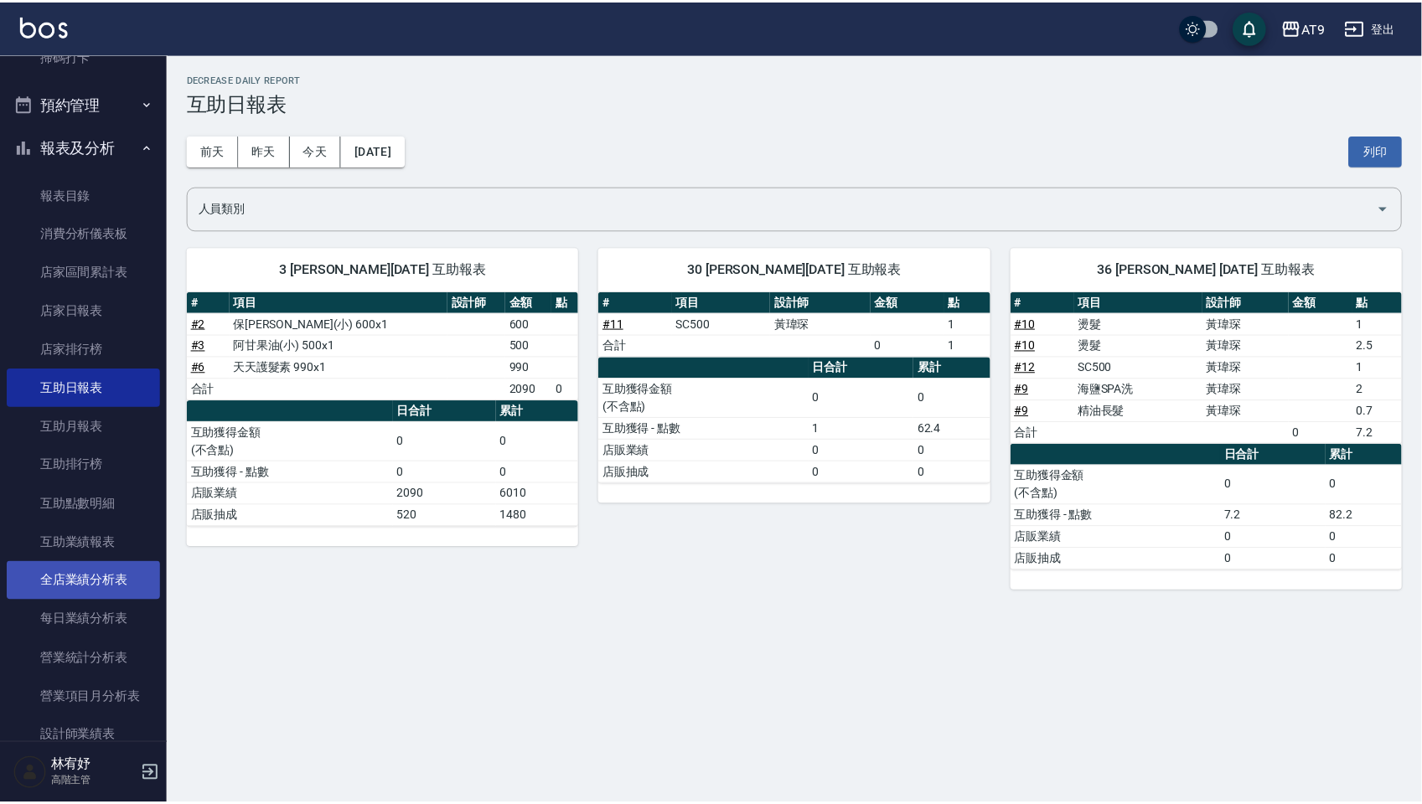
scroll to position [628, 0]
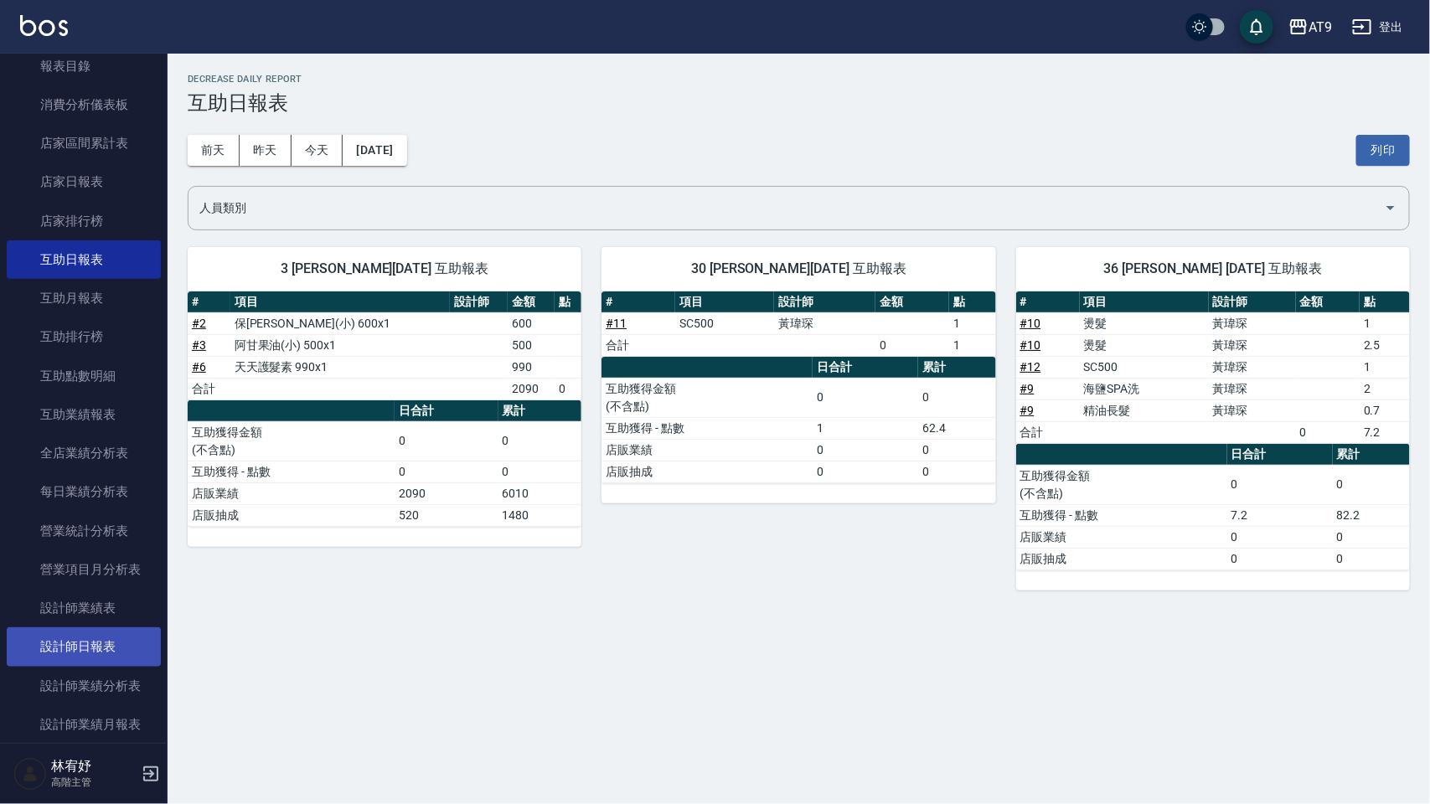
click at [114, 631] on link "設計師日報表" at bounding box center [84, 647] width 154 height 39
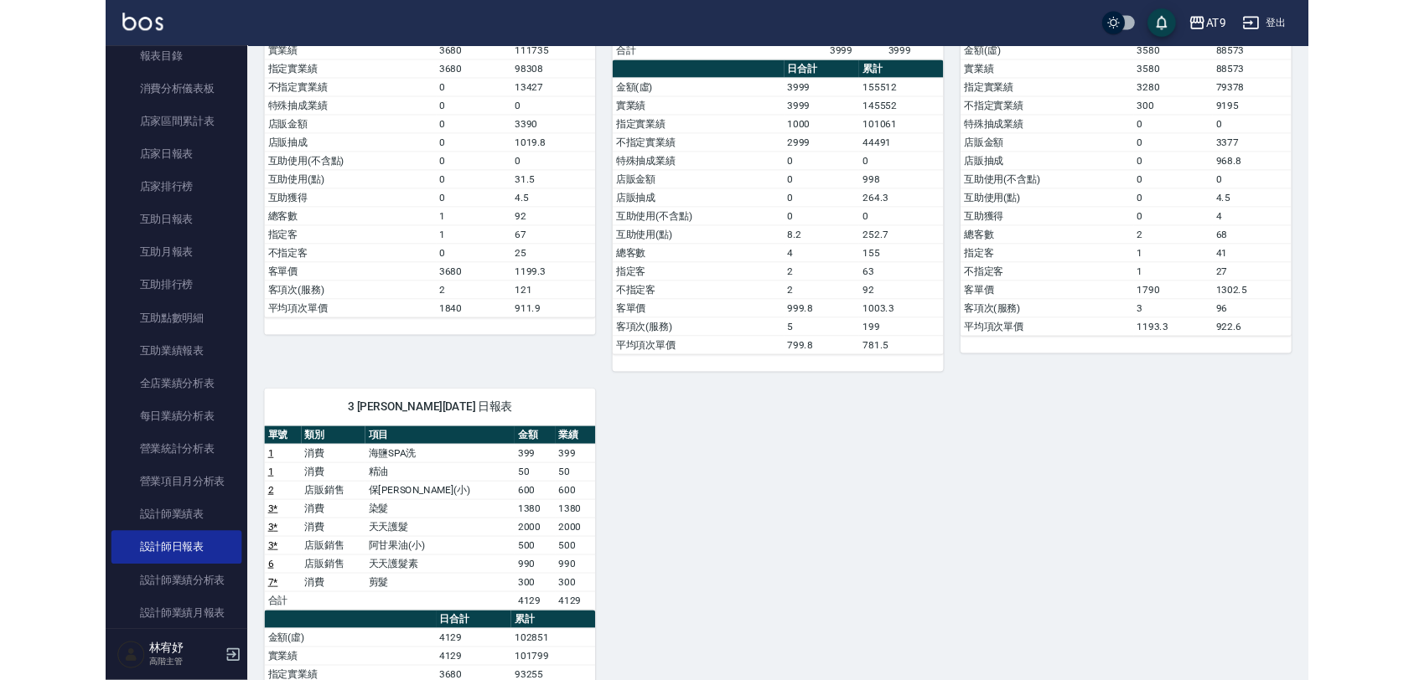
scroll to position [522, 0]
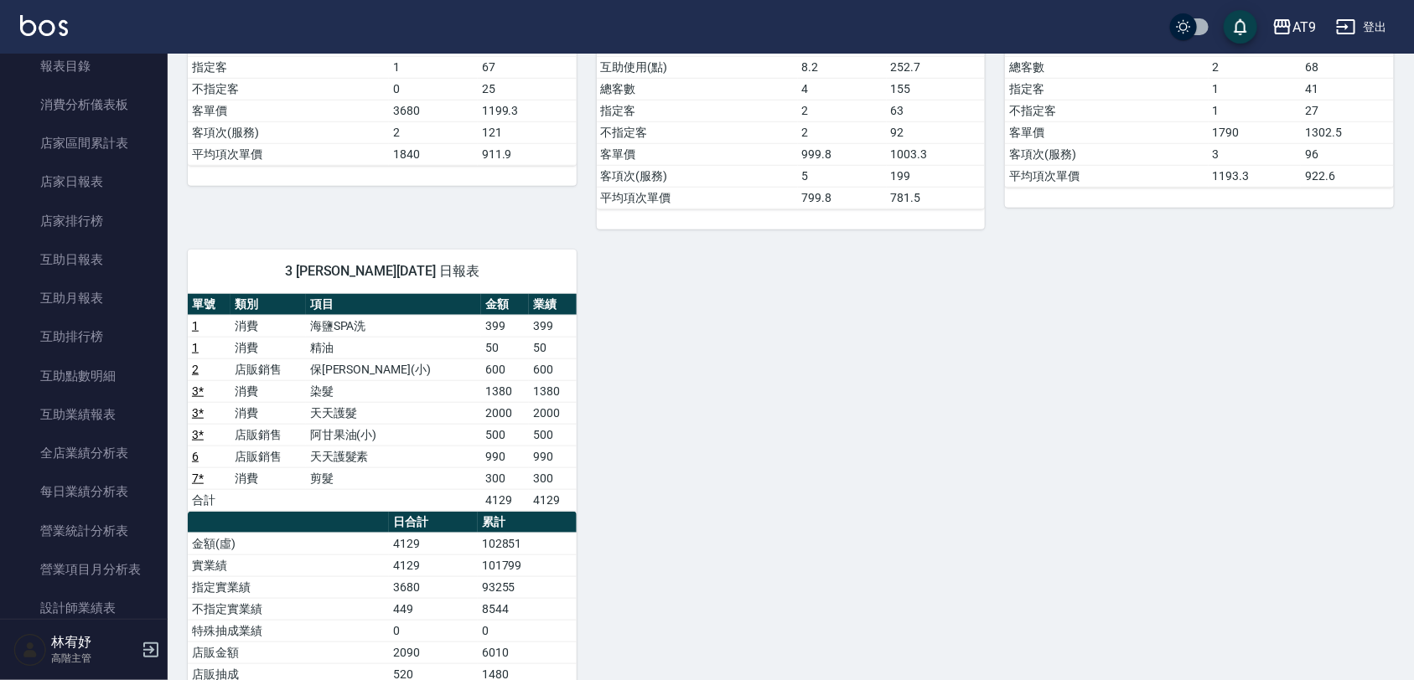
click at [877, 349] on div "0 [PERSON_NAME][DATE] 日報表 單號 類別 項目 金額 業績 4 * 消費 染髮 1180 1180 4 * 消費 天天護髮 2500 2…" at bounding box center [781, 262] width 1226 height 1237
click at [1378, 12] on button "登出" at bounding box center [1361, 27] width 65 height 31
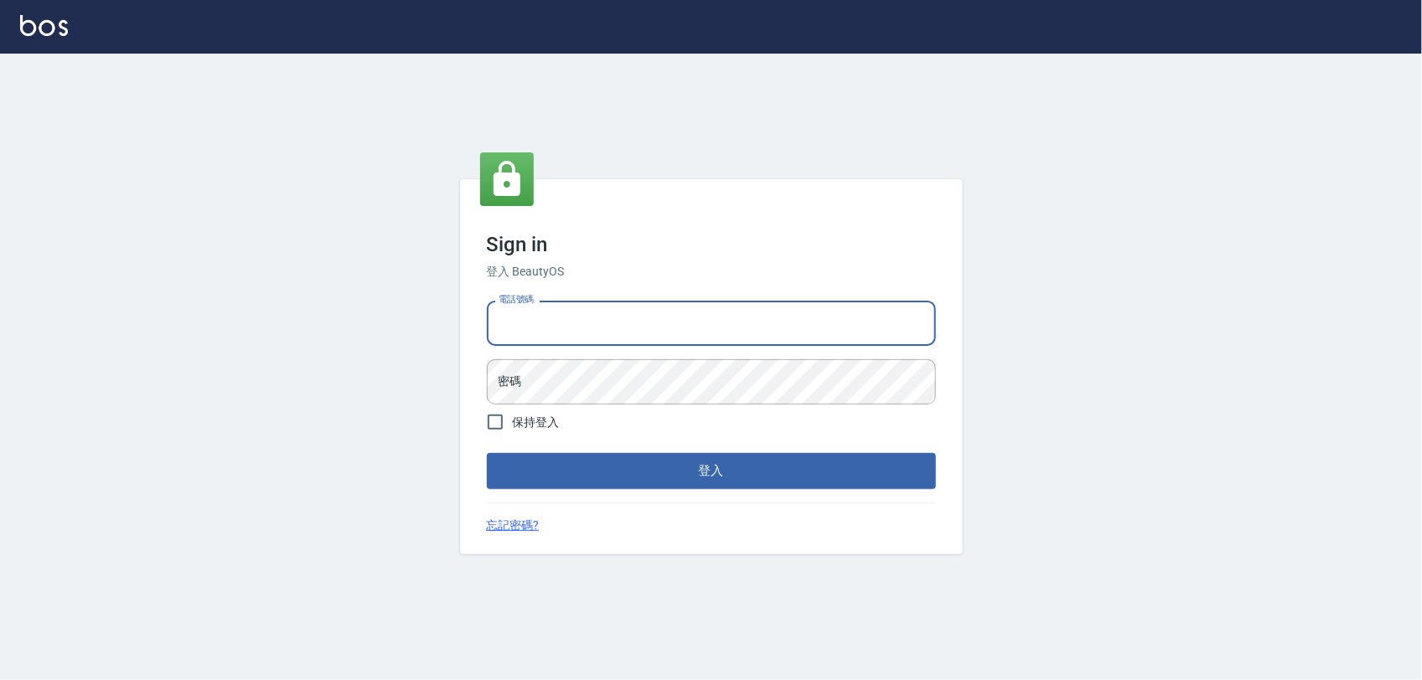
type input "0975151920"
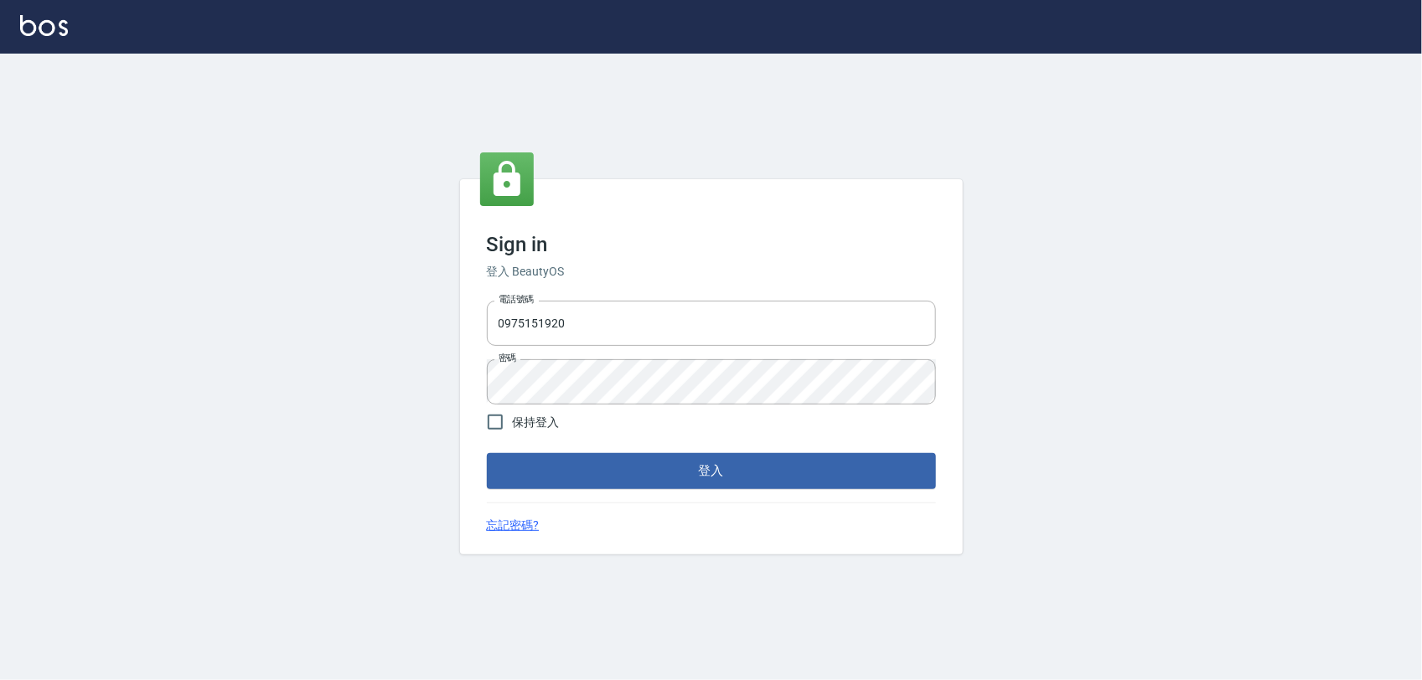
drag, startPoint x: 673, startPoint y: 564, endPoint x: 778, endPoint y: 549, distance: 105.8
click at [748, 555] on div "Sign in 登入 BeautyOS 電話號碼 0975151920 電話號碼 密碼 密碼 保持登入 登入 忘記密碼?" at bounding box center [711, 367] width 1422 height 627
click at [958, 589] on div "Sign in 登入 BeautyOS 電話號碼 0975151920 電話號碼 密碼 密碼 保持登入 登入 忘記密碼?" at bounding box center [711, 367] width 1422 height 627
